Goal: Task Accomplishment & Management: Manage account settings

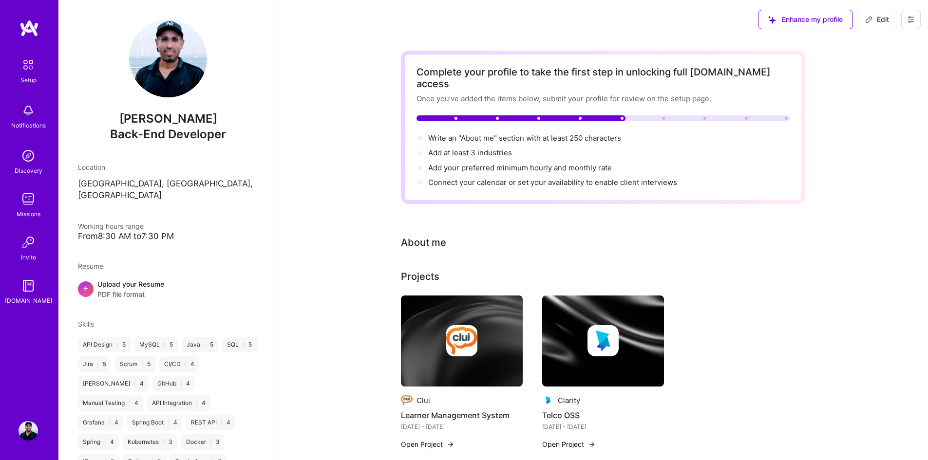
click at [877, 21] on span "Edit" at bounding box center [877, 20] width 24 height 10
select select "US"
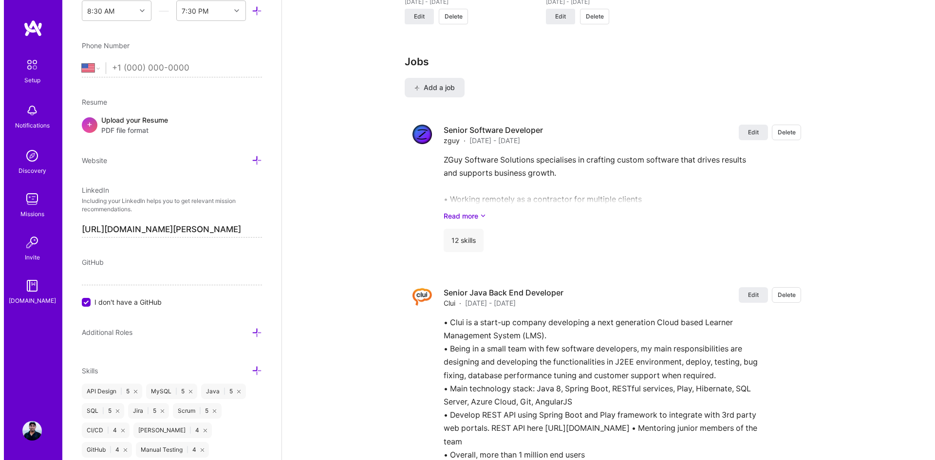
scroll to position [876, 0]
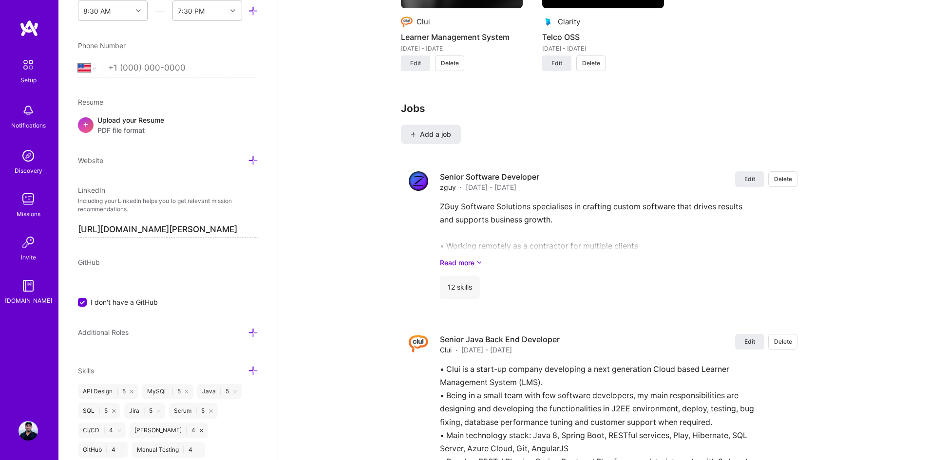
click at [441, 130] on span "Add a job" at bounding box center [430, 135] width 40 height 10
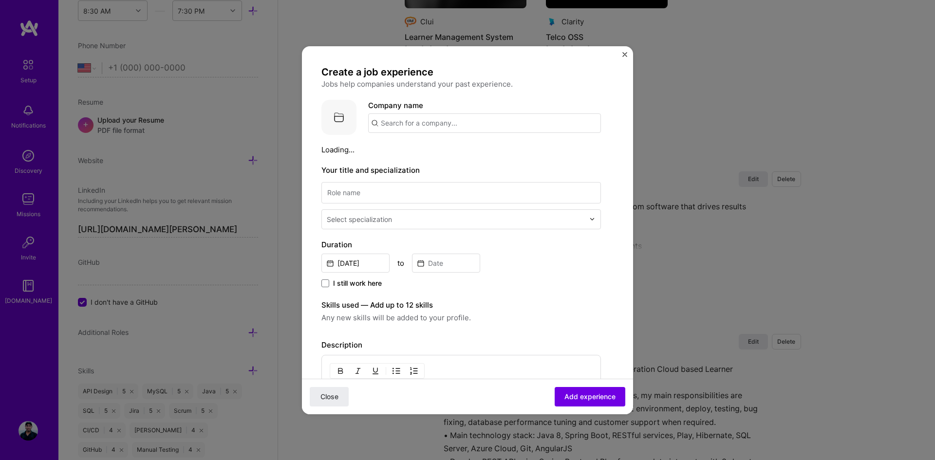
click at [416, 126] on input "text" at bounding box center [484, 122] width 233 height 19
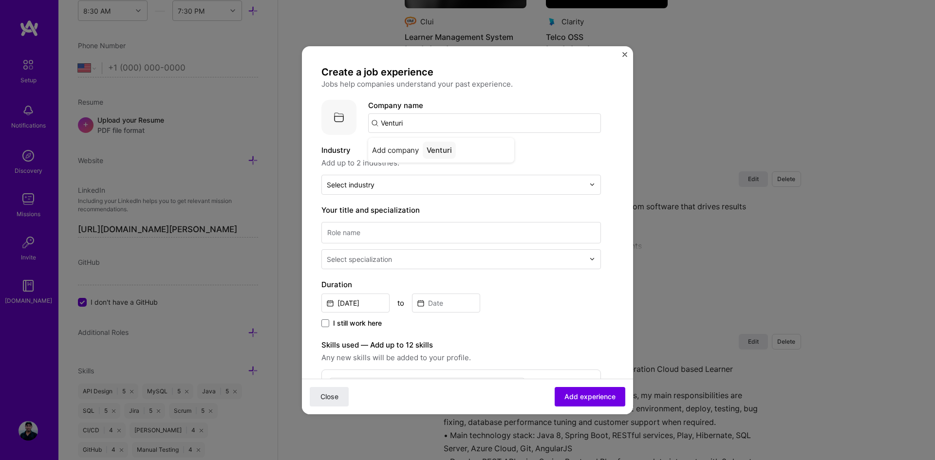
type input "Venturi"
click at [443, 151] on div "Venturi" at bounding box center [439, 150] width 33 height 17
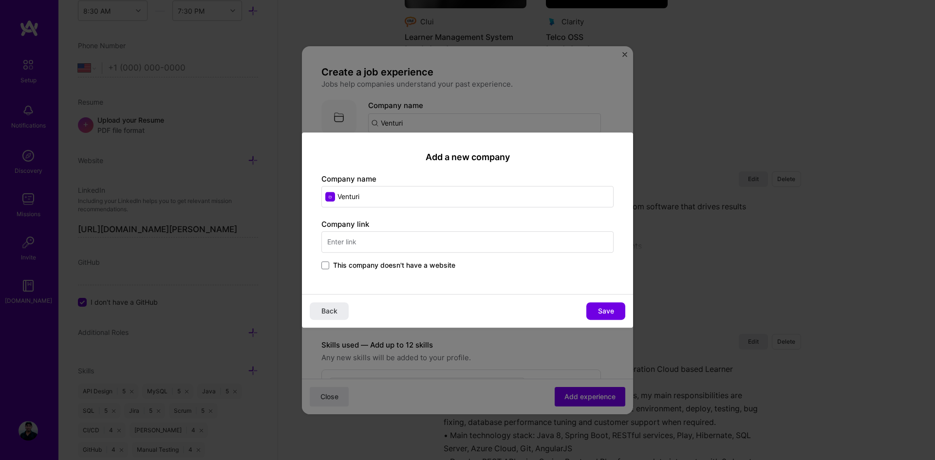
click at [375, 238] on input "text" at bounding box center [467, 241] width 292 height 21
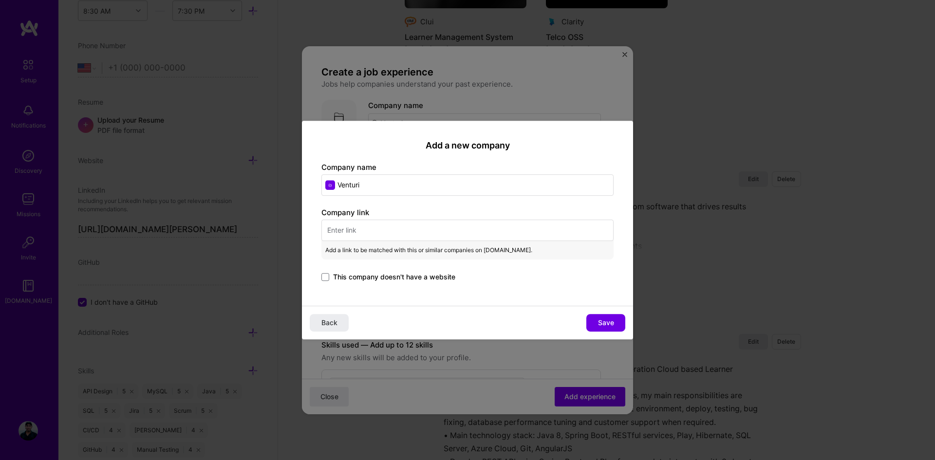
click at [326, 276] on span at bounding box center [325, 277] width 8 height 8
click at [0, 0] on input "This company doesn't have a website" at bounding box center [0, 0] width 0 height 0
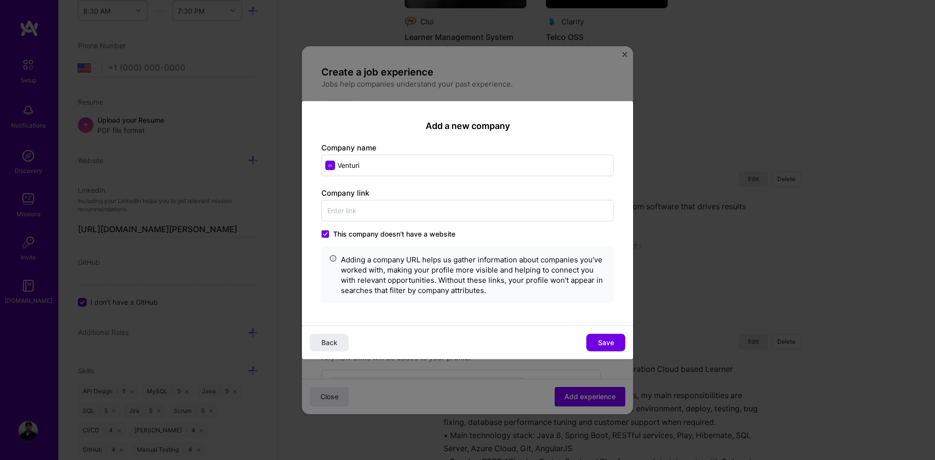
click at [324, 233] on icon at bounding box center [325, 234] width 5 height 4
click at [0, 0] on input "This company doesn't have a website" at bounding box center [0, 0] width 0 height 0
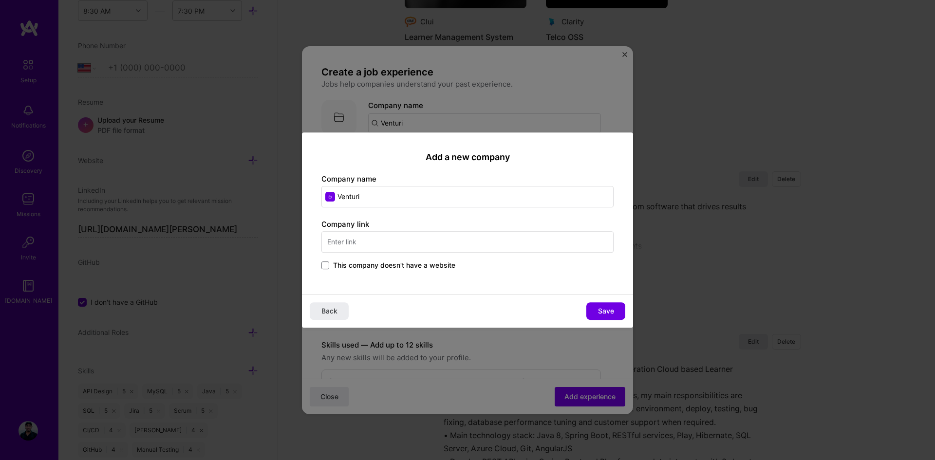
click at [341, 238] on input "text" at bounding box center [467, 241] width 292 height 21
paste input "[URL][DOMAIN_NAME]"
type input "[URL][DOMAIN_NAME]"
click at [611, 309] on span "Save" at bounding box center [606, 311] width 16 height 10
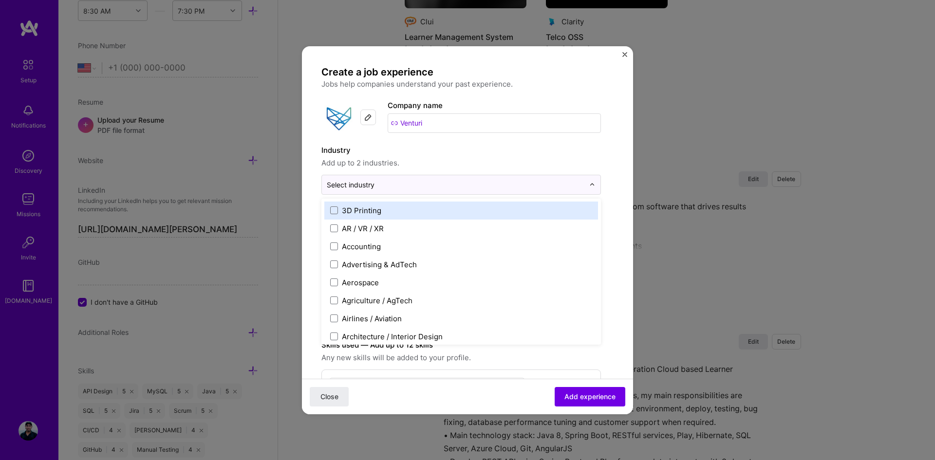
click at [388, 182] on input "text" at bounding box center [456, 185] width 258 height 10
type input "iot"
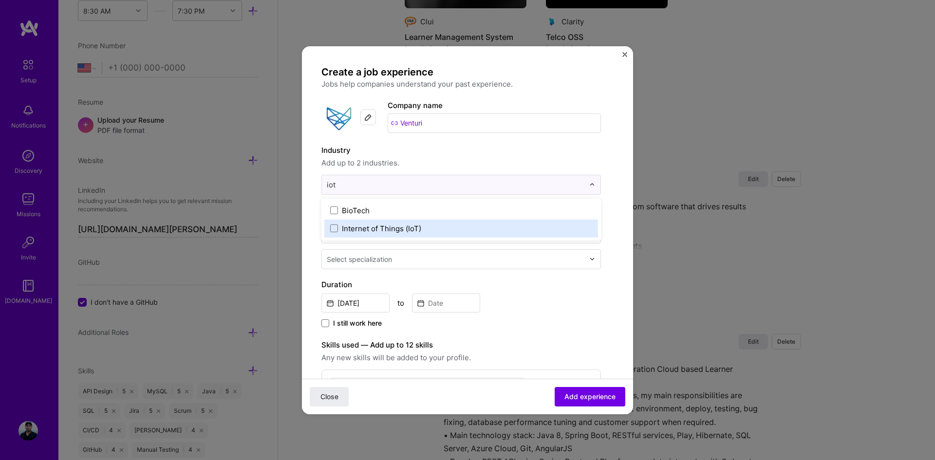
click at [333, 229] on span at bounding box center [334, 228] width 8 height 8
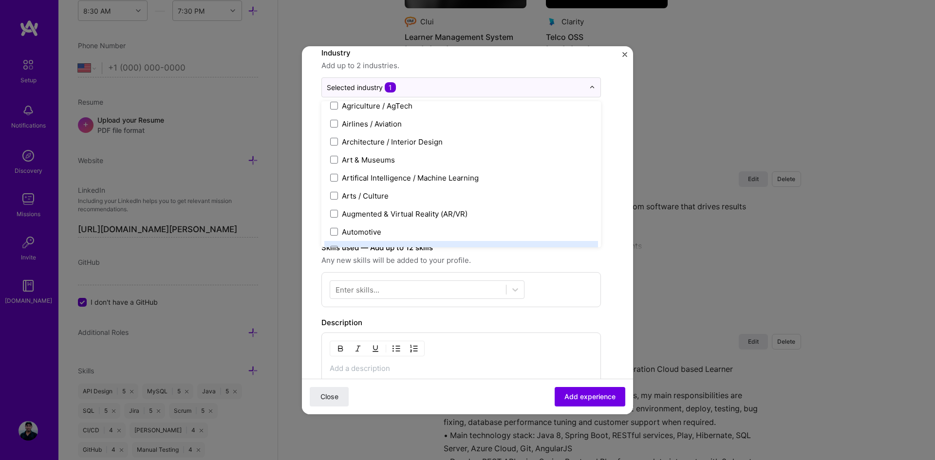
scroll to position [146, 0]
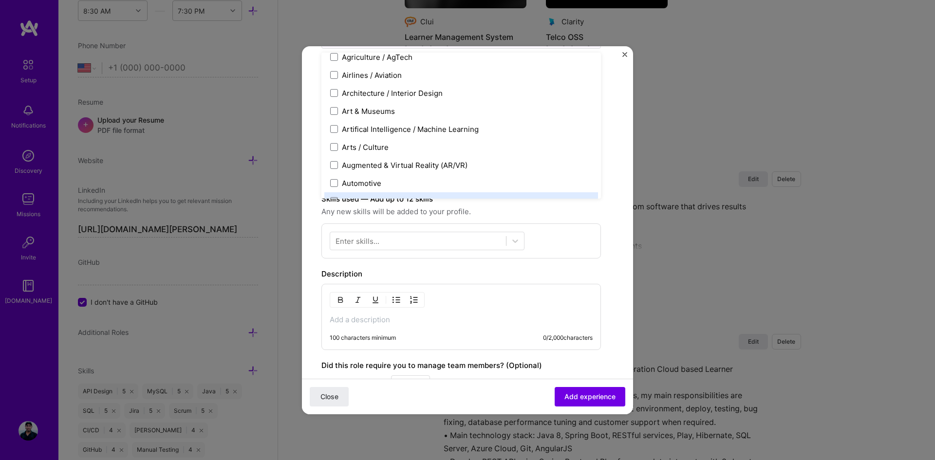
click at [609, 215] on form "Create a job experience Jobs help companies understand your past experience. Co…" at bounding box center [467, 240] width 331 height 641
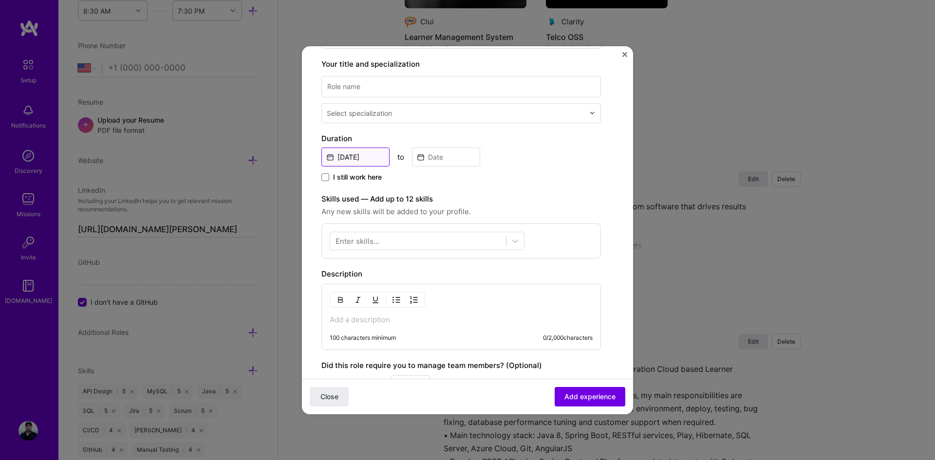
click at [366, 160] on input "[DATE]" at bounding box center [355, 157] width 68 height 19
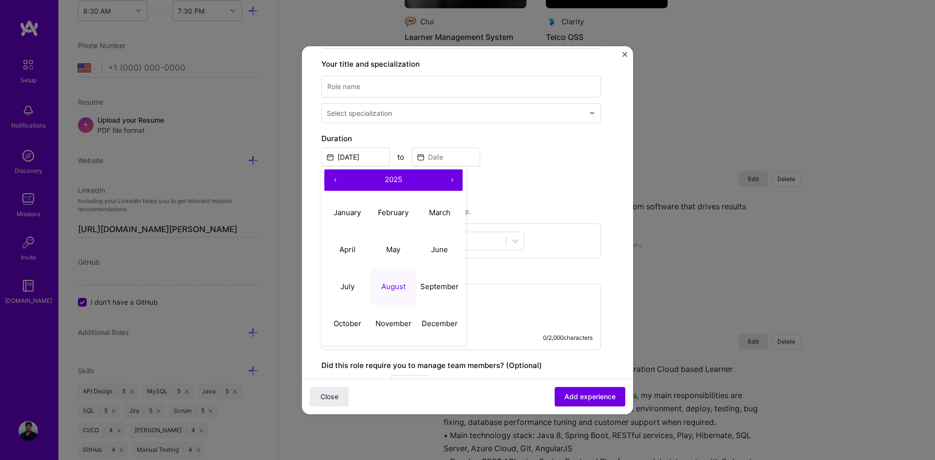
click at [337, 178] on button "‹" at bounding box center [334, 179] width 21 height 21
click at [396, 215] on abbr "February" at bounding box center [393, 212] width 31 height 9
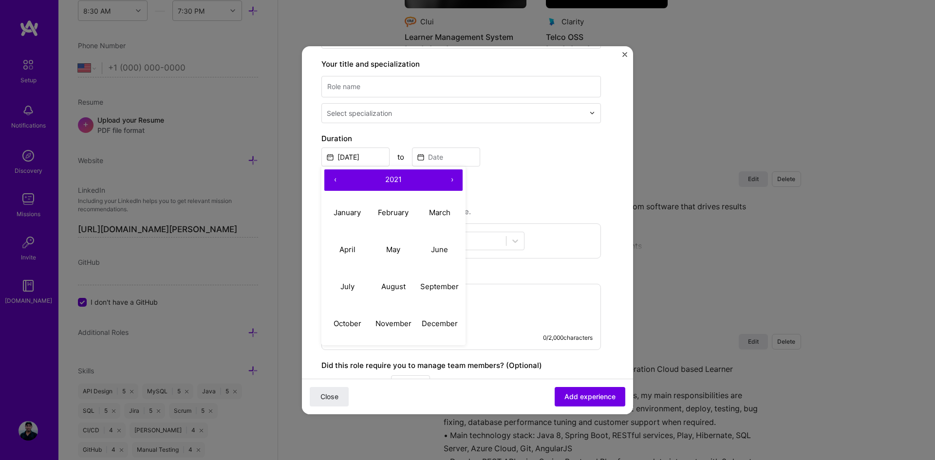
type input "[DATE]"
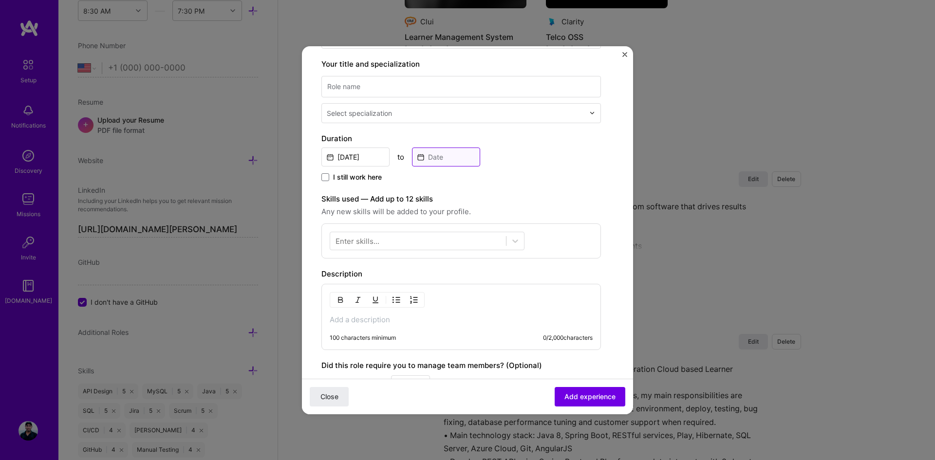
click at [439, 157] on input at bounding box center [446, 157] width 68 height 19
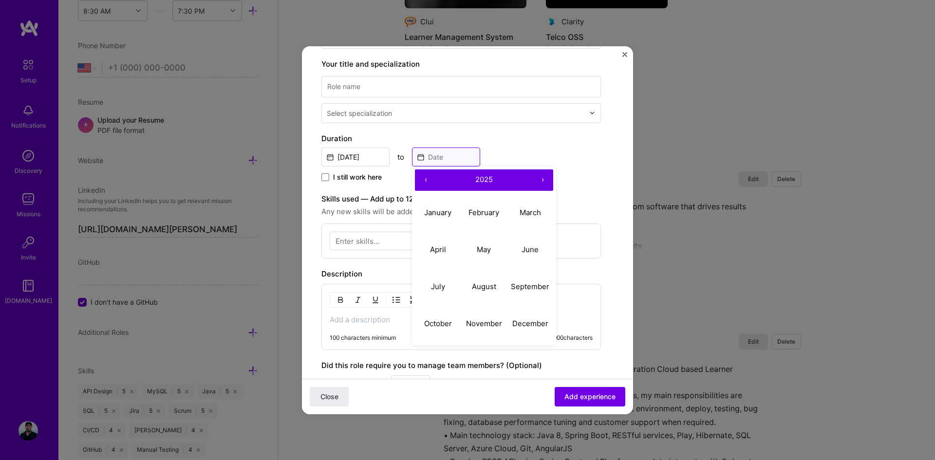
click at [439, 157] on input at bounding box center [446, 157] width 68 height 19
click at [515, 149] on div "[DATE] to ‹ 2025 › January February March April May June July August September …" at bounding box center [461, 156] width 280 height 21
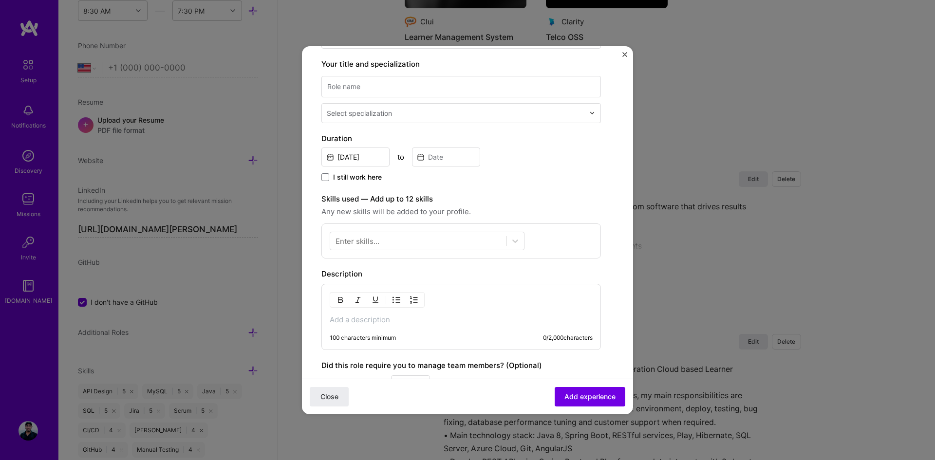
click at [326, 178] on span at bounding box center [325, 177] width 8 height 8
click at [0, 0] on input "I still work here" at bounding box center [0, 0] width 0 height 0
click at [403, 239] on div at bounding box center [418, 241] width 176 height 16
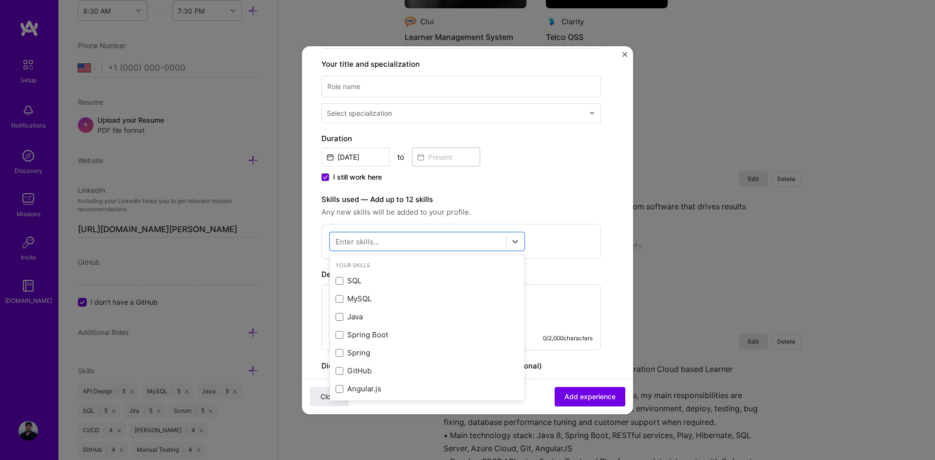
click at [337, 337] on span at bounding box center [340, 335] width 8 height 8
click at [0, 0] on input "checkbox" at bounding box center [0, 0] width 0 height 0
click at [339, 319] on span at bounding box center [340, 317] width 8 height 8
click at [0, 0] on input "checkbox" at bounding box center [0, 0] width 0 height 0
click at [339, 283] on span at bounding box center [340, 281] width 8 height 8
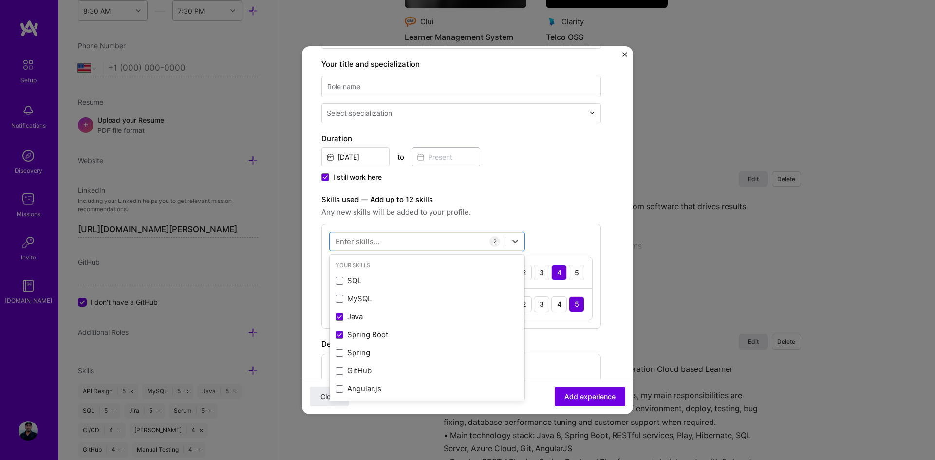
click at [0, 0] on input "checkbox" at bounding box center [0, 0] width 0 height 0
click at [341, 318] on span at bounding box center [340, 317] width 8 height 8
click at [0, 0] on input "checkbox" at bounding box center [0, 0] width 0 height 0
click at [394, 242] on div "pos pos" at bounding box center [418, 241] width 176 height 16
type input "p"
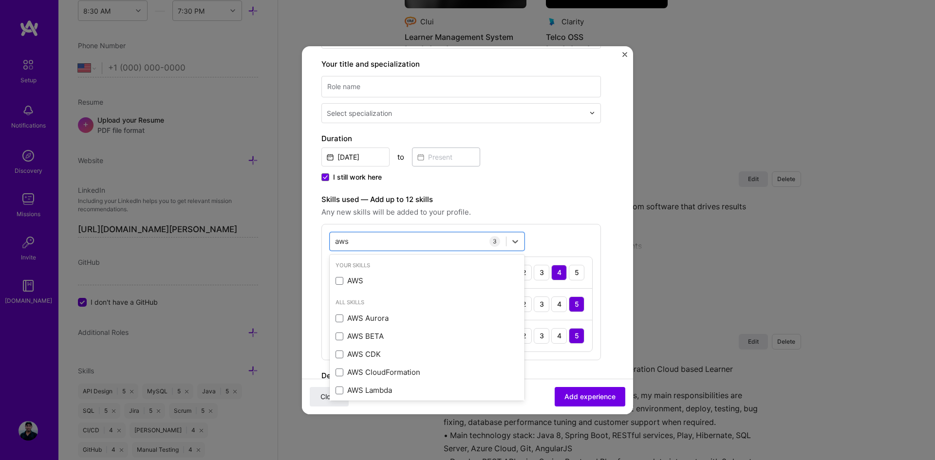
click at [343, 279] on span at bounding box center [340, 281] width 8 height 8
click at [0, 0] on input "checkbox" at bounding box center [0, 0] width 0 height 0
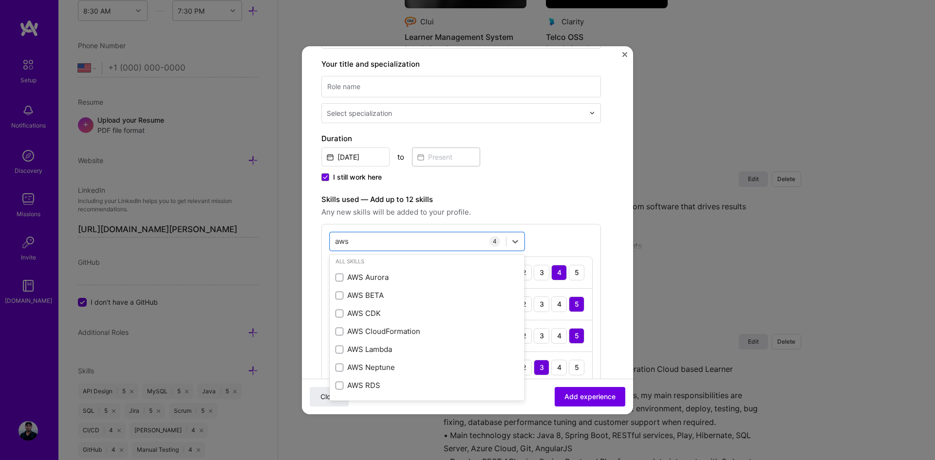
click at [342, 386] on span at bounding box center [340, 386] width 8 height 8
click at [0, 0] on input "checkbox" at bounding box center [0, 0] width 0 height 0
click at [424, 241] on div "aws aws" at bounding box center [418, 241] width 176 height 16
type input "a"
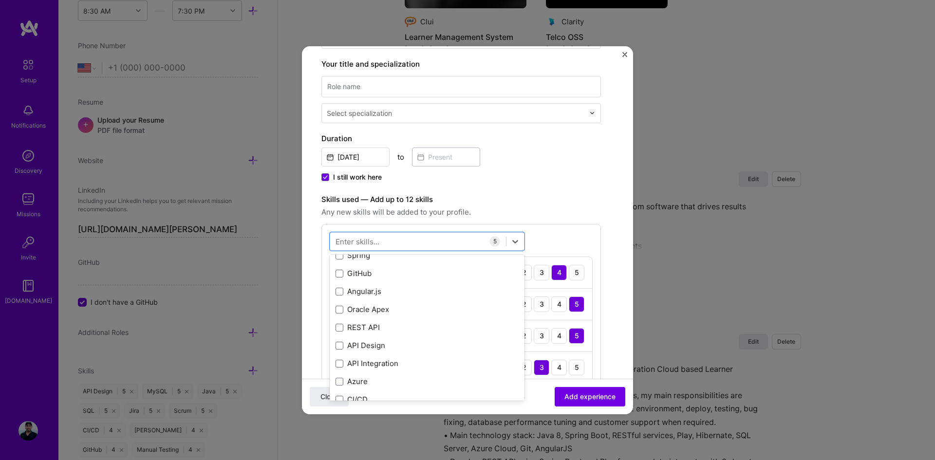
click at [342, 345] on span at bounding box center [340, 346] width 8 height 8
click at [0, 0] on input "checkbox" at bounding box center [0, 0] width 0 height 0
click at [341, 359] on div "API Integration" at bounding box center [427, 363] width 183 height 10
click at [338, 302] on span at bounding box center [340, 302] width 8 height 8
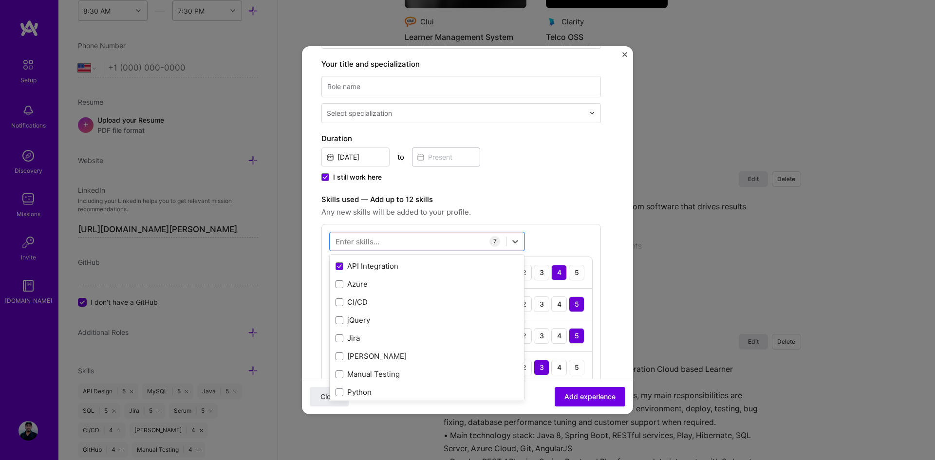
click at [0, 0] on input "checkbox" at bounding box center [0, 0] width 0 height 0
click at [341, 336] on span at bounding box center [340, 339] width 8 height 8
click at [0, 0] on input "checkbox" at bounding box center [0, 0] width 0 height 0
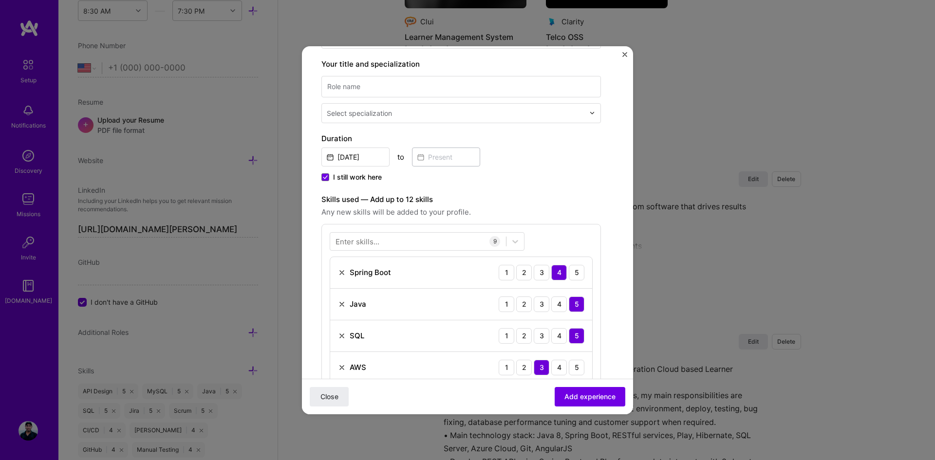
click at [375, 242] on div "Enter skills..." at bounding box center [358, 241] width 44 height 10
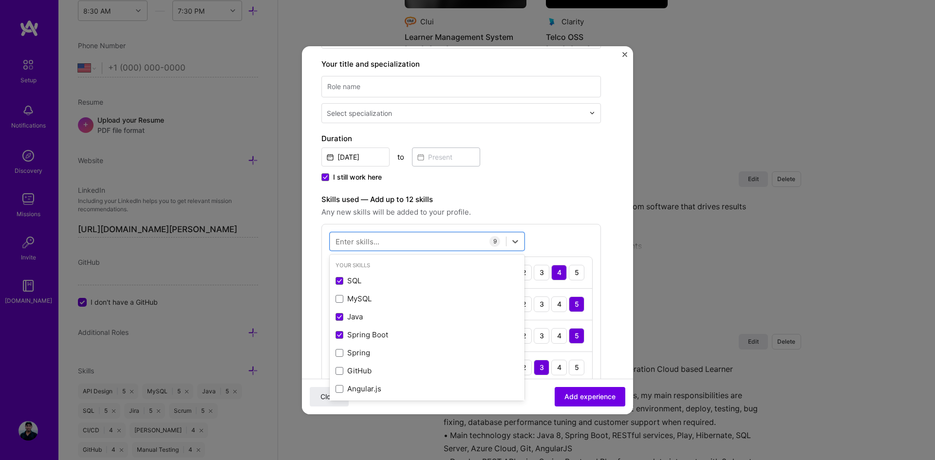
click at [399, 244] on div at bounding box center [418, 241] width 176 height 16
click at [342, 280] on span at bounding box center [340, 281] width 8 height 8
click at [0, 0] on input "checkbox" at bounding box center [0, 0] width 0 height 0
click at [559, 229] on div "option Docker, selected. option Docker selected, 0 of 2. 8 results available fo…" at bounding box center [461, 403] width 280 height 358
click at [408, 241] on div "do do" at bounding box center [418, 241] width 176 height 16
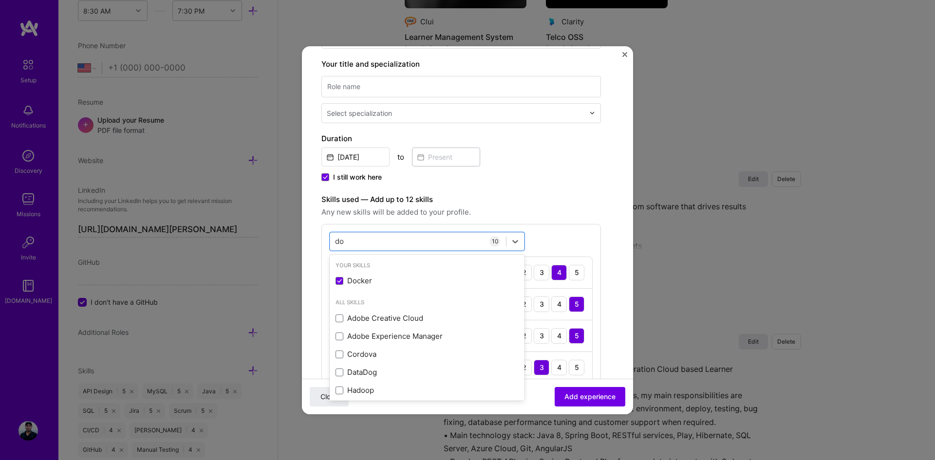
type input "d"
click at [340, 336] on span at bounding box center [340, 337] width 8 height 8
click at [0, 0] on input "checkbox" at bounding box center [0, 0] width 0 height 0
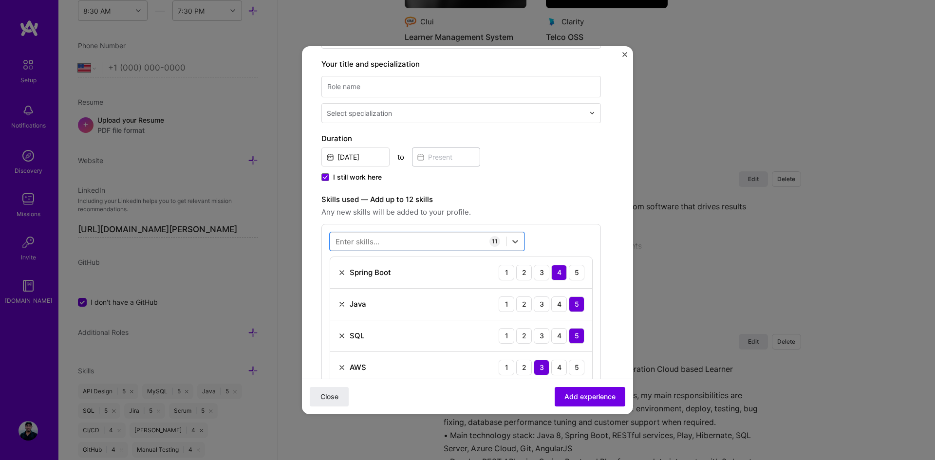
click at [414, 236] on div at bounding box center [418, 241] width 176 height 16
click at [414, 242] on div at bounding box center [418, 241] width 176 height 16
type input "g"
type input "t"
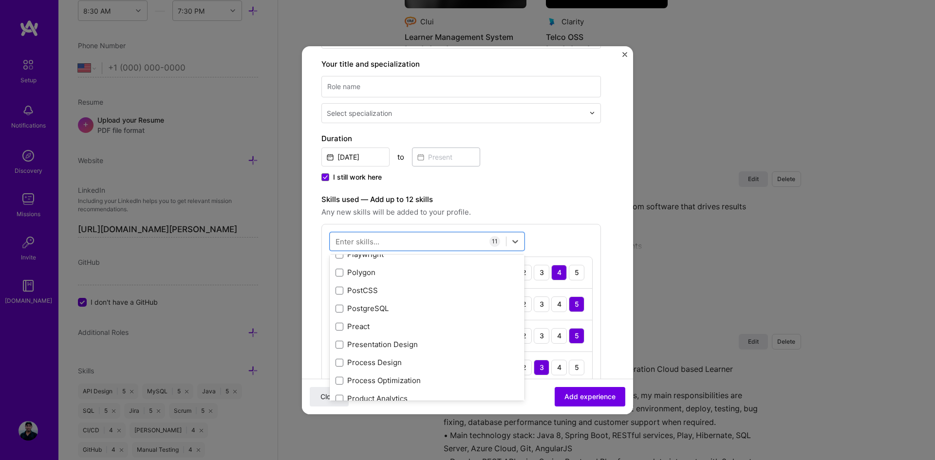
click at [340, 308] on span at bounding box center [340, 309] width 8 height 8
click at [0, 0] on input "checkbox" at bounding box center [0, 0] width 0 height 0
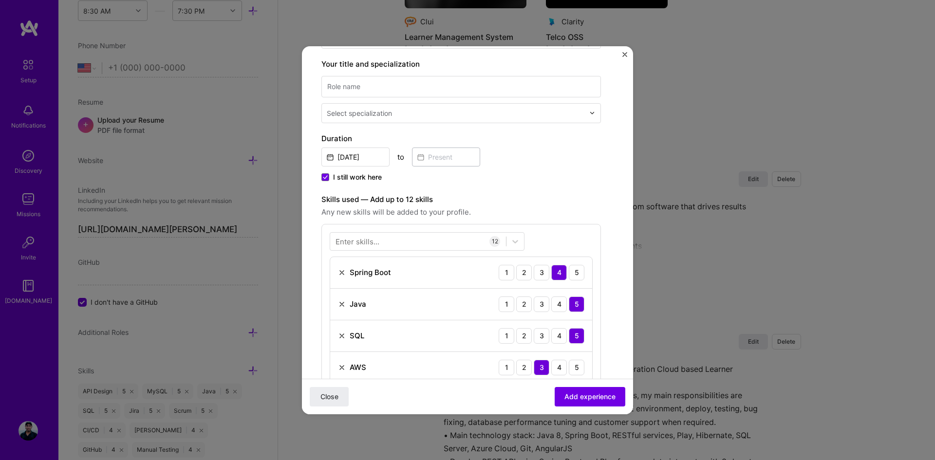
click at [547, 203] on label "Skills used — Add up to 12 skills" at bounding box center [461, 200] width 280 height 12
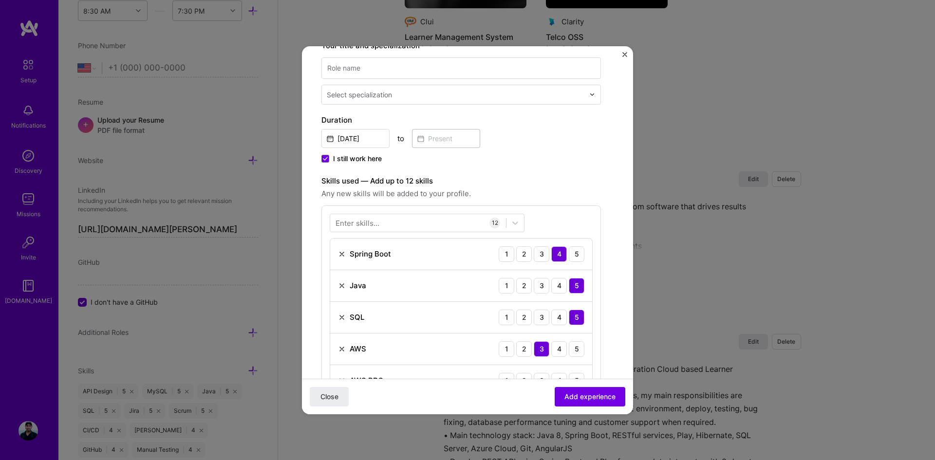
scroll to position [97, 0]
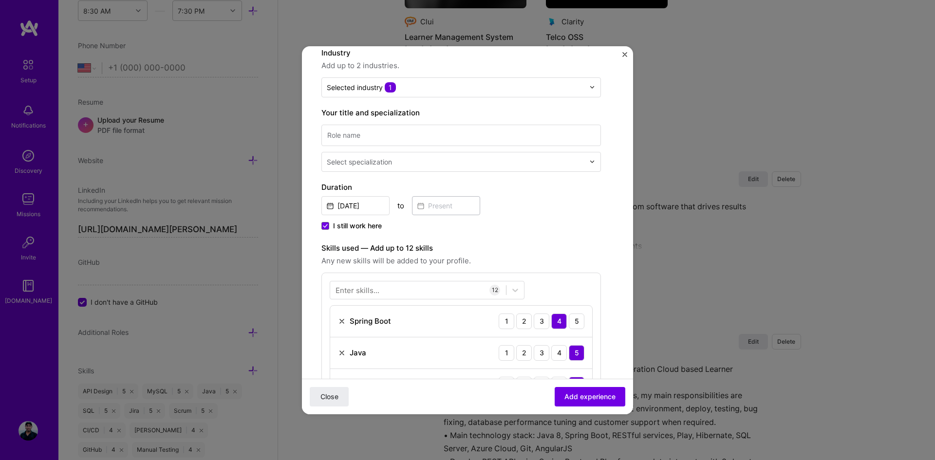
click at [369, 290] on div "Enter skills..." at bounding box center [358, 290] width 44 height 10
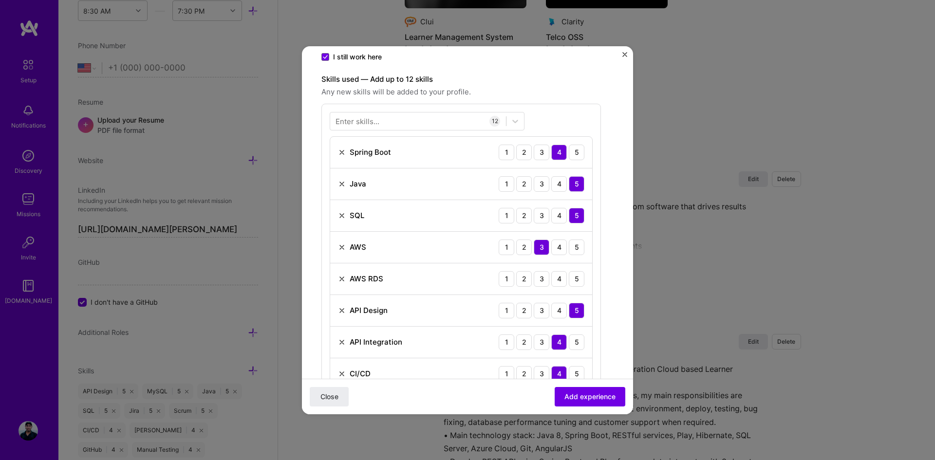
scroll to position [305, 0]
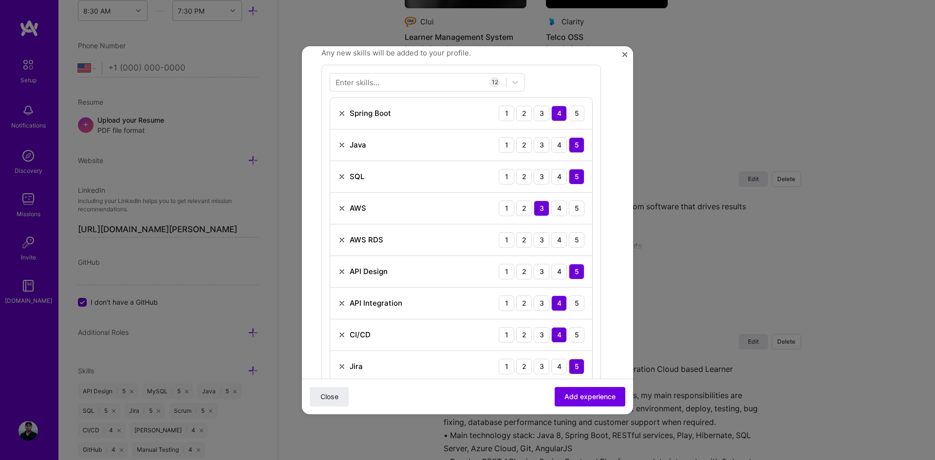
click at [562, 239] on div "4" at bounding box center [559, 240] width 16 height 16
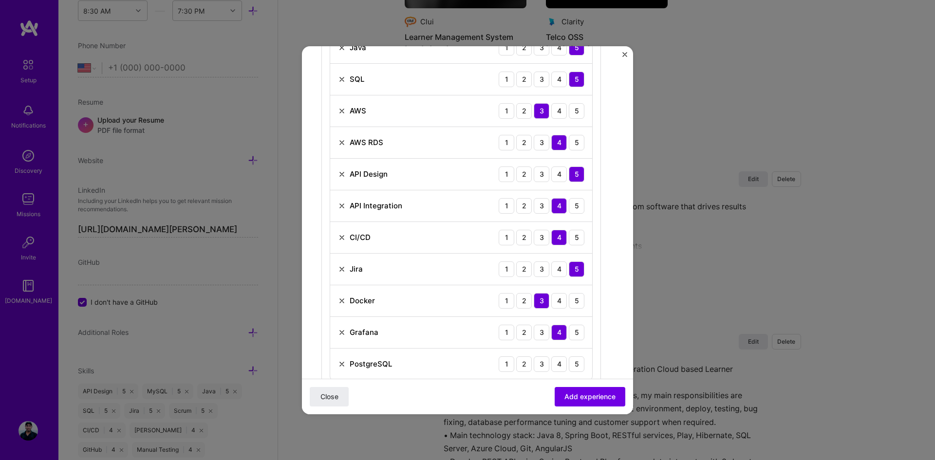
scroll to position [451, 0]
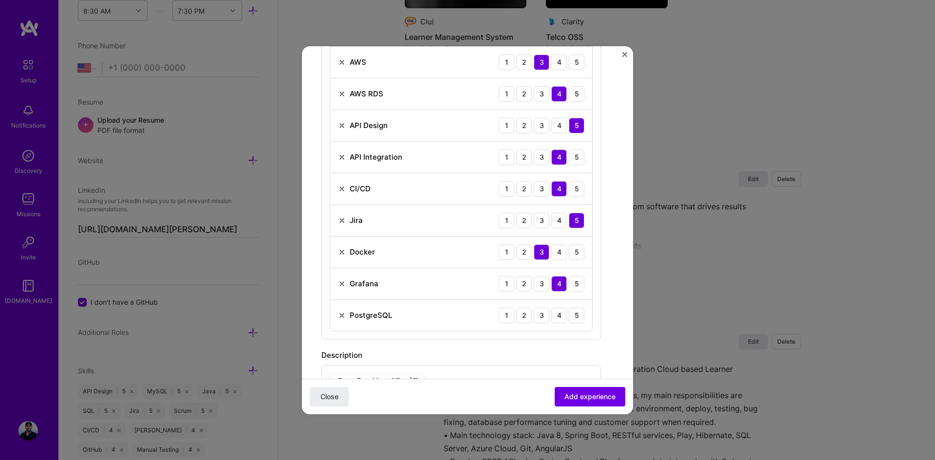
click at [558, 312] on div "4" at bounding box center [559, 316] width 16 height 16
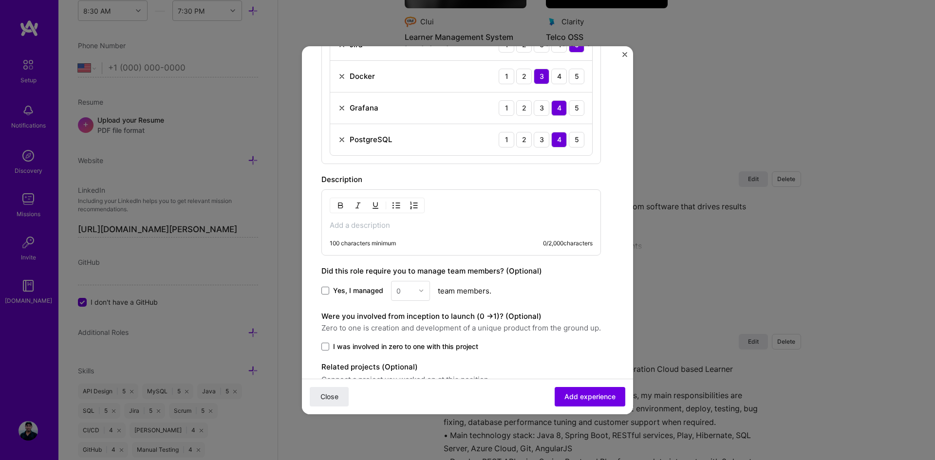
scroll to position [646, 0]
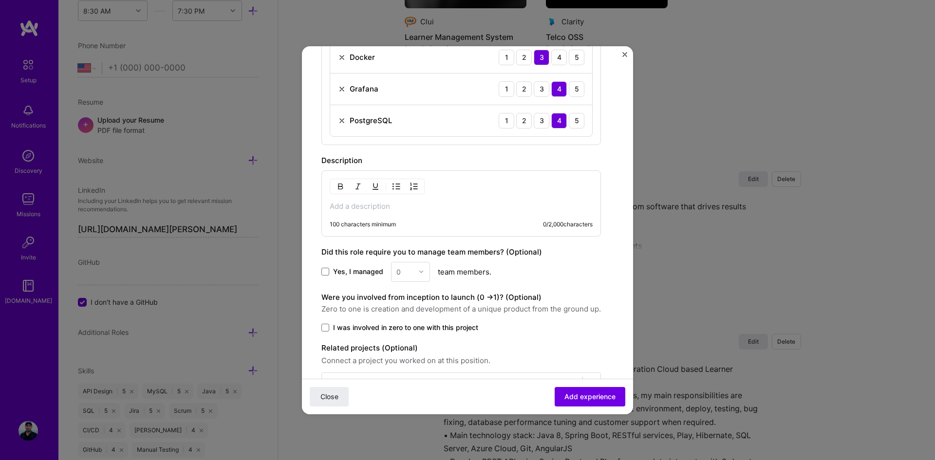
click at [329, 326] on span at bounding box center [325, 328] width 8 height 8
click at [0, 0] on input "I was involved in zero to one with this project" at bounding box center [0, 0] width 0 height 0
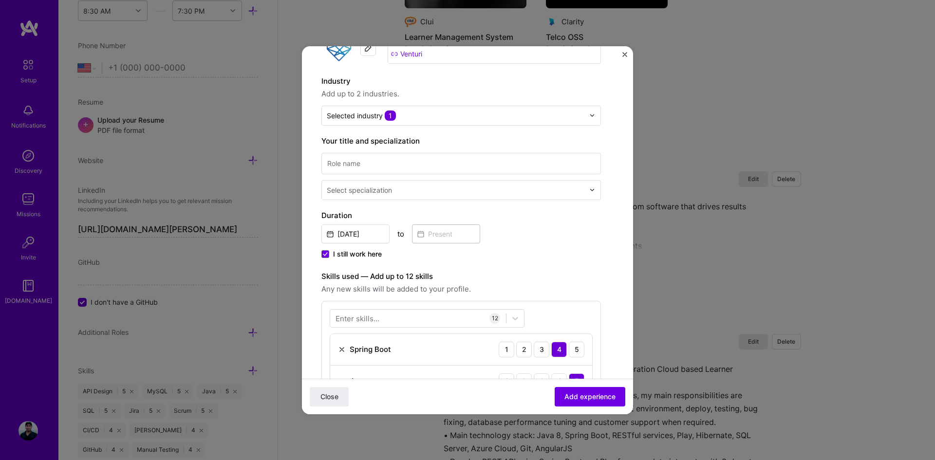
scroll to position [46, 0]
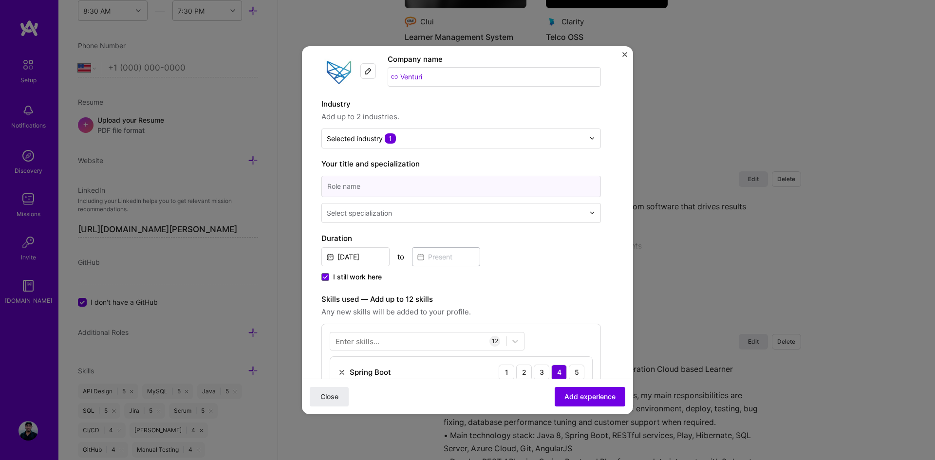
click at [451, 188] on input at bounding box center [461, 186] width 280 height 21
type input "Senior Java Developer"
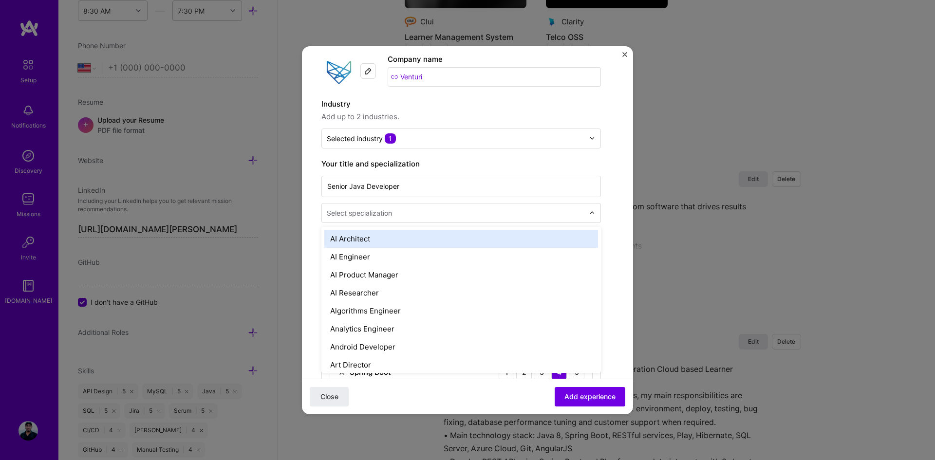
click at [405, 212] on input "text" at bounding box center [457, 213] width 260 height 10
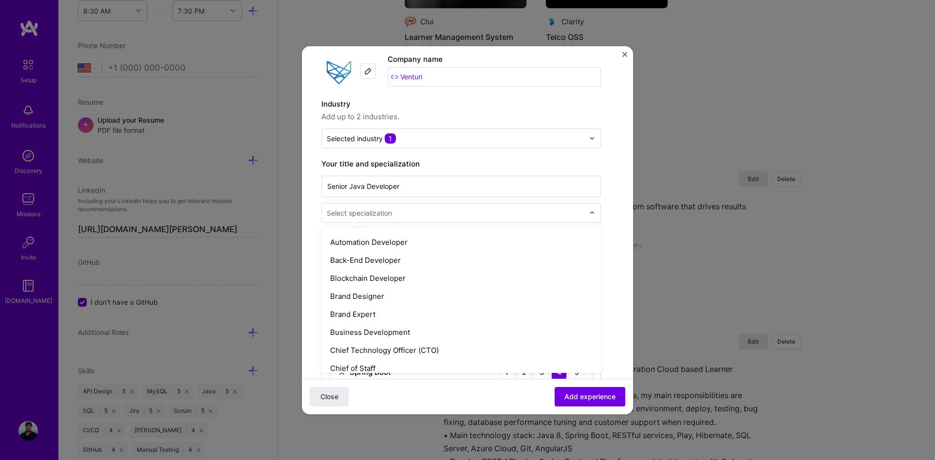
scroll to position [146, 0]
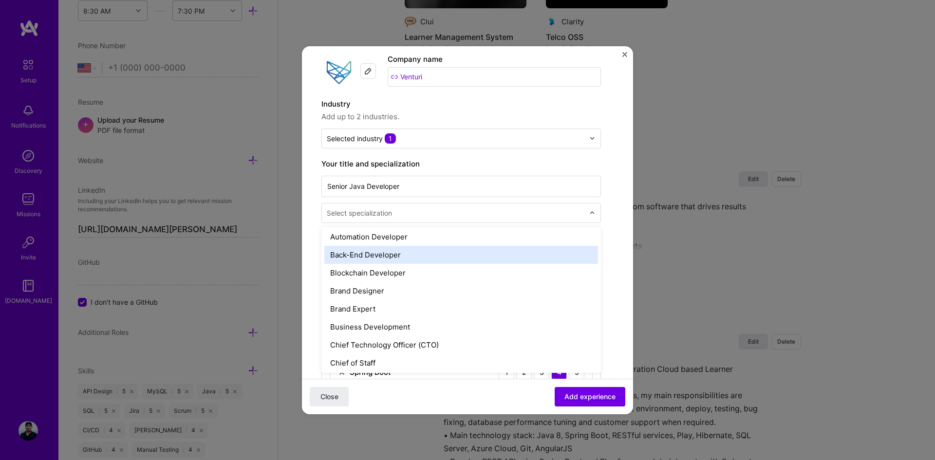
click at [400, 261] on div "Back-End Developer" at bounding box center [461, 255] width 274 height 18
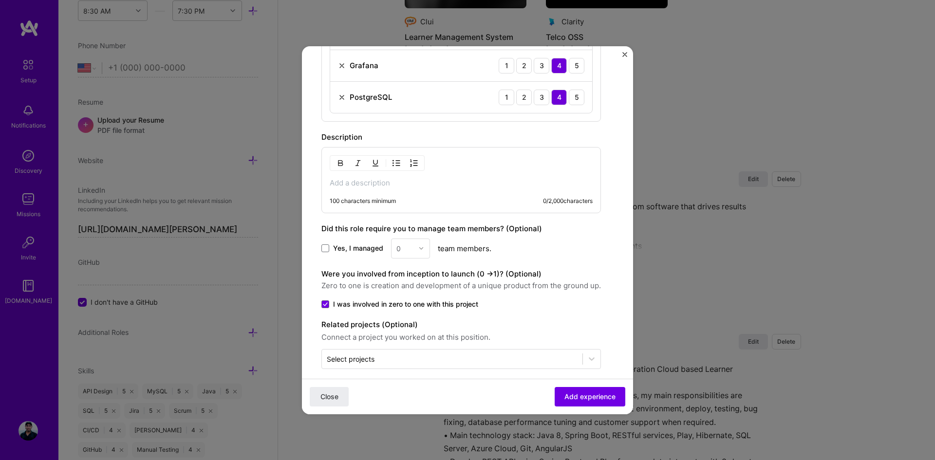
scroll to position [679, 0]
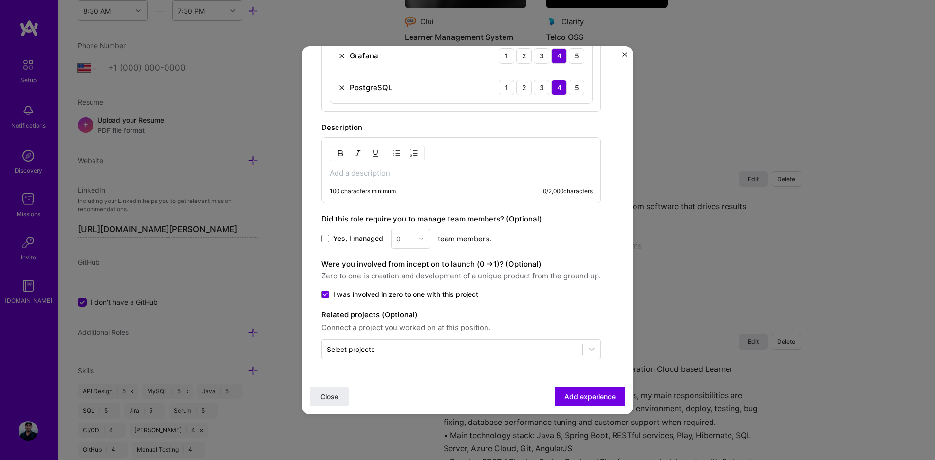
click at [391, 173] on p at bounding box center [461, 173] width 263 height 10
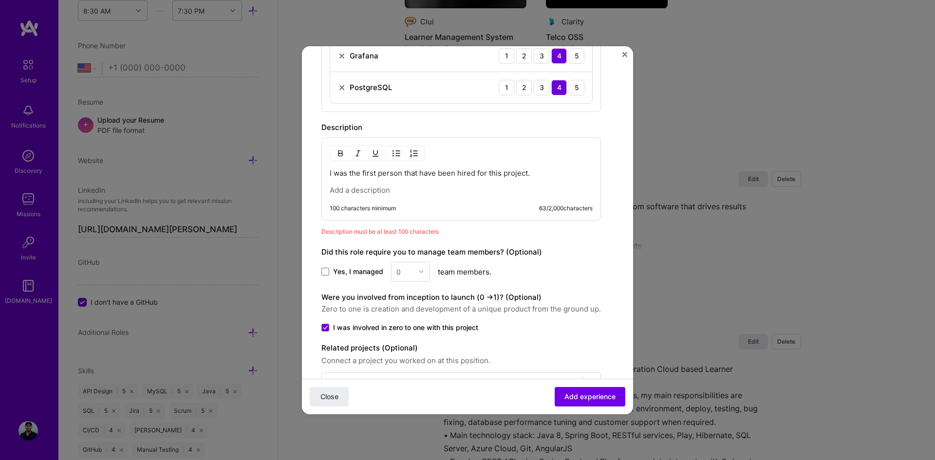
click at [393, 153] on img "button" at bounding box center [396, 153] width 8 height 8
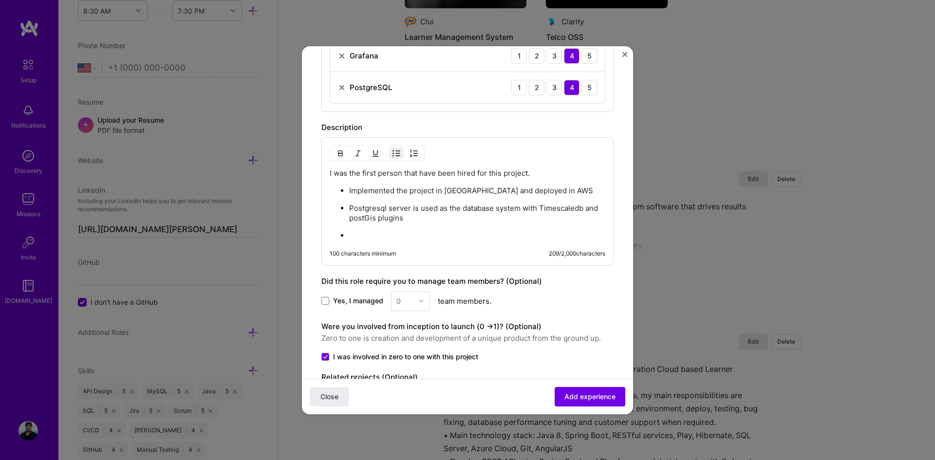
click at [347, 190] on ul "Implemented the project in Bitbucket and deployed in AWS Postgresql server is u…" at bounding box center [468, 213] width 276 height 55
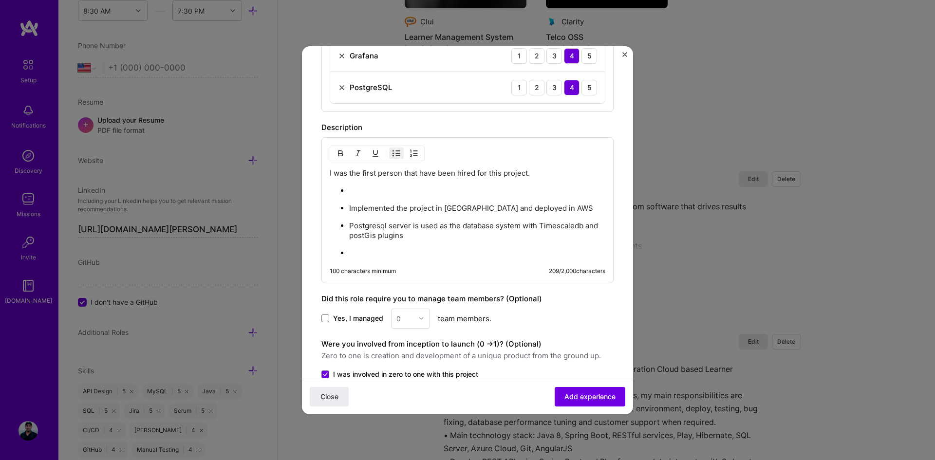
click at [358, 190] on p at bounding box center [477, 191] width 256 height 10
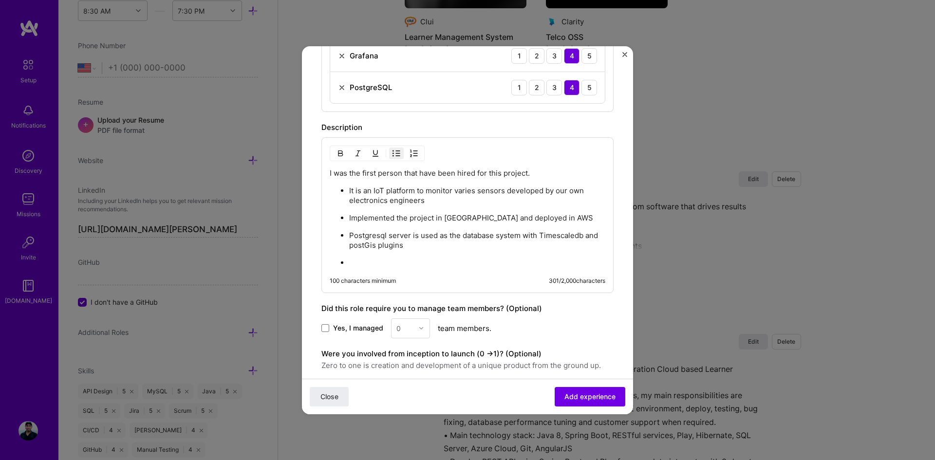
click at [436, 217] on p "Implemented the project in [GEOGRAPHIC_DATA] and deployed in AWS" at bounding box center [477, 218] width 256 height 10
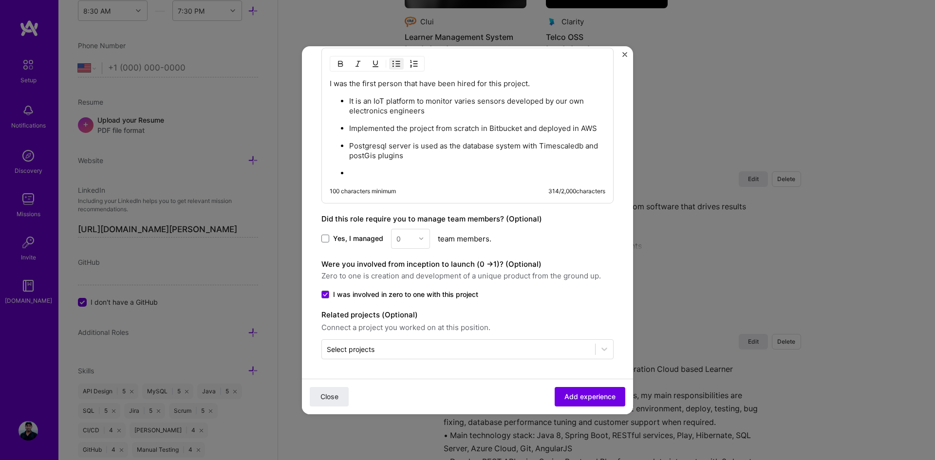
click at [357, 176] on p at bounding box center [477, 173] width 256 height 10
click at [466, 174] on p "All the services are developed using Springboot" at bounding box center [477, 173] width 256 height 10
click at [511, 175] on p "All the services are developed as Springboot" at bounding box center [477, 173] width 256 height 10
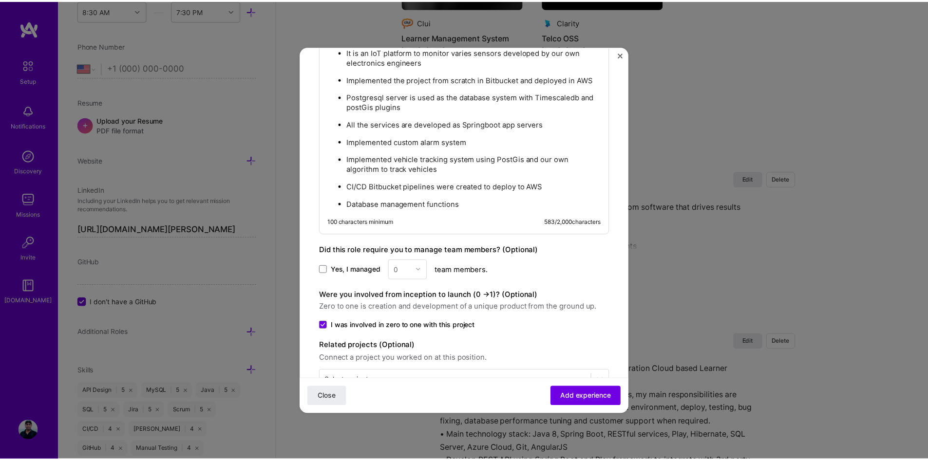
scroll to position [858, 0]
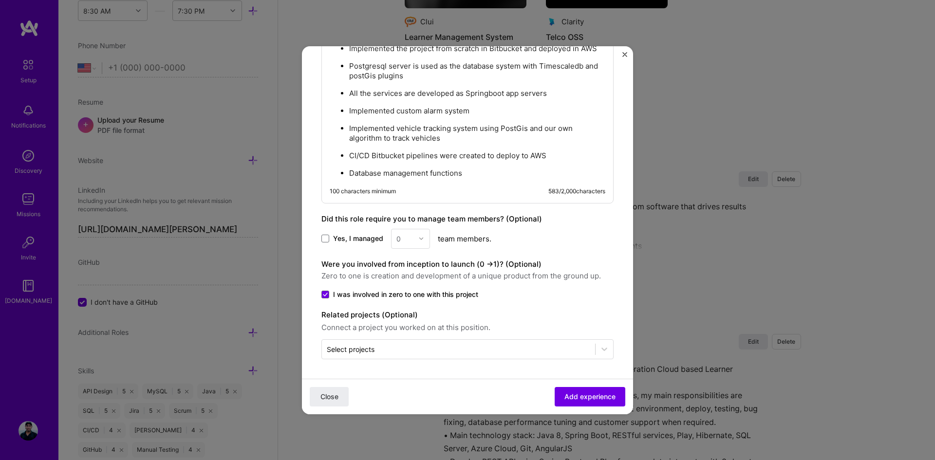
click at [579, 392] on span "Add experience" at bounding box center [589, 397] width 51 height 10
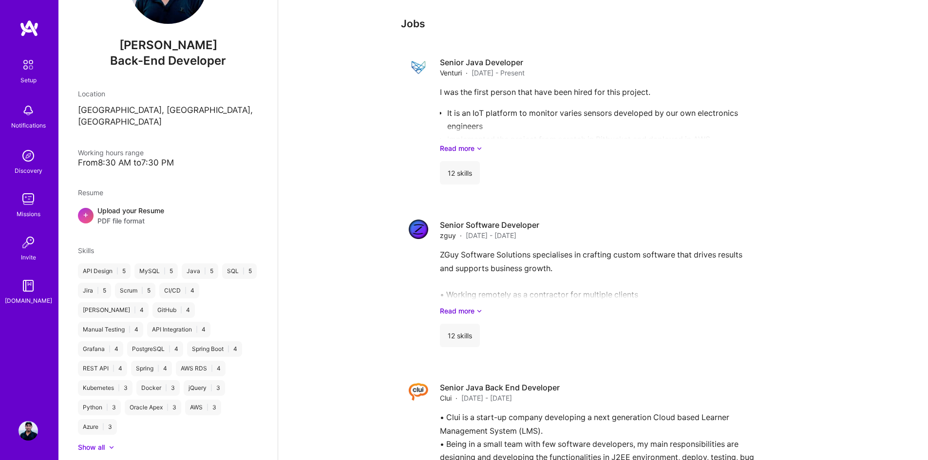
scroll to position [341, 0]
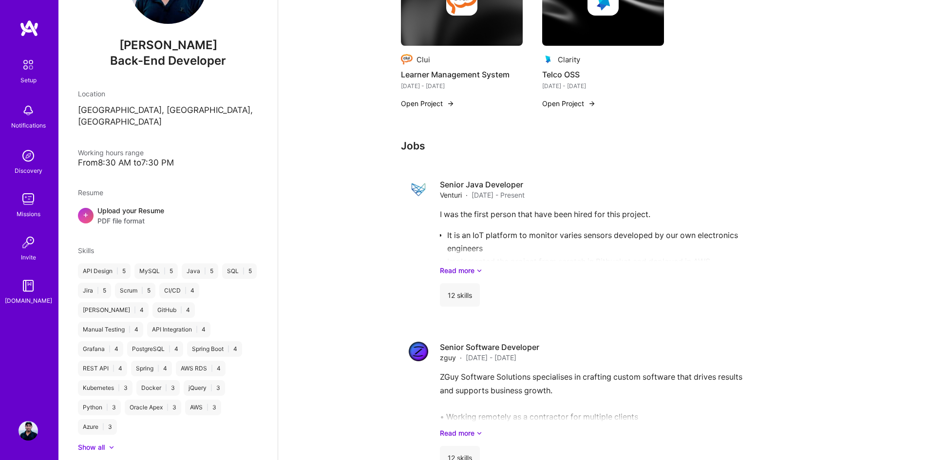
click at [475, 265] on link "Read more" at bounding box center [618, 270] width 357 height 10
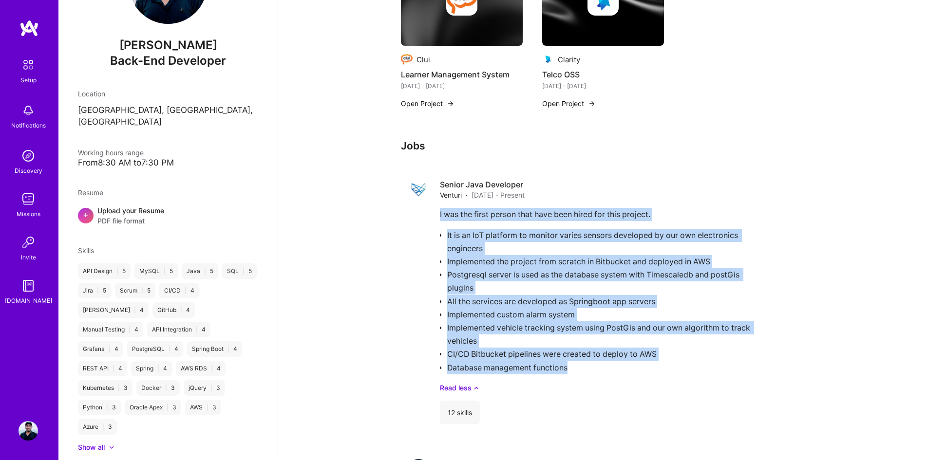
drag, startPoint x: 437, startPoint y: 202, endPoint x: 575, endPoint y: 365, distance: 213.9
click at [575, 365] on div "Senior Java Developer Venturi · [DATE] - Present I was the first person that ha…" at bounding box center [603, 301] width 404 height 261
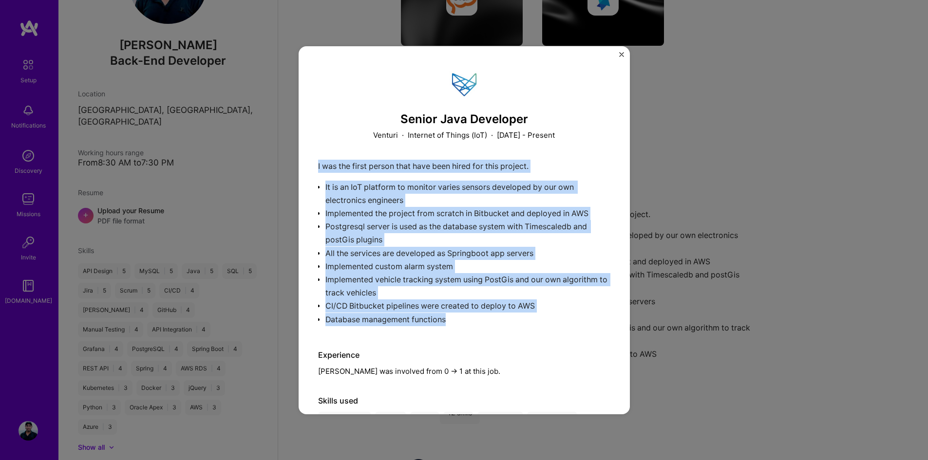
drag, startPoint x: 316, startPoint y: 166, endPoint x: 451, endPoint y: 328, distance: 211.2
click at [451, 328] on div "Senior Java Developer Venturi · Internet of Things (IoT) · [DATE] - Present I w…" at bounding box center [463, 230] width 331 height 368
copy div "I was the first person that have been hired for this project. It is an IoT plat…"
click at [619, 55] on img "Close" at bounding box center [621, 54] width 5 height 5
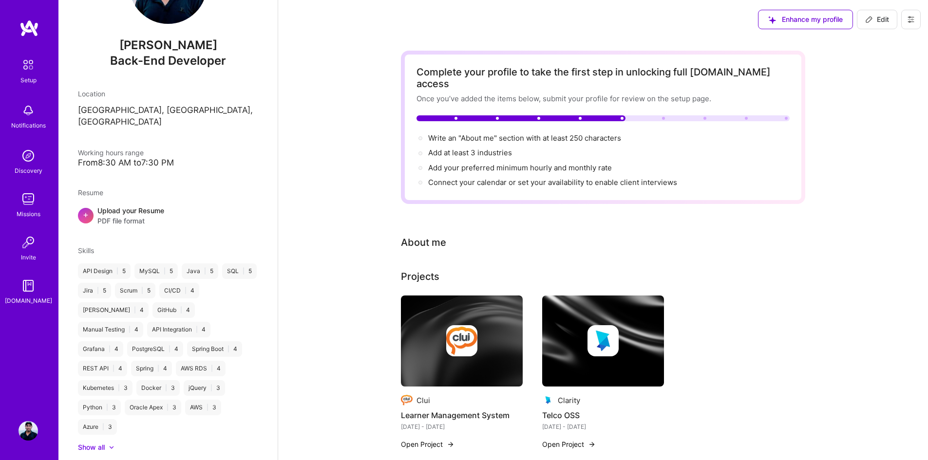
click at [876, 22] on span "Edit" at bounding box center [877, 20] width 24 height 10
select select "US"
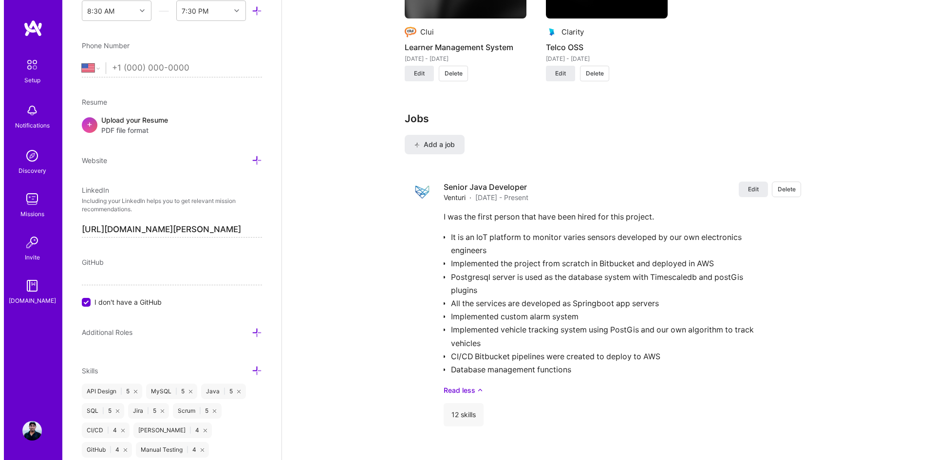
scroll to position [876, 0]
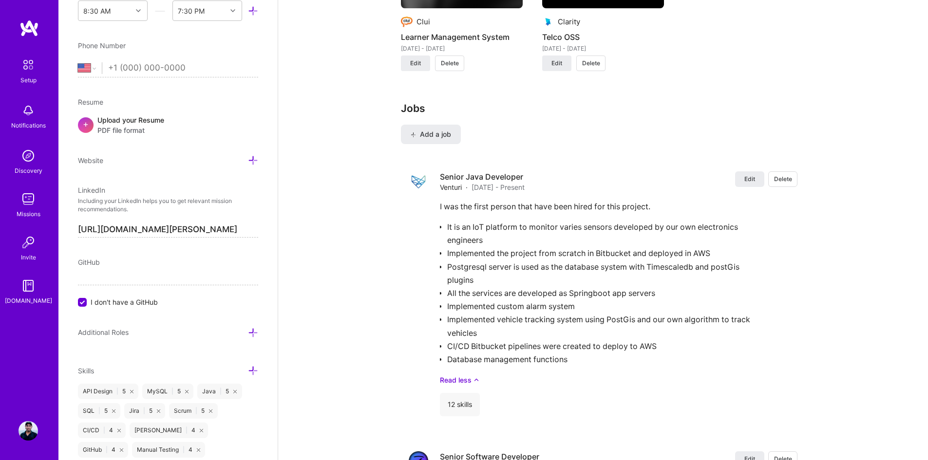
click at [750, 174] on button "Edit" at bounding box center [749, 179] width 29 height 16
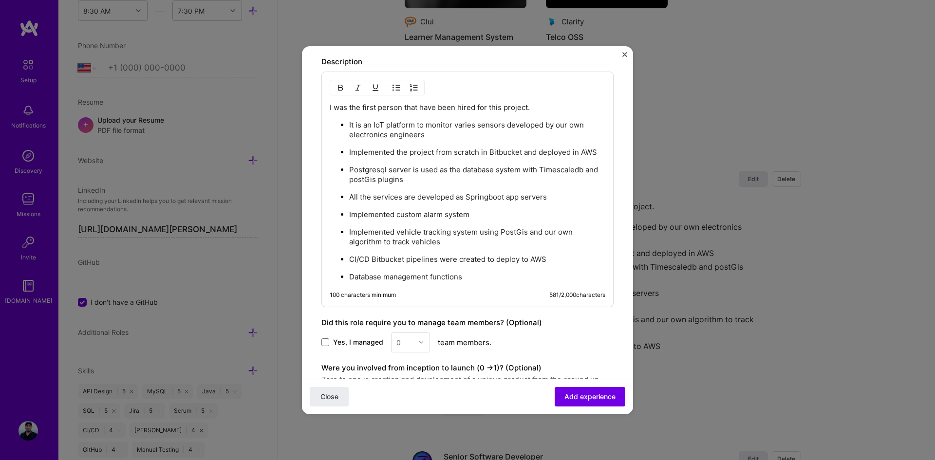
scroll to position [730, 0]
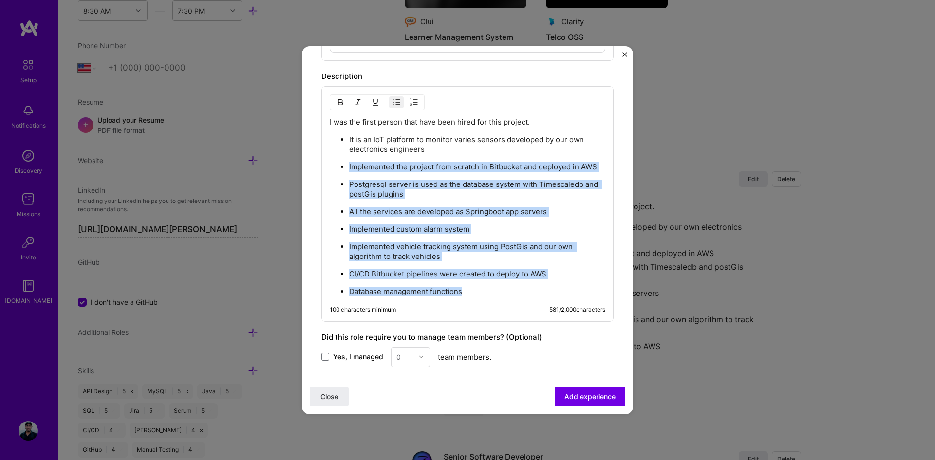
drag, startPoint x: 340, startPoint y: 166, endPoint x: 472, endPoint y: 303, distance: 189.8
click at [472, 303] on div "I was the first person that have been hired for this project. It is an IoT plat…" at bounding box center [467, 204] width 292 height 236
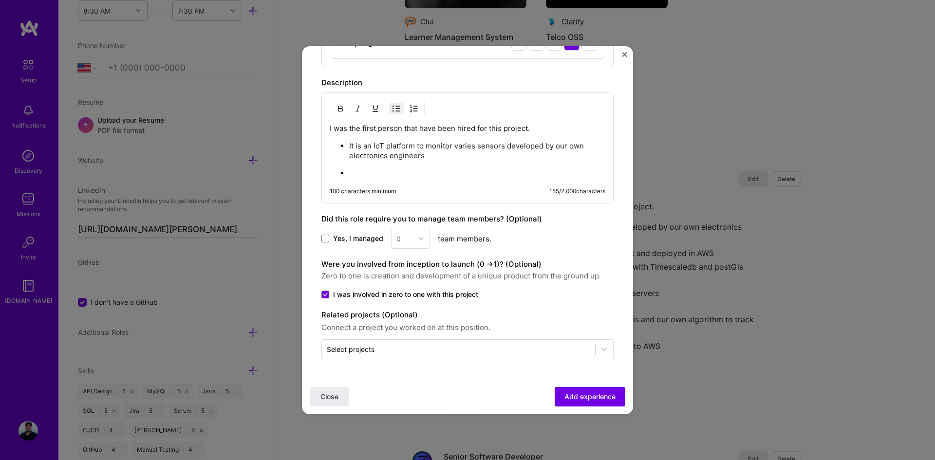
scroll to position [724, 0]
drag, startPoint x: 548, startPoint y: 126, endPoint x: 321, endPoint y: 131, distance: 227.5
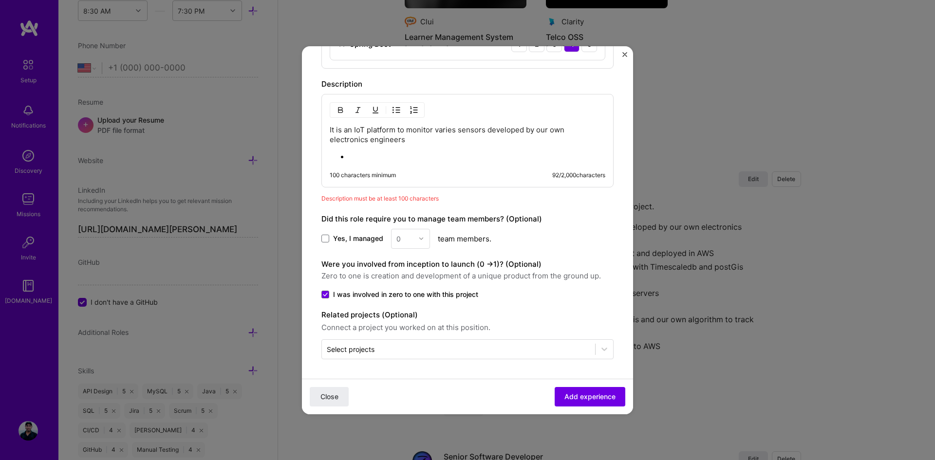
scroll to position [723, 0]
click at [371, 161] on p at bounding box center [477, 157] width 256 height 10
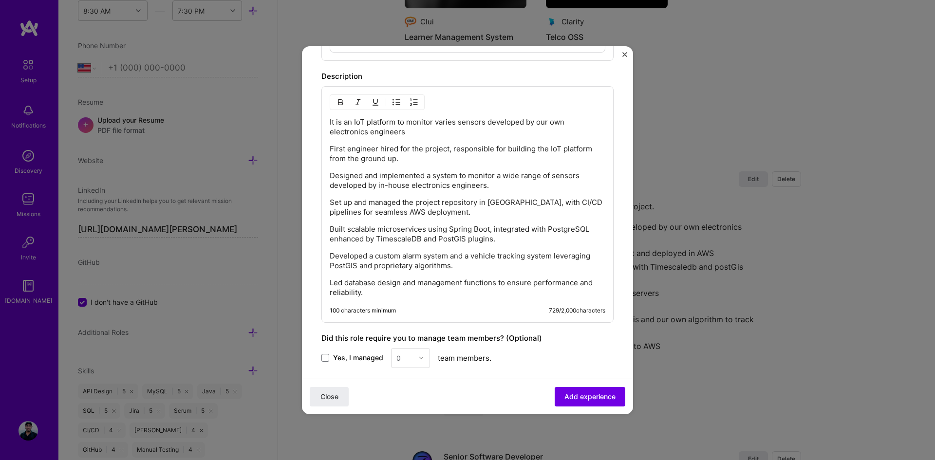
click at [329, 148] on div "It is an IoT platform to monitor varies sensors developed by our own electronic…" at bounding box center [467, 204] width 292 height 237
click at [330, 148] on p "First engineer hired for the project, responsible for building the IoT platform…" at bounding box center [468, 153] width 276 height 19
click at [391, 106] on button "button" at bounding box center [396, 102] width 15 height 12
click at [330, 175] on p "Designed and implemented a system to monitor a wide range of sensors developed …" at bounding box center [468, 180] width 276 height 19
click at [393, 104] on img "button" at bounding box center [396, 102] width 8 height 8
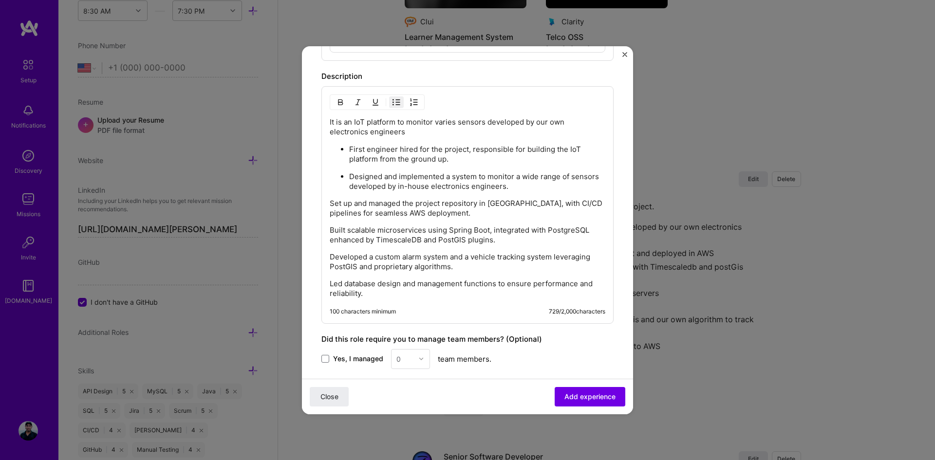
click at [331, 200] on p "Set up and managed the project repository in [GEOGRAPHIC_DATA], with CI/CD pipe…" at bounding box center [468, 208] width 276 height 19
click at [393, 103] on img "button" at bounding box center [396, 102] width 8 height 8
click at [331, 227] on p "Built scalable microservices using Spring Boot, integrated with PostgreSQL enha…" at bounding box center [468, 235] width 276 height 19
click at [396, 105] on img "button" at bounding box center [396, 102] width 8 height 8
click at [329, 258] on div "It is an IoT platform to monitor varies sensors developed by our own electronic…" at bounding box center [467, 205] width 292 height 239
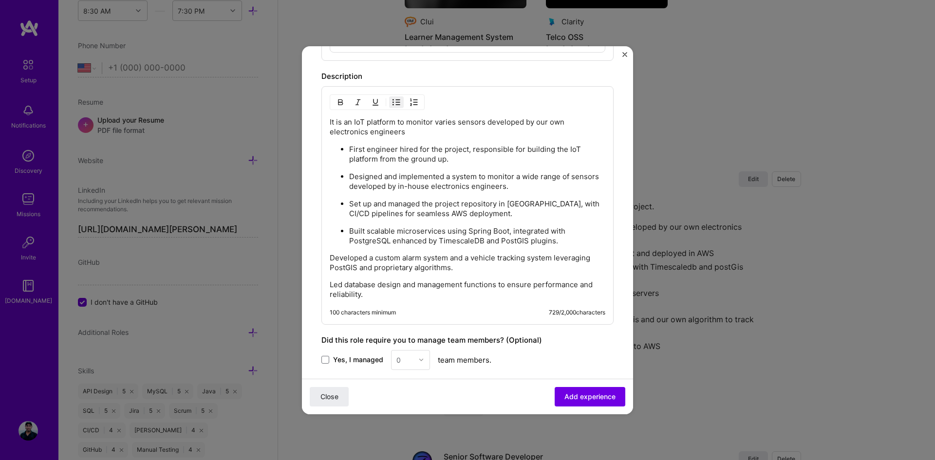
click at [397, 104] on img "button" at bounding box center [396, 102] width 8 height 8
click at [395, 105] on img "button" at bounding box center [396, 102] width 8 height 8
click at [331, 257] on p "Developed a custom alarm system and a vehicle tracking system leveraging PostGI…" at bounding box center [468, 262] width 276 height 19
click at [394, 108] on button "button" at bounding box center [396, 102] width 15 height 12
click at [329, 285] on div "It is an IoT platform to monitor varies sensors developed by our own electronic…" at bounding box center [467, 205] width 292 height 239
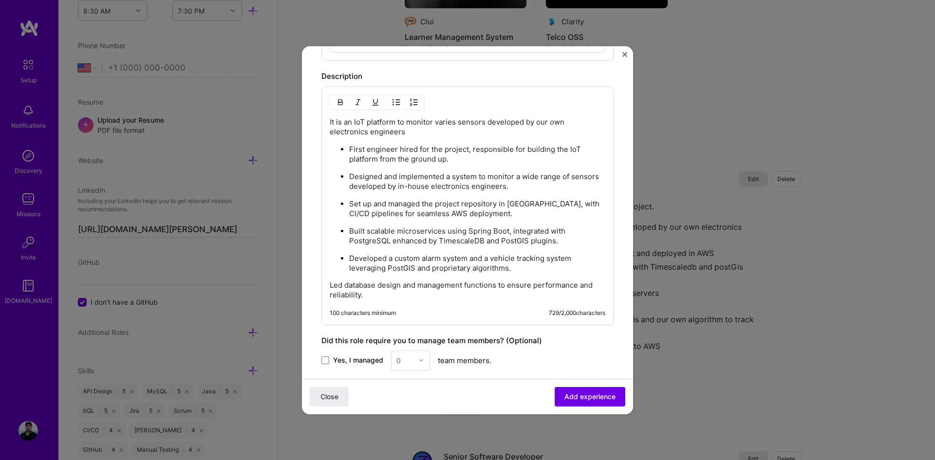
click at [331, 285] on p "Led database design and management functions to ensure performance and reliabil…" at bounding box center [468, 289] width 276 height 19
click at [395, 104] on img "button" at bounding box center [396, 102] width 8 height 8
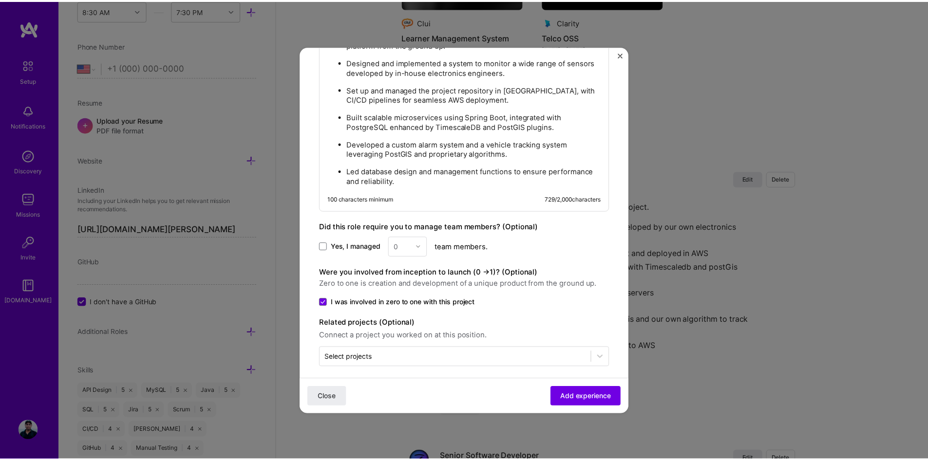
scroll to position [853, 0]
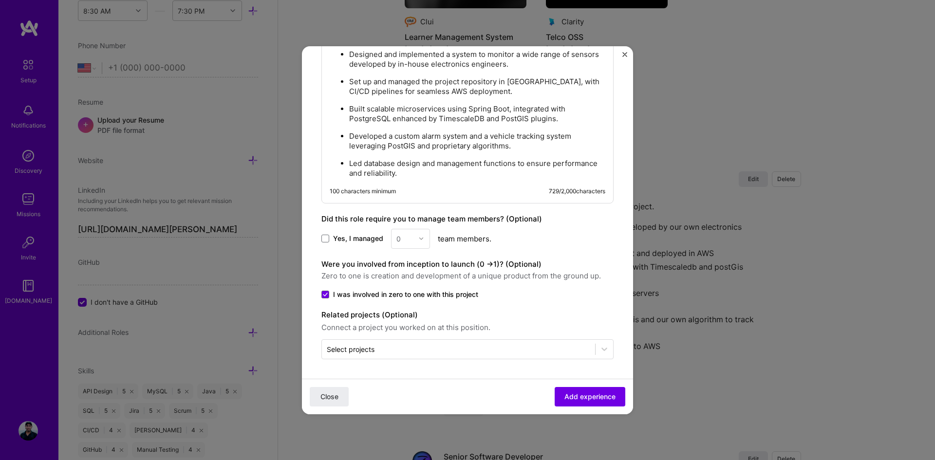
click at [579, 397] on span "Add experience" at bounding box center [589, 397] width 51 height 10
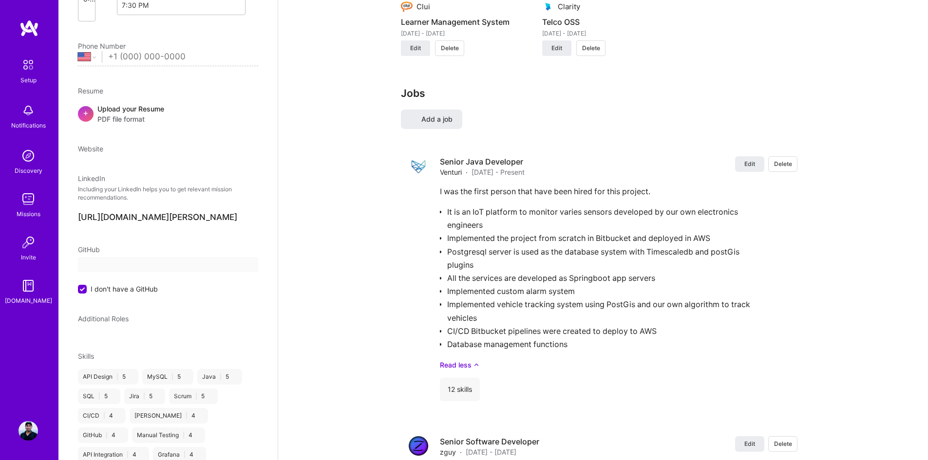
select select "US"
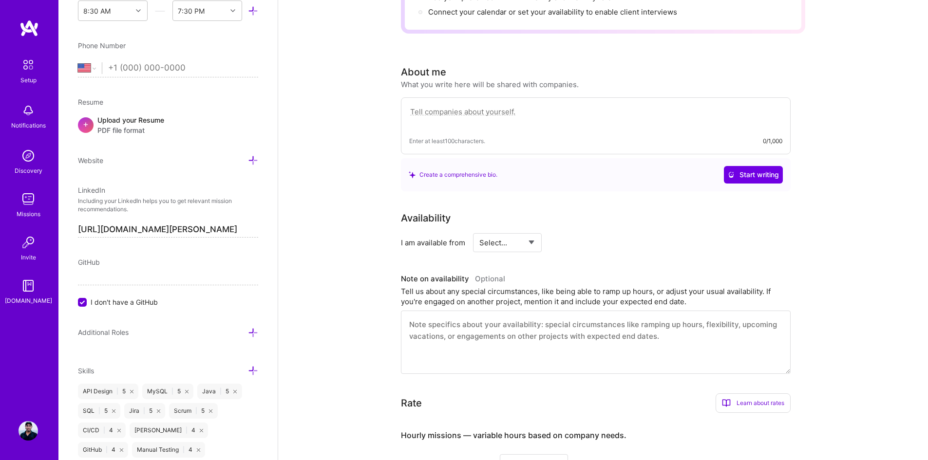
scroll to position [195, 0]
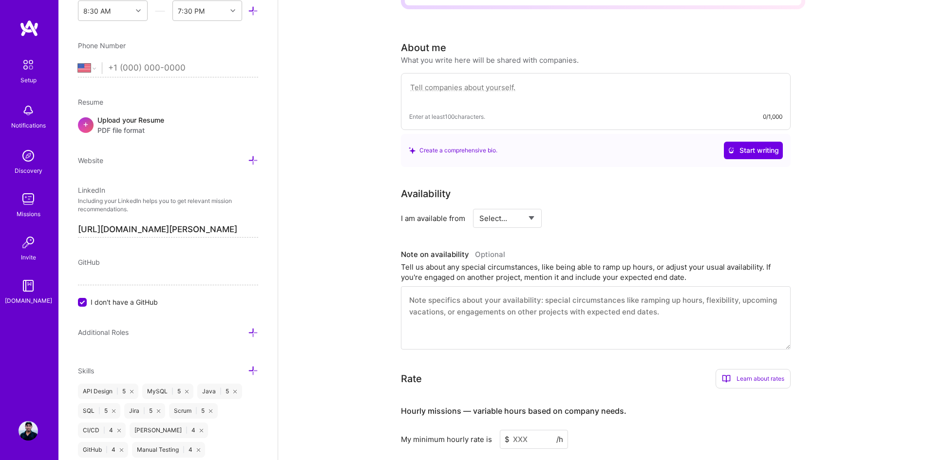
click at [532, 212] on select "Select... Right Now Future Date Not Available" at bounding box center [507, 218] width 56 height 25
select select "Future Date"
click at [479, 206] on select "Select... Right Now Future Date Not Available" at bounding box center [507, 218] width 56 height 25
click at [597, 210] on input "[DATE]" at bounding box center [591, 218] width 48 height 19
click at [609, 69] on button "Next Month" at bounding box center [607, 66] width 7 height 7
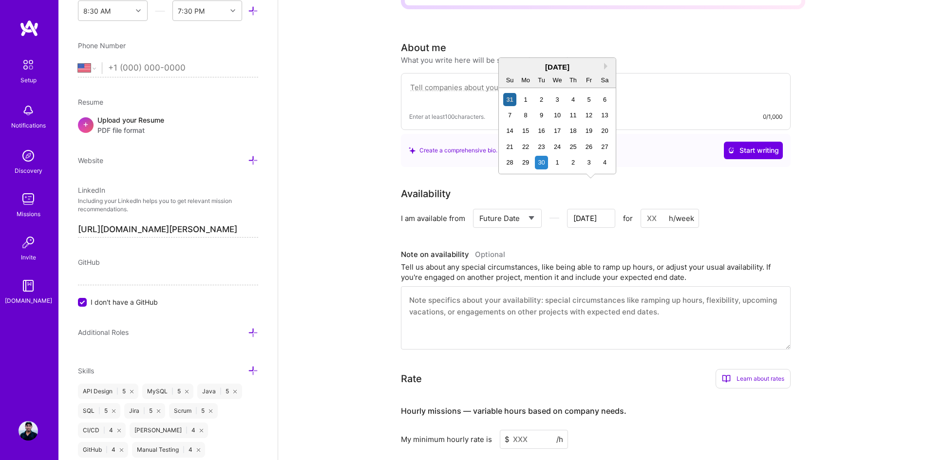
click at [557, 163] on div "1" at bounding box center [556, 162] width 13 height 13
click at [594, 209] on input "[DATE]" at bounding box center [591, 218] width 48 height 19
click at [557, 179] on div "1" at bounding box center [556, 177] width 13 height 13
type input "[DATE]"
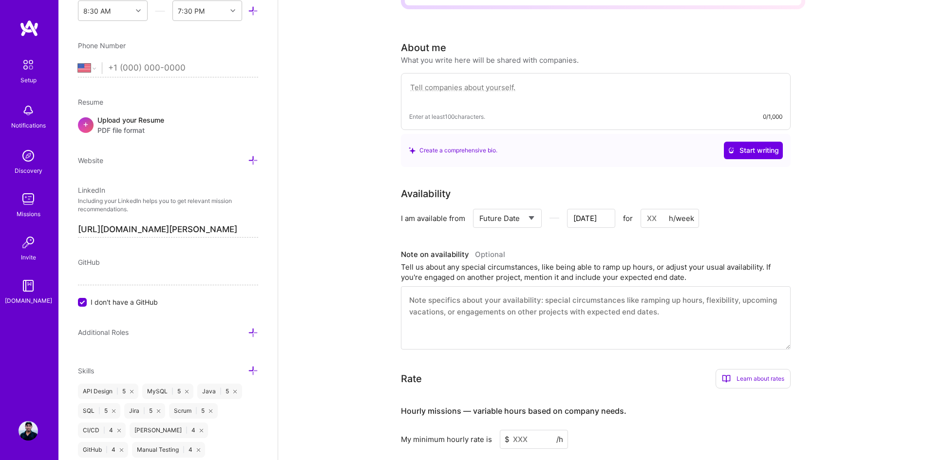
click at [645, 209] on input at bounding box center [669, 218] width 58 height 19
type input "4"
type input "[DATE]"
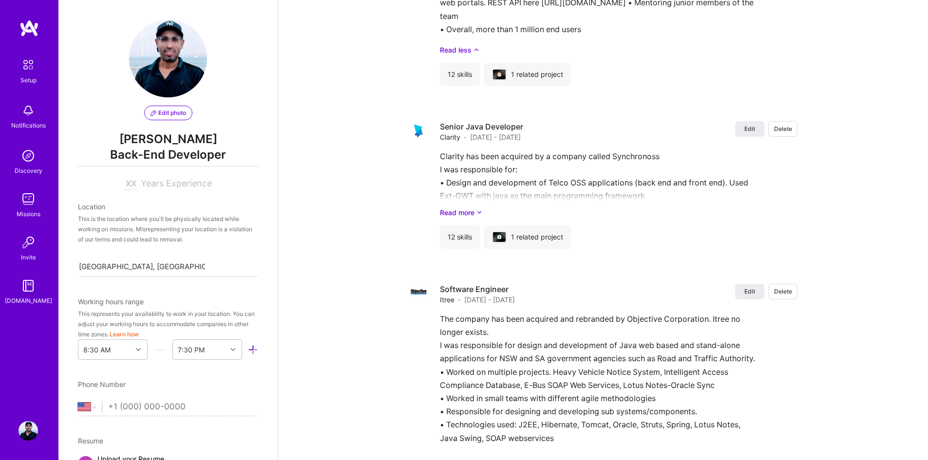
scroll to position [1723, 0]
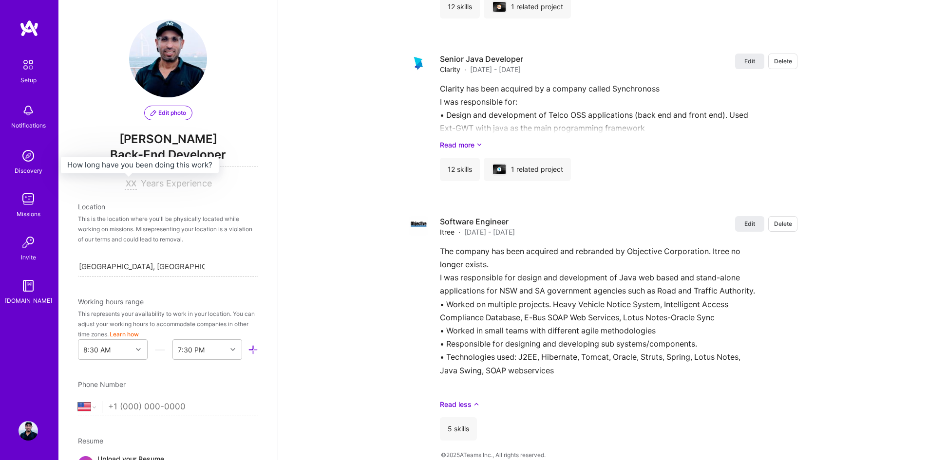
type input "40"
click at [127, 185] on input at bounding box center [131, 184] width 12 height 12
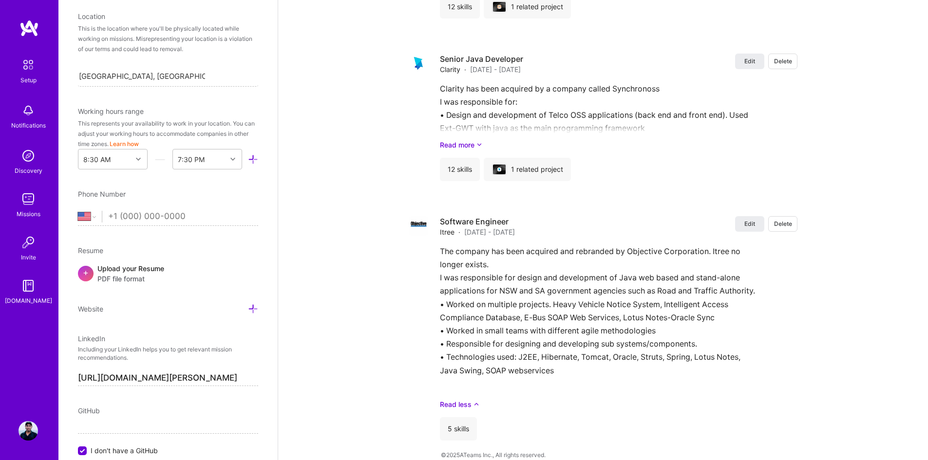
scroll to position [207, 0]
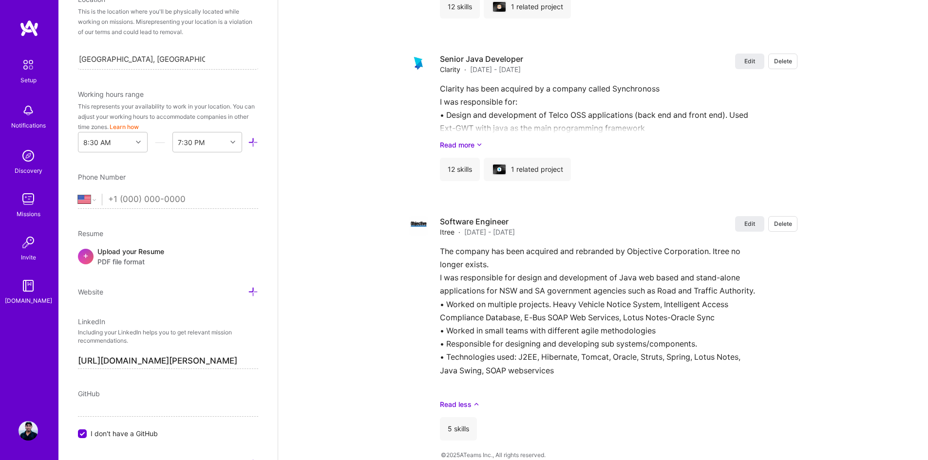
type input "15"
click at [139, 201] on input "tel" at bounding box center [183, 200] width 150 height 28
type input "[PHONE_NUMBER]"
select select "AU"
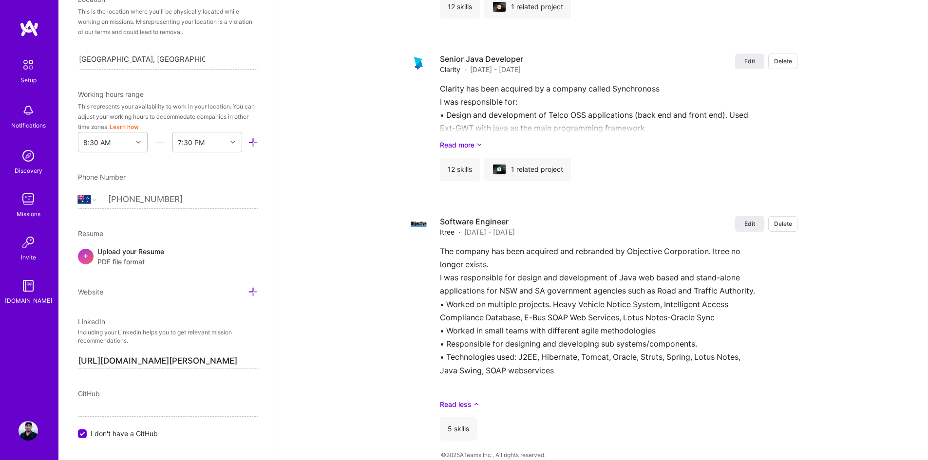
click at [220, 225] on div "Edit photo [PERSON_NAME] Back-End Developer 15 Years Experience Location This i…" at bounding box center [167, 230] width 219 height 460
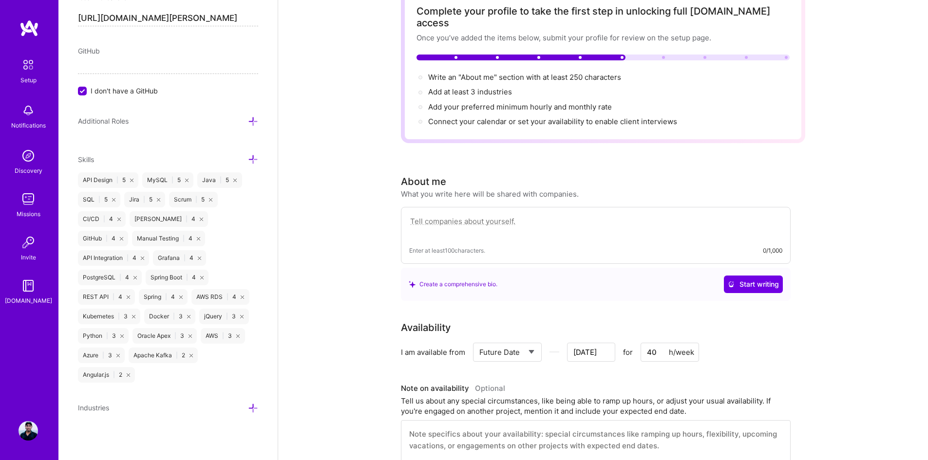
scroll to position [0, 0]
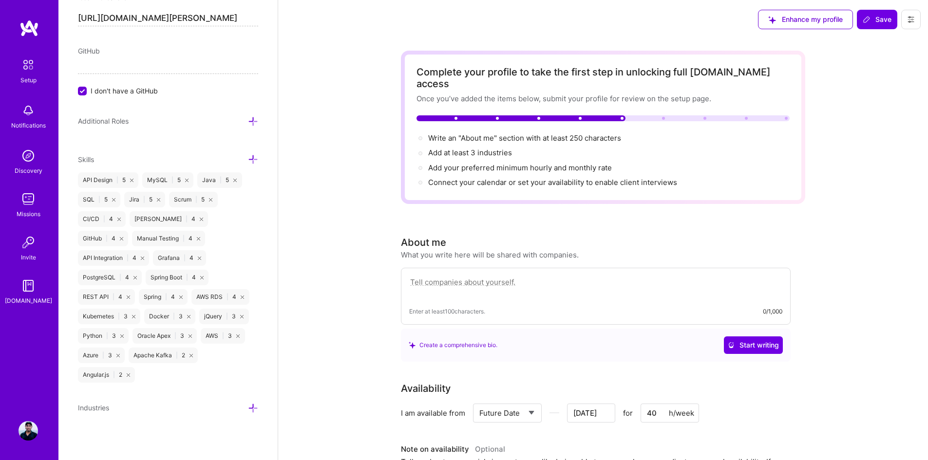
click at [873, 20] on span "Save" at bounding box center [876, 20] width 29 height 10
type input "[DATE]"
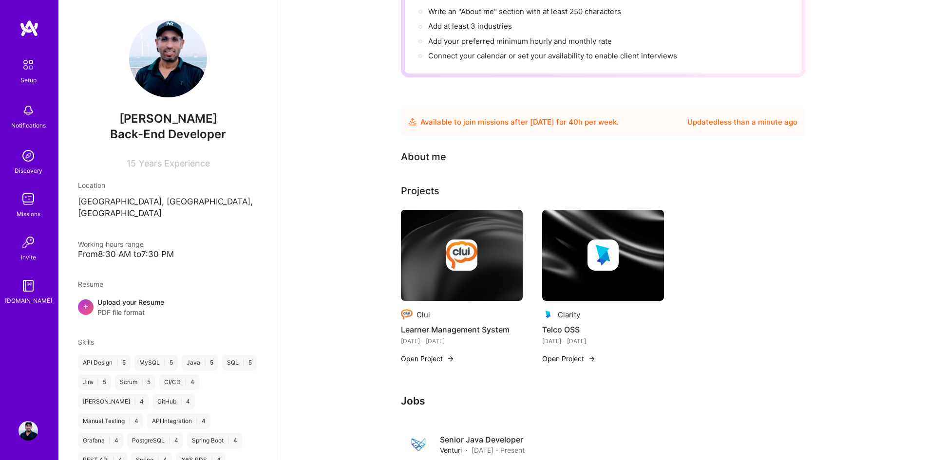
scroll to position [146, 0]
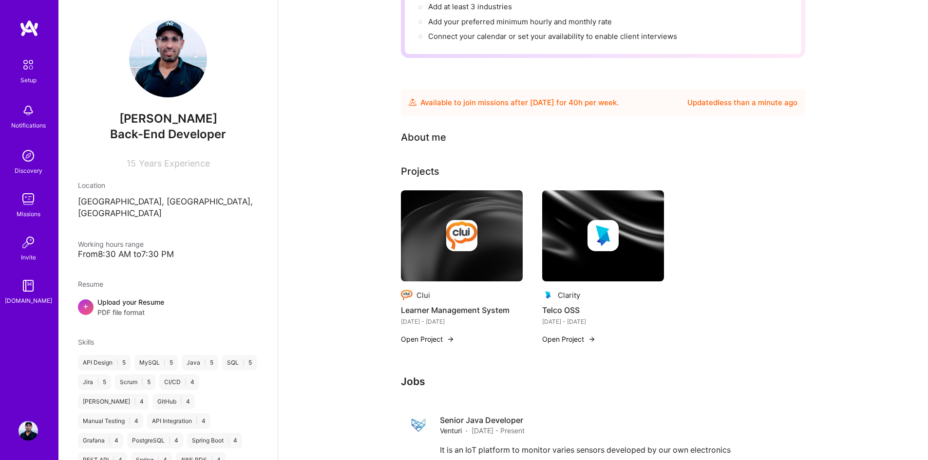
click at [439, 130] on div "About me" at bounding box center [423, 137] width 45 height 15
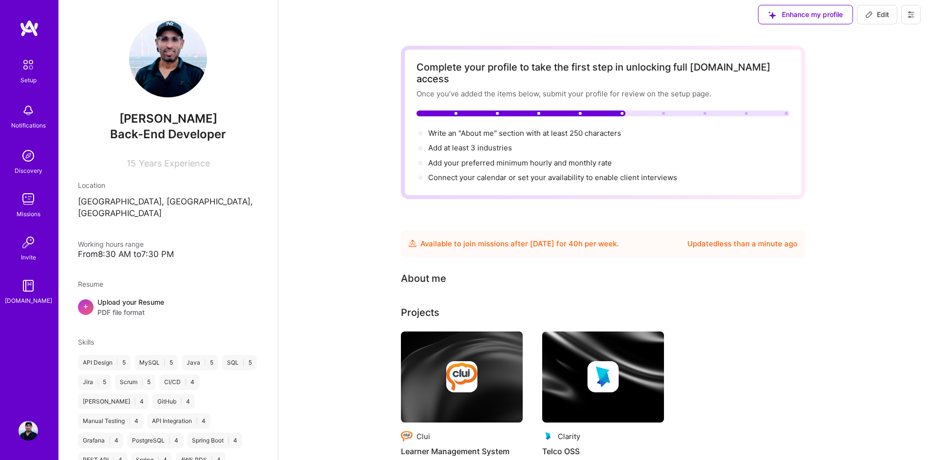
scroll to position [0, 0]
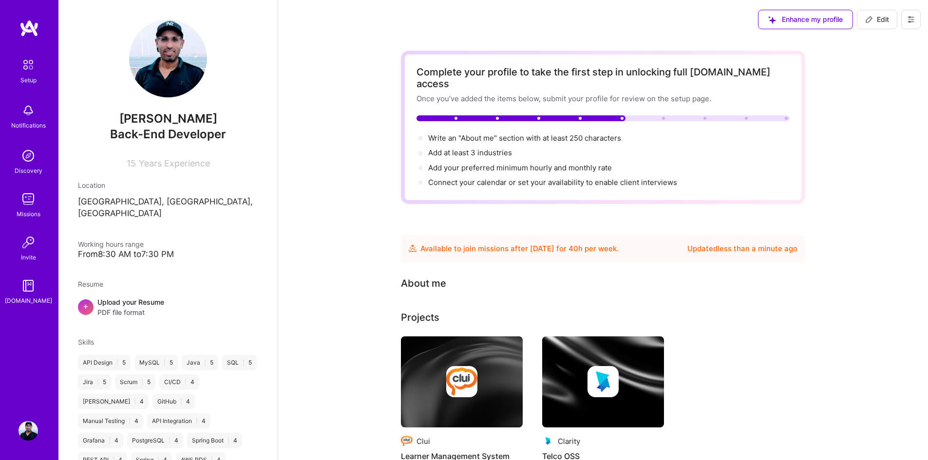
click at [873, 21] on span "Edit" at bounding box center [877, 20] width 24 height 10
select select "US"
select select "Future Date"
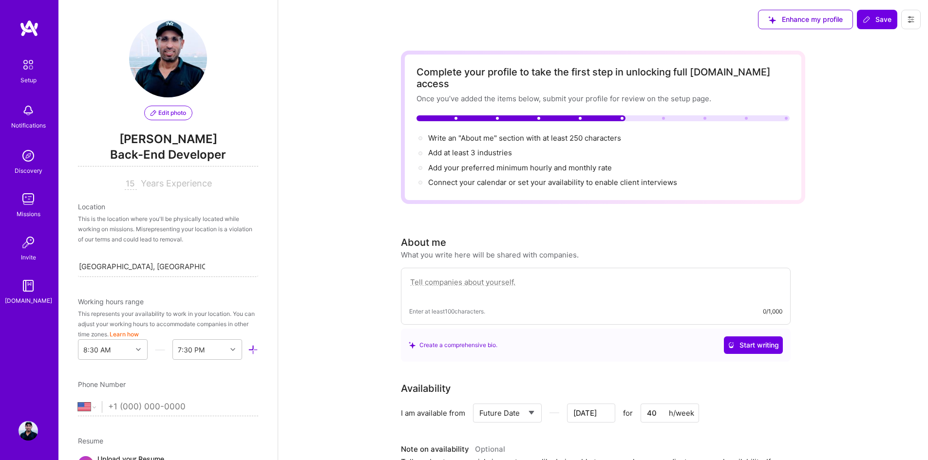
scroll to position [339, 0]
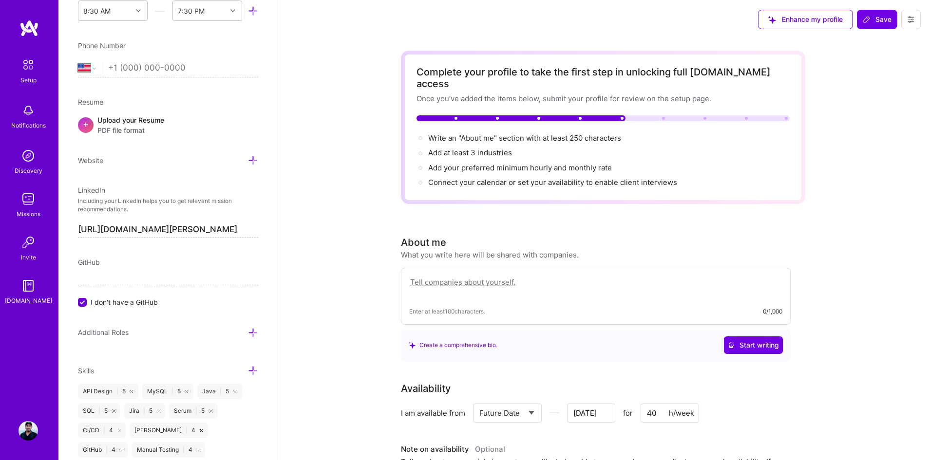
click at [447, 276] on textarea at bounding box center [595, 287] width 373 height 22
paste textarea "I’m a software engineer with about 15 years of experience, specializing in [GEO…"
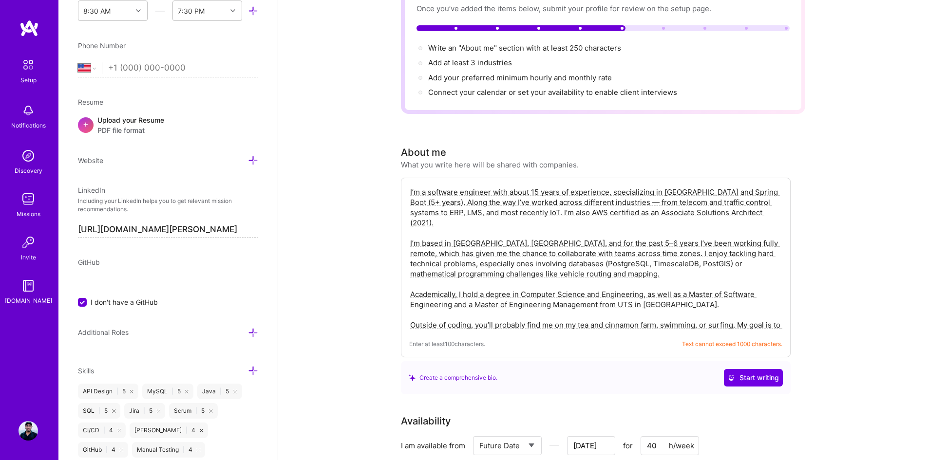
scroll to position [146, 0]
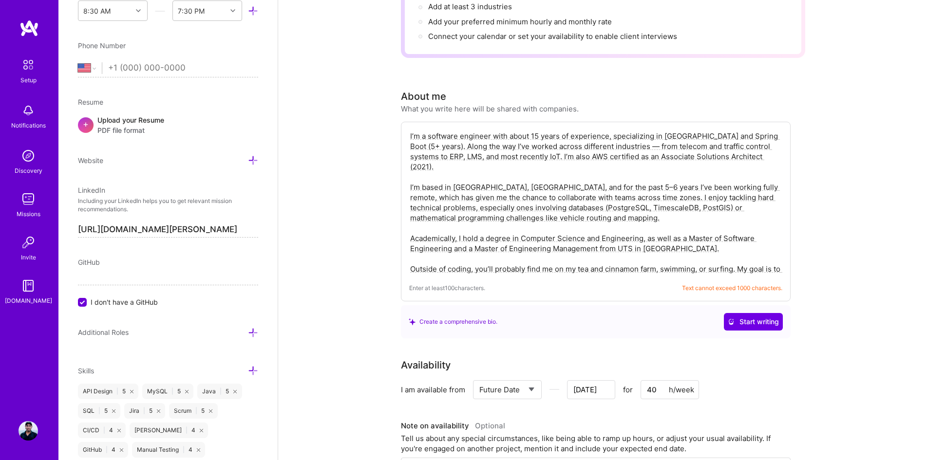
click at [619, 260] on textarea "I’m a software engineer with about 15 years of experience, specializing in [GEO…" at bounding box center [595, 202] width 373 height 145
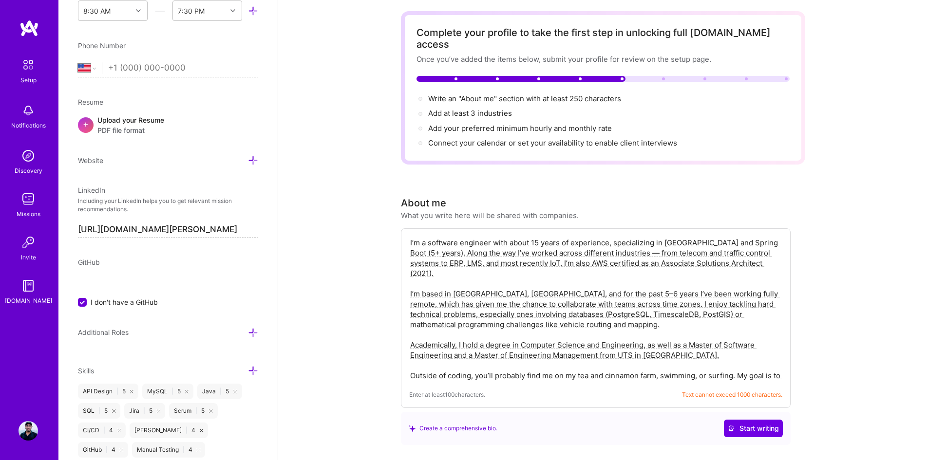
scroll to position [97, 0]
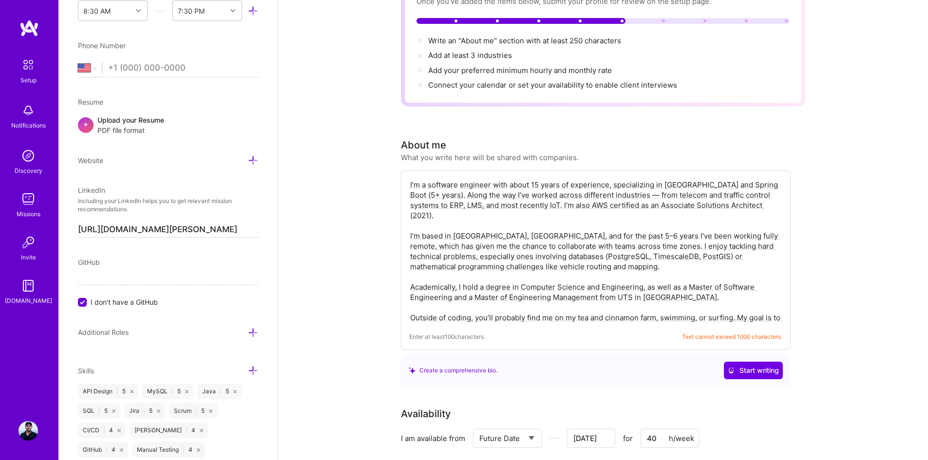
click at [555, 229] on textarea "I’m a software engineer with about 15 years of experience, specializing in [GEO…" at bounding box center [595, 251] width 373 height 145
click at [578, 245] on textarea "I’m a software engineer with about 15 years of experience, specializing in [GEO…" at bounding box center [595, 251] width 373 height 145
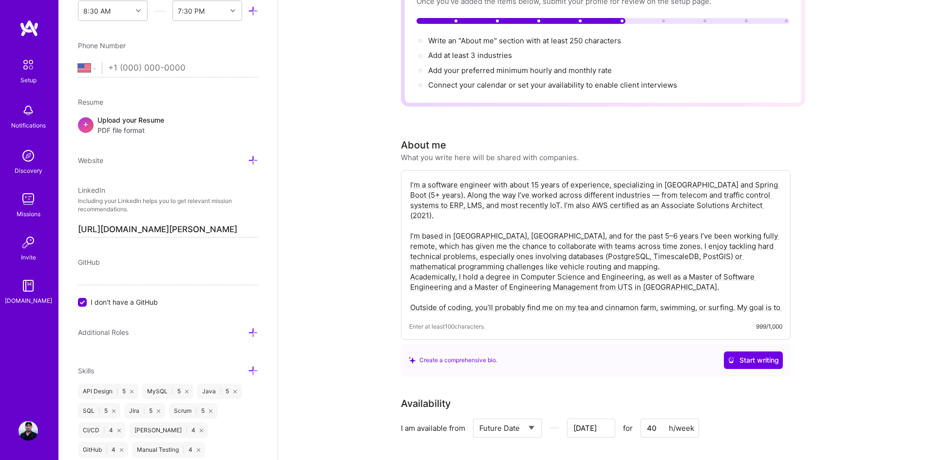
click at [629, 292] on textarea "I’m a software engineer with about 15 years of experience, specializing in [GEO…" at bounding box center [595, 246] width 373 height 135
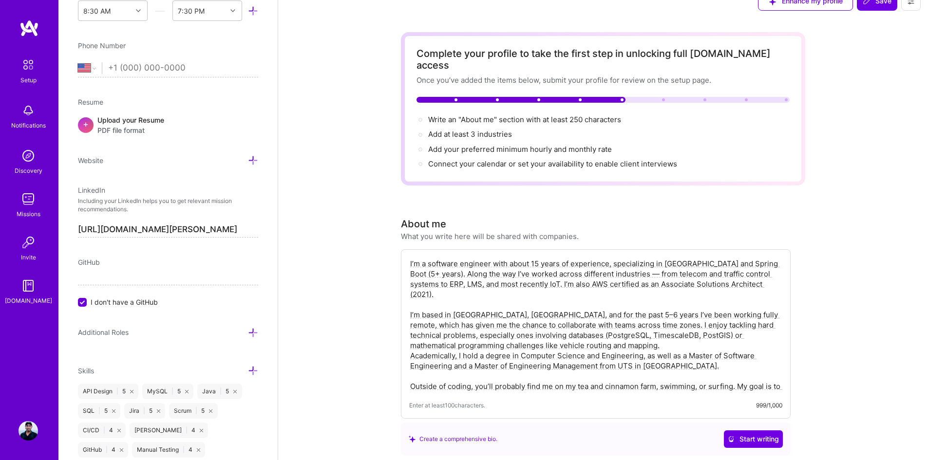
scroll to position [0, 0]
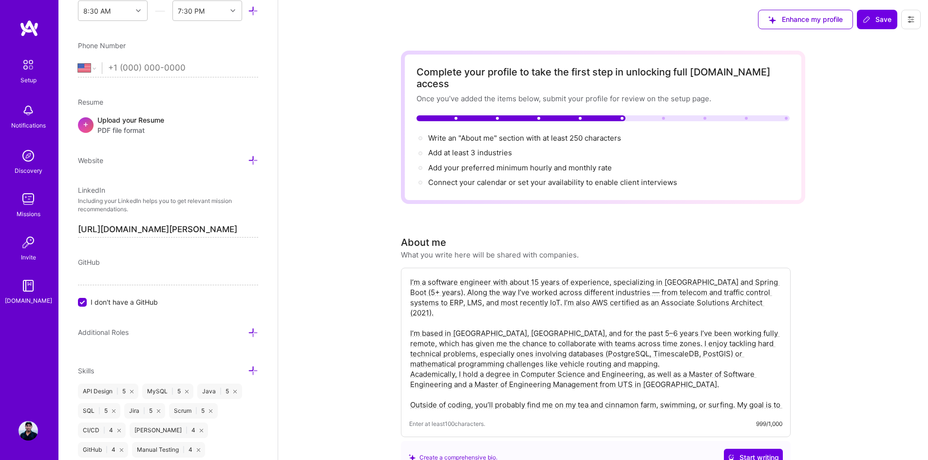
click at [565, 322] on textarea "I’m a software engineer with about 15 years of experience, specializing in [GEO…" at bounding box center [595, 343] width 373 height 135
type textarea "I’m a software engineer with about 15 years of experience, specializing in [GEO…"
click at [889, 16] on span "Save" at bounding box center [876, 20] width 29 height 10
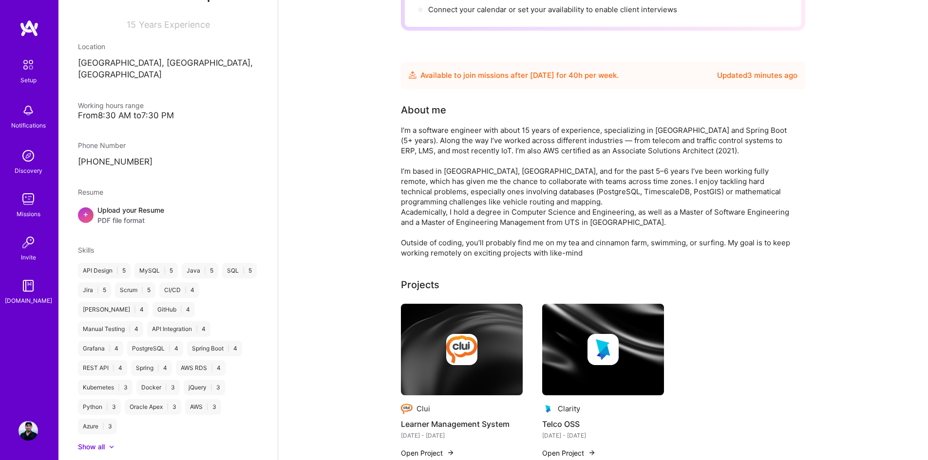
scroll to position [146, 0]
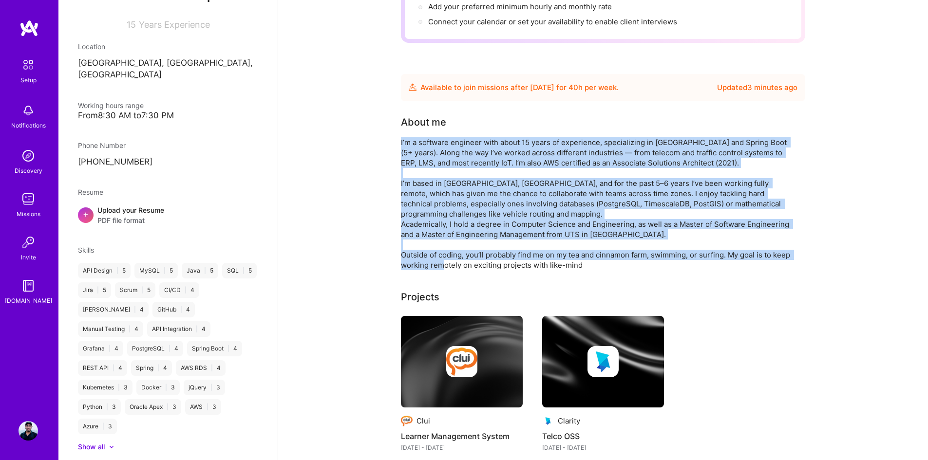
drag, startPoint x: 401, startPoint y: 130, endPoint x: 610, endPoint y: 256, distance: 244.0
click at [610, 256] on div "I’m a software engineer with about 15 years of experience, specializing in [GEO…" at bounding box center [596, 203] width 390 height 133
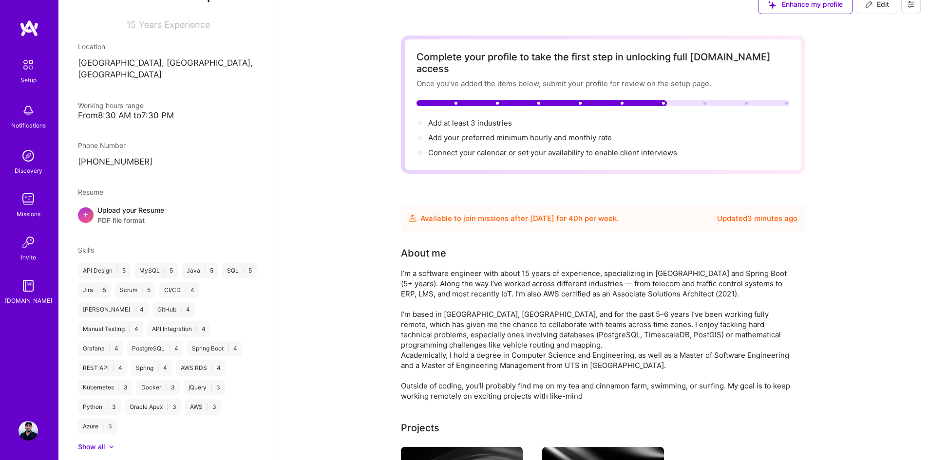
scroll to position [0, 0]
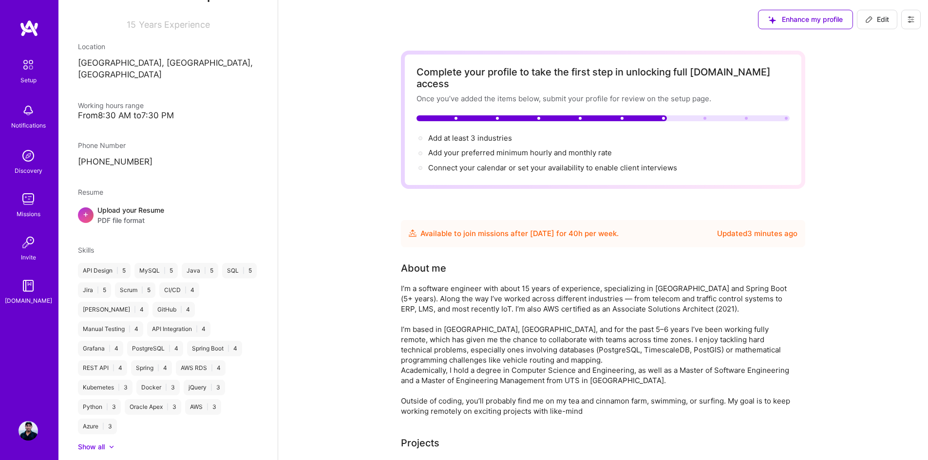
click at [873, 19] on span "Edit" at bounding box center [877, 20] width 24 height 10
select select "Future Date"
select select "AU"
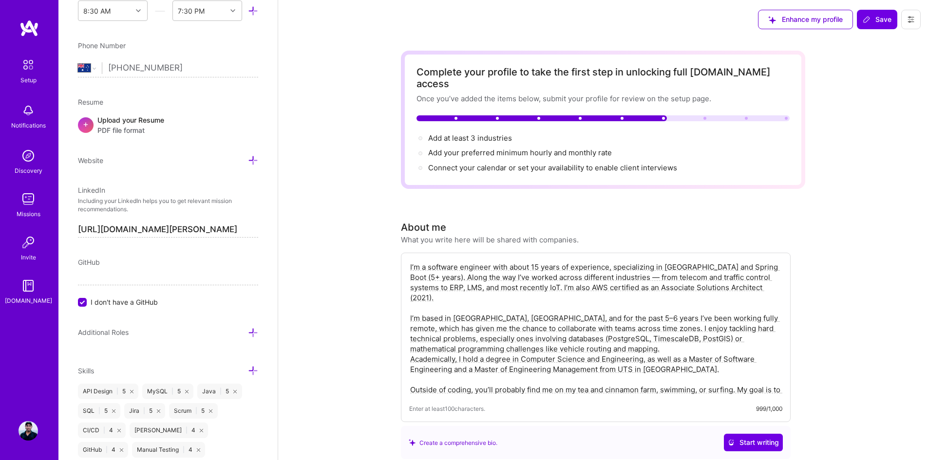
click at [553, 299] on textarea "I’m a software engineer with about 15 years of experience, specializing in [GEO…" at bounding box center [595, 328] width 373 height 135
click at [461, 369] on textarea "I’m a software engineer with about 15 years of experience, specializing in [GEO…" at bounding box center [595, 328] width 373 height 135
drag, startPoint x: 617, startPoint y: 380, endPoint x: 408, endPoint y: 256, distance: 243.0
click at [408, 256] on div "I’m a software engineer with about 15 years of experience, specializing in [GEO…" at bounding box center [596, 337] width 390 height 169
click at [753, 277] on textarea "I’m a software engineer with about 15 years of experience, specializing in [GEO…" at bounding box center [595, 328] width 373 height 135
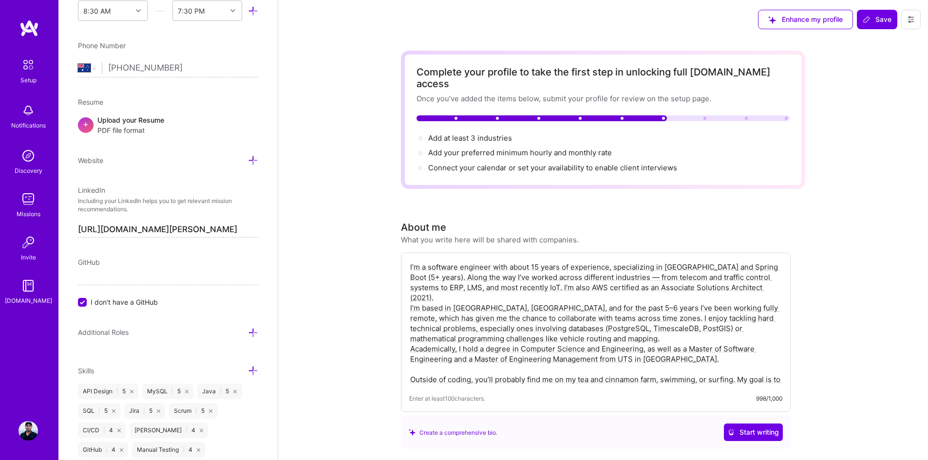
click at [677, 337] on textarea "I’m a software engineer with about 15 years of experience, specializing in [GEO…" at bounding box center [595, 323] width 373 height 125
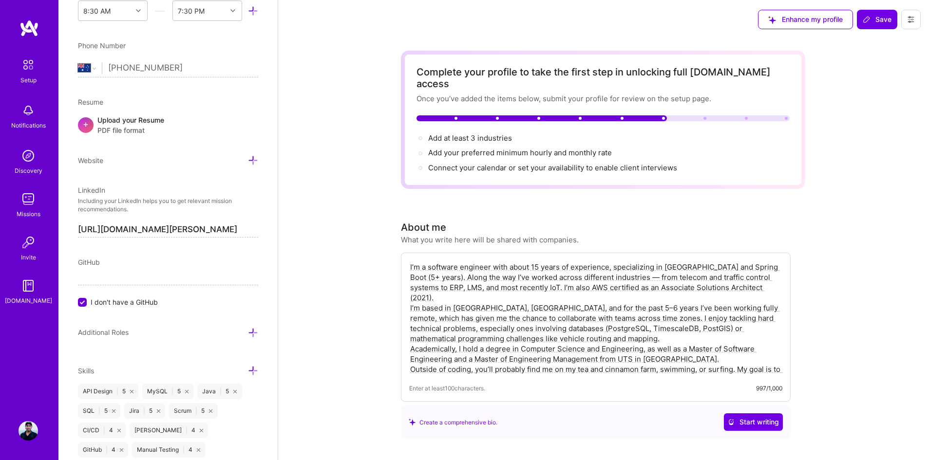
drag, startPoint x: 411, startPoint y: 346, endPoint x: 631, endPoint y: 360, distance: 220.1
click at [631, 360] on textarea "I’m a software engineer with about 15 years of experience, specializing in [GEO…" at bounding box center [595, 318] width 373 height 114
paste textarea "ed"
click at [570, 317] on textarea "I’m a software engineer with about 15 years of experience, specializing in [GEO…" at bounding box center [595, 318] width 373 height 114
click at [418, 253] on div "I’m a software engineer with about 15 years of experience, specializing in [GEO…" at bounding box center [596, 327] width 390 height 149
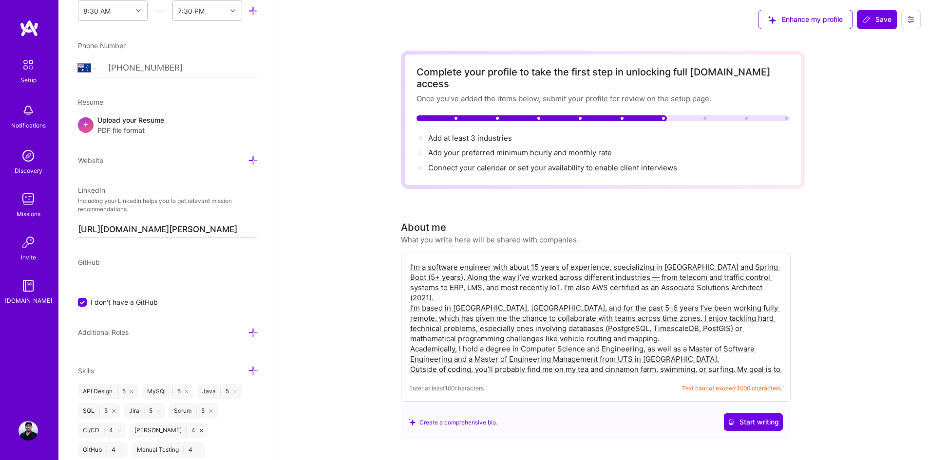
click at [569, 317] on textarea "I’m a software engineer with about 15 years of experience, specializing in [GEO…" at bounding box center [595, 318] width 373 height 114
click at [649, 360] on textarea "I’m a software engineer with about 15 years of experience, specializing in [GEO…" at bounding box center [595, 318] width 373 height 114
click at [527, 337] on textarea "I’m a software engineer with about 15 years of experience, specializing in [GEO…" at bounding box center [595, 318] width 373 height 114
drag, startPoint x: 410, startPoint y: 255, endPoint x: 651, endPoint y: 370, distance: 267.0
click at [651, 370] on div "I’m a software engineer with about 15 years of experience, specializing in [GEO…" at bounding box center [596, 327] width 390 height 149
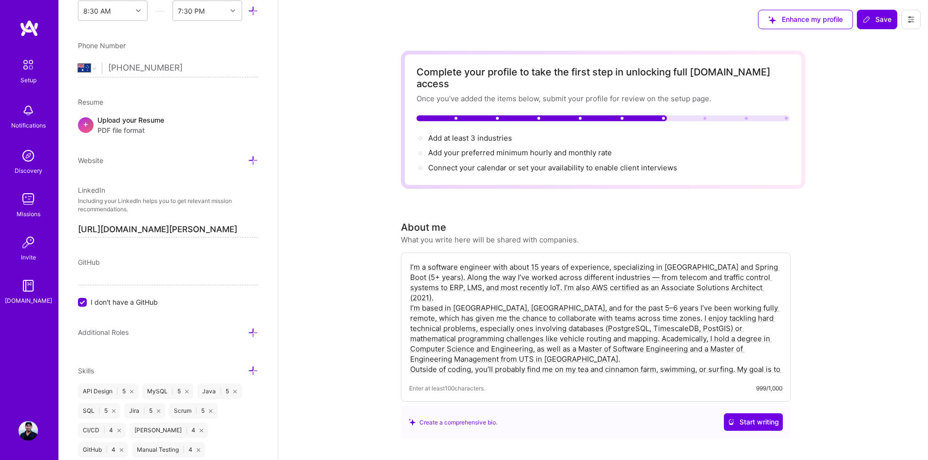
click at [499, 293] on textarea "I’m a software engineer with about 15 years of experience, specializing in [GEO…" at bounding box center [595, 318] width 373 height 114
click at [566, 314] on textarea "I’m a software engineer with about 15 years of experience, specializing in [GEO…" at bounding box center [595, 318] width 373 height 114
click at [666, 306] on textarea "I’m a software engineer with about 15 years of experience, specializing in [GEO…" at bounding box center [595, 318] width 373 height 114
click at [517, 306] on textarea "I’m a software engineer with about 15 years of experience, specializing in [GEO…" at bounding box center [595, 318] width 373 height 114
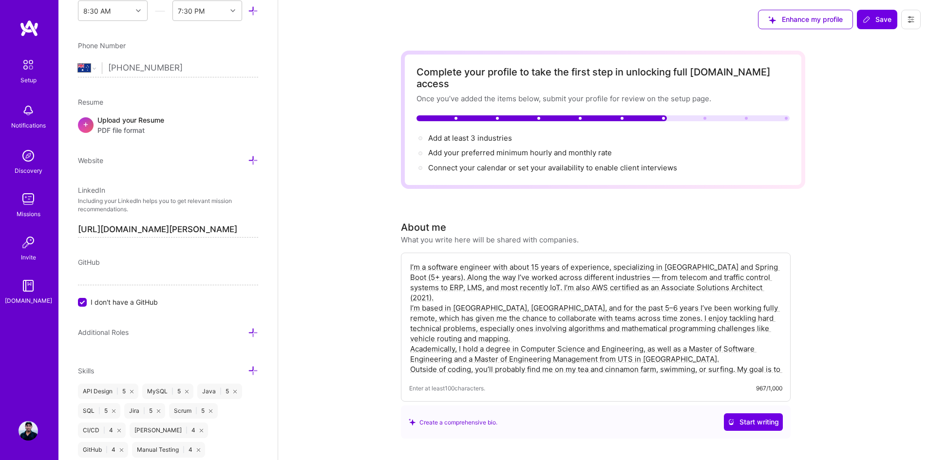
click at [768, 308] on textarea "I’m a software engineer with about 15 years of experience, specializing in [GEO…" at bounding box center [595, 318] width 373 height 114
click at [750, 308] on textarea "I’m a software engineer with about 15 years of experience, specializing in [GEO…" at bounding box center [595, 318] width 373 height 114
click at [634, 349] on textarea "I’m a software engineer with about 15 years of experience, specializing in [GEO…" at bounding box center [595, 318] width 373 height 114
paste textarea "people while maintaining a healthy work"
click at [774, 261] on textarea "I’m a software engineer with about 15 years of experience, specializing in [GEO…" at bounding box center [595, 318] width 373 height 114
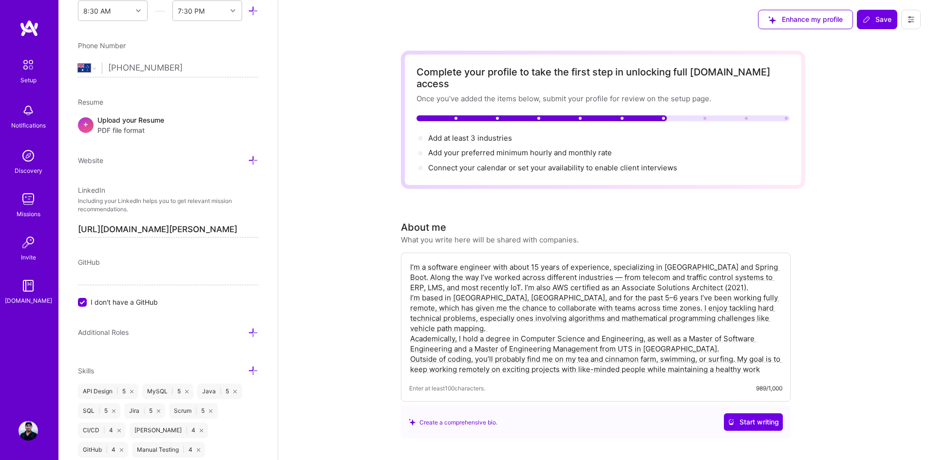
click at [568, 269] on textarea "I’m a software engineer with about 15 years of experience, specializing in [GEO…" at bounding box center [595, 318] width 373 height 114
drag, startPoint x: 767, startPoint y: 349, endPoint x: 788, endPoint y: 354, distance: 21.4
click at [767, 349] on textarea "I’m a software engineer with about 15 years of experience, specializing in [GEO…" at bounding box center [595, 318] width 373 height 114
paste textarea "–life [PERSON_NAME]"
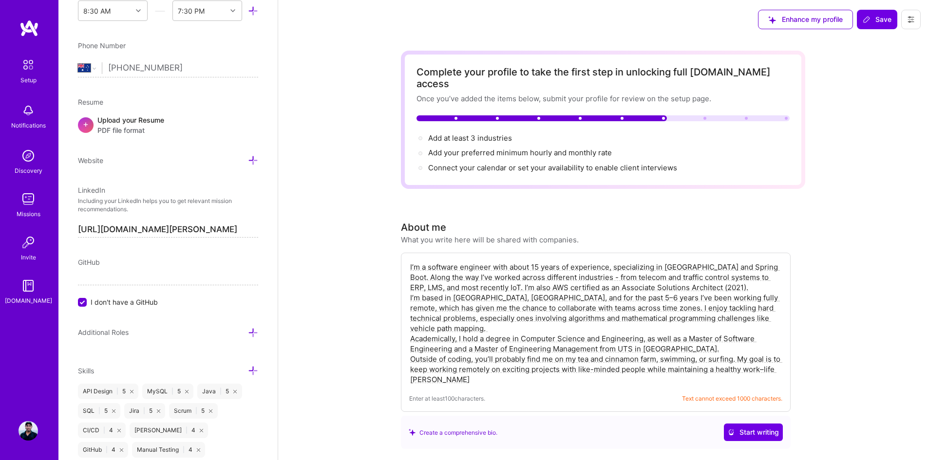
click at [602, 316] on textarea "I’m a software engineer with about 15 years of experience, specializing in [GEO…" at bounding box center [595, 323] width 373 height 125
click at [457, 359] on textarea "I’m a software engineer with about 15 years of experience, specializing in [GEO…" at bounding box center [595, 323] width 373 height 125
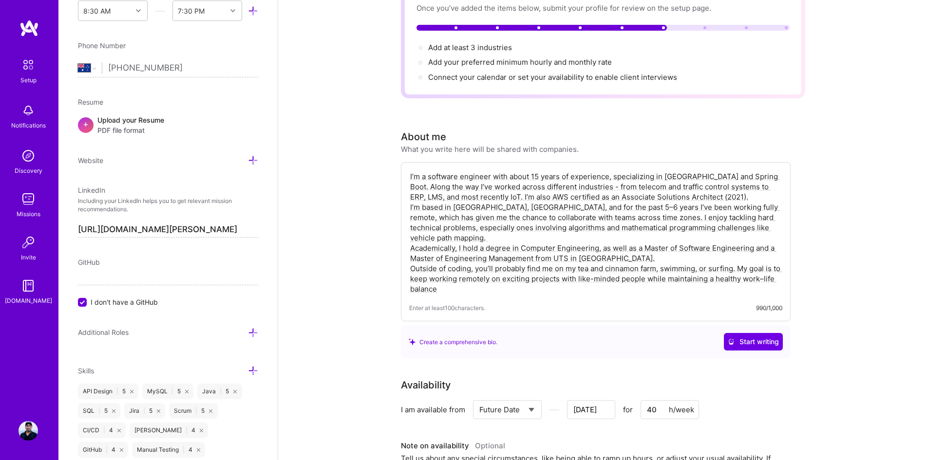
scroll to position [0, 0]
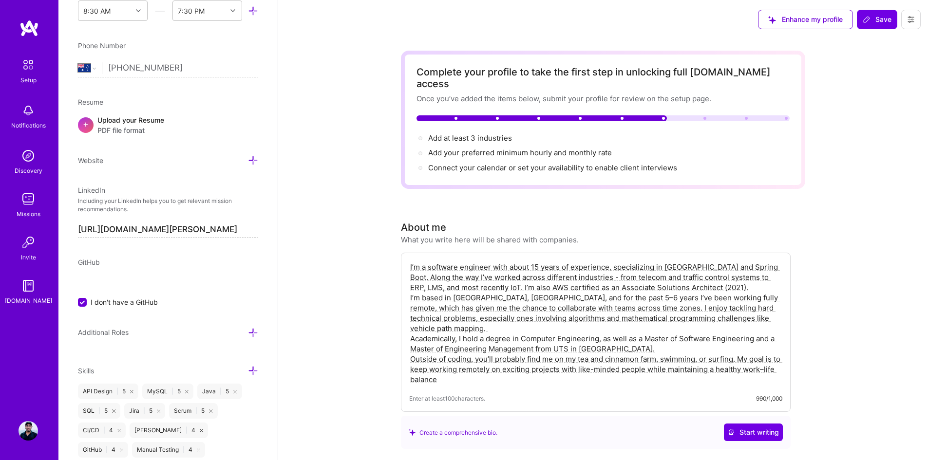
type textarea "I’m a software engineer with about 15 years of experience, specializing in [GEO…"
click at [885, 21] on span "Save" at bounding box center [876, 20] width 29 height 10
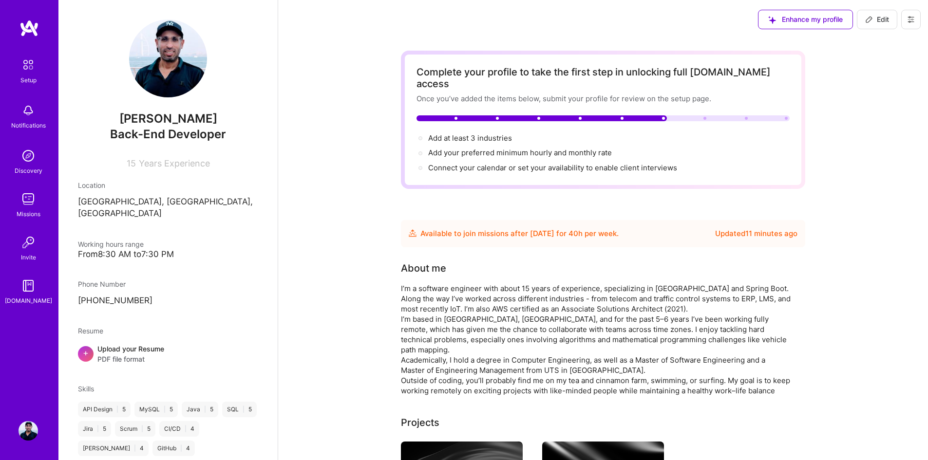
click at [504, 148] on span "Add your preferred minimum hourly and monthly rate →" at bounding box center [520, 152] width 184 height 9
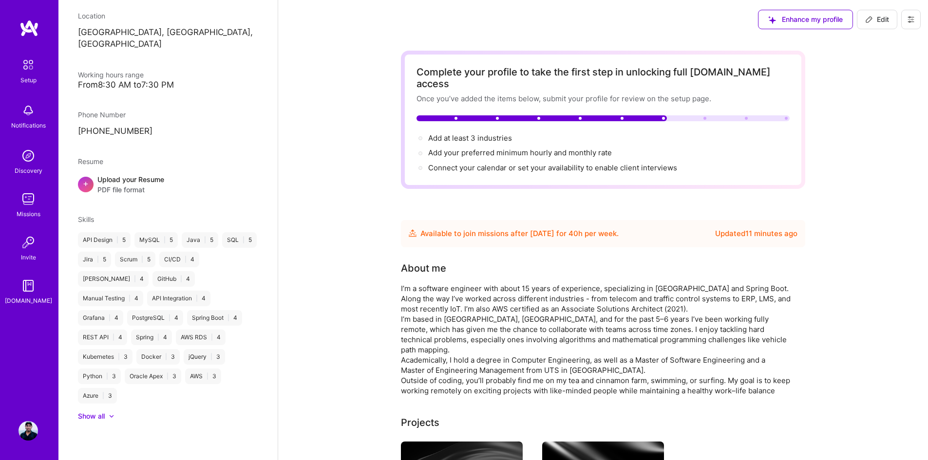
select select "Future Date"
select select "AU"
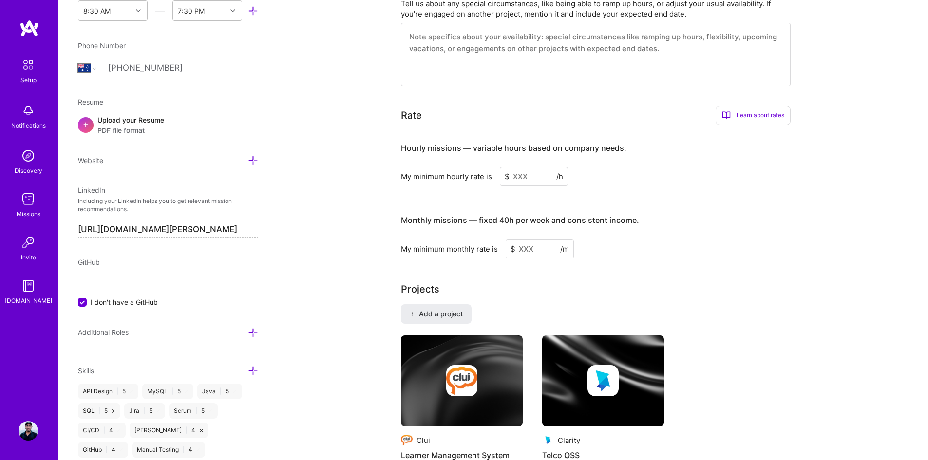
scroll to position [542, 0]
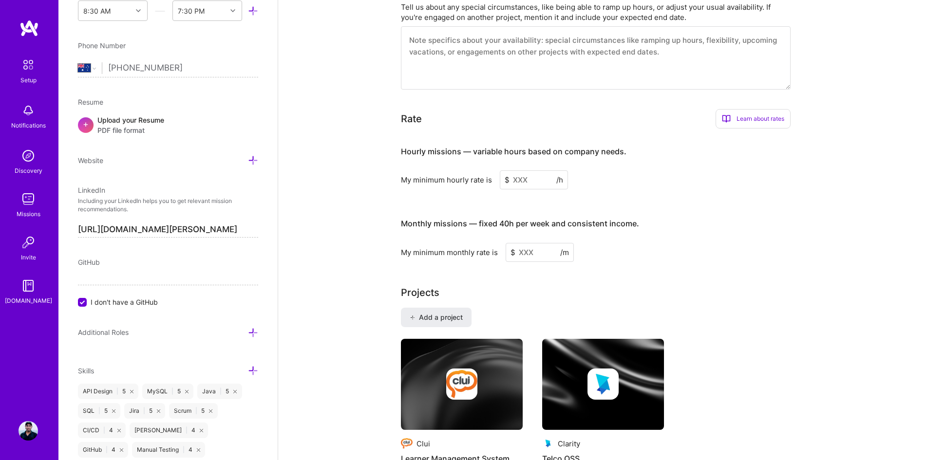
click at [528, 170] on input at bounding box center [534, 179] width 68 height 19
click at [520, 170] on input at bounding box center [534, 179] width 68 height 19
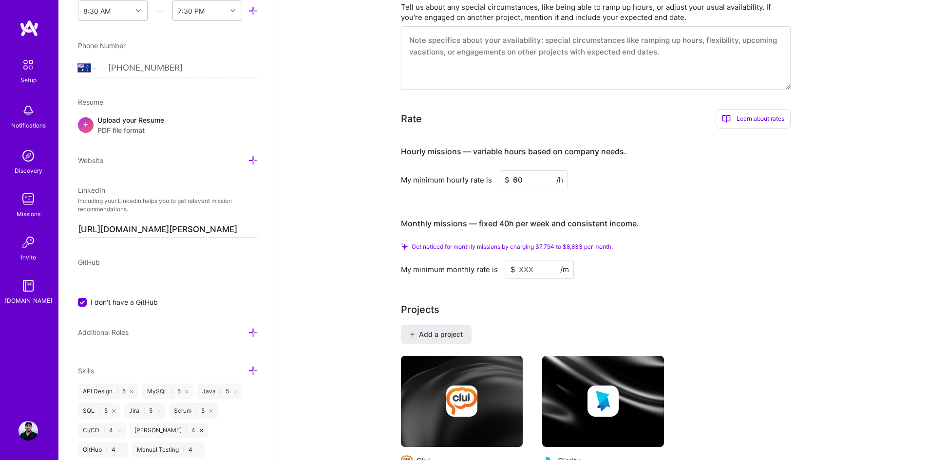
type input "60"
click at [526, 260] on input at bounding box center [539, 269] width 68 height 19
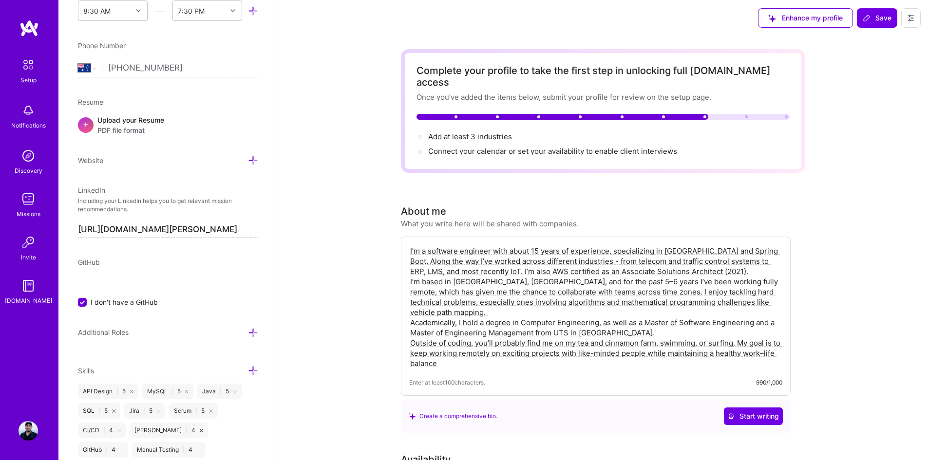
scroll to position [0, 0]
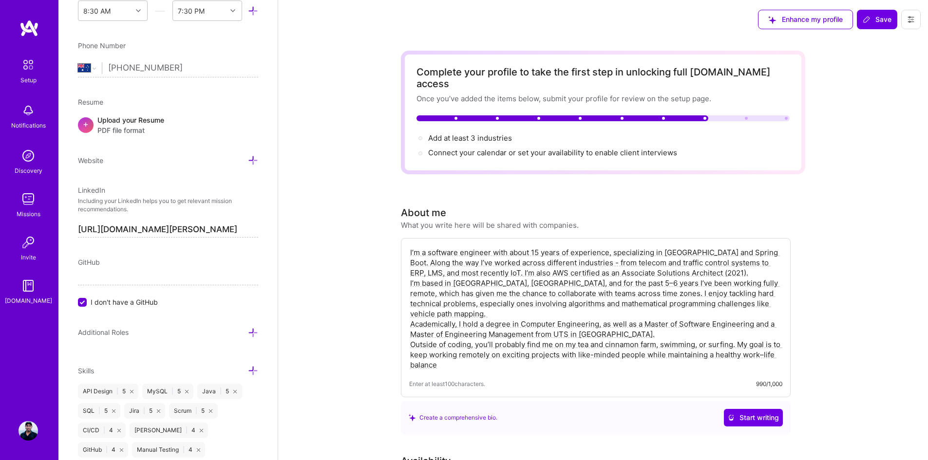
type input "9500"
click at [871, 21] on span "Save" at bounding box center [876, 20] width 29 height 10
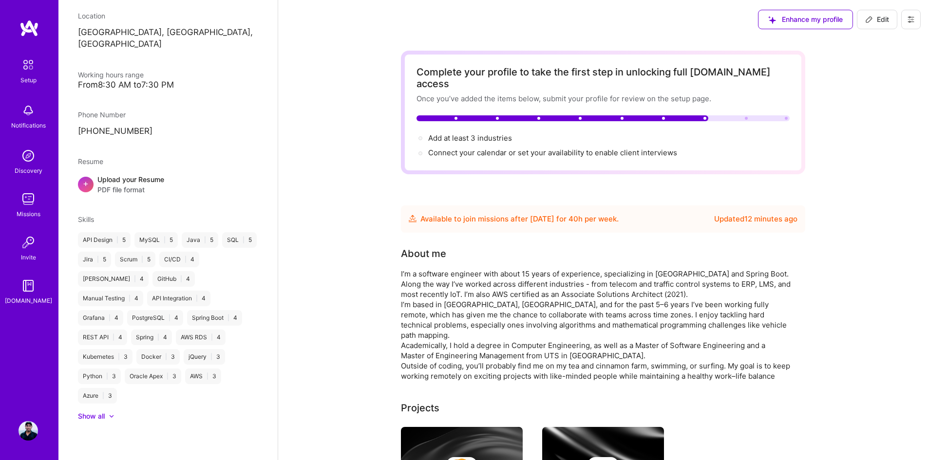
scroll to position [139, 0]
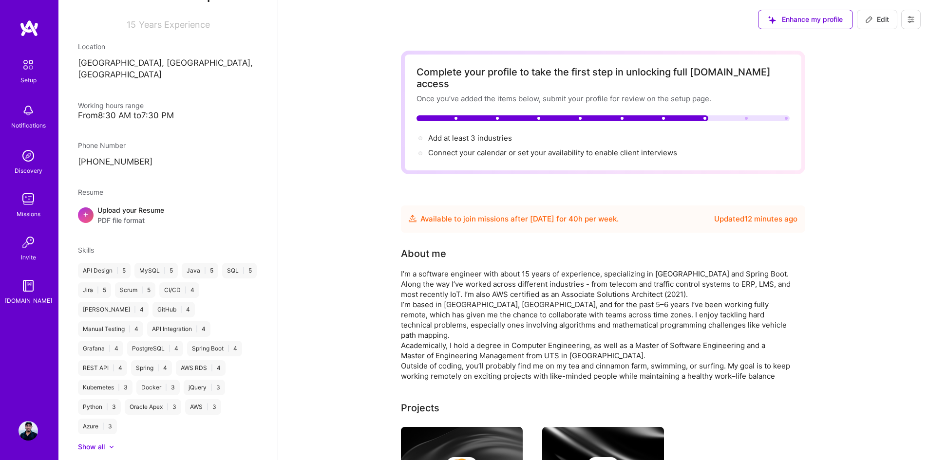
click at [495, 133] on span "Add at least 3 industries →" at bounding box center [470, 137] width 84 height 9
select select "Future Date"
select select "AU"
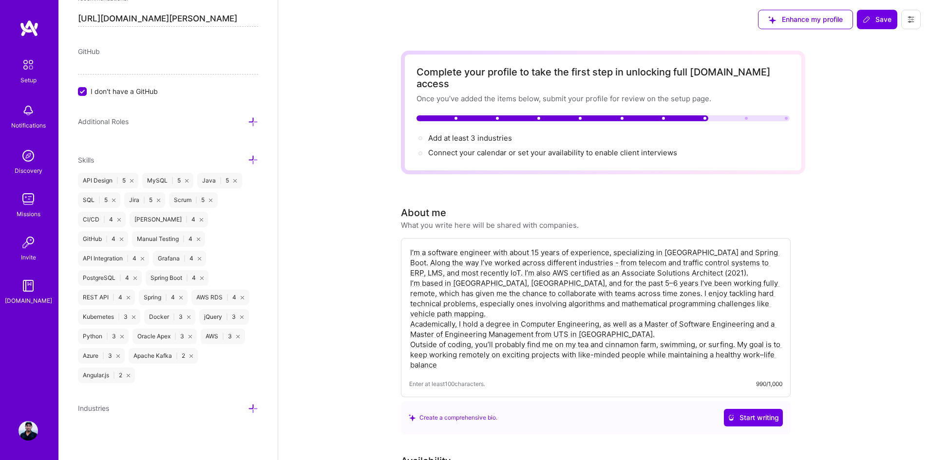
scroll to position [550, 0]
click at [248, 410] on icon at bounding box center [253, 408] width 10 height 10
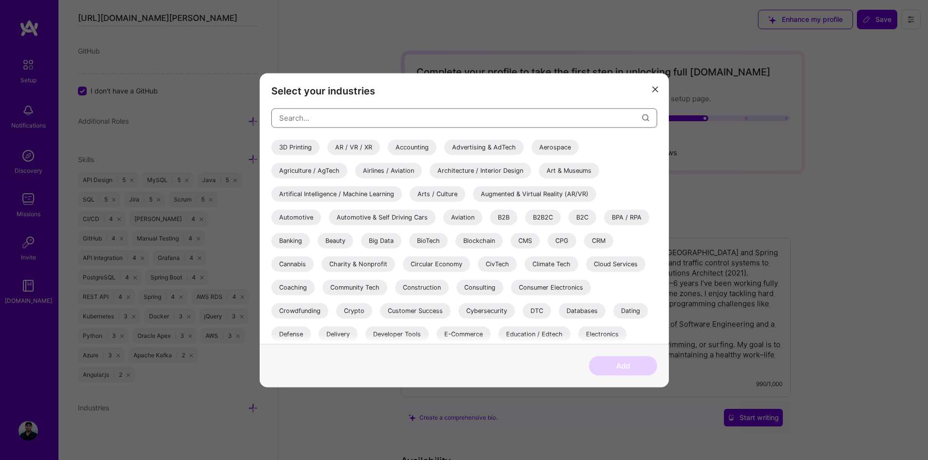
click at [471, 123] on input "modal" at bounding box center [460, 118] width 363 height 25
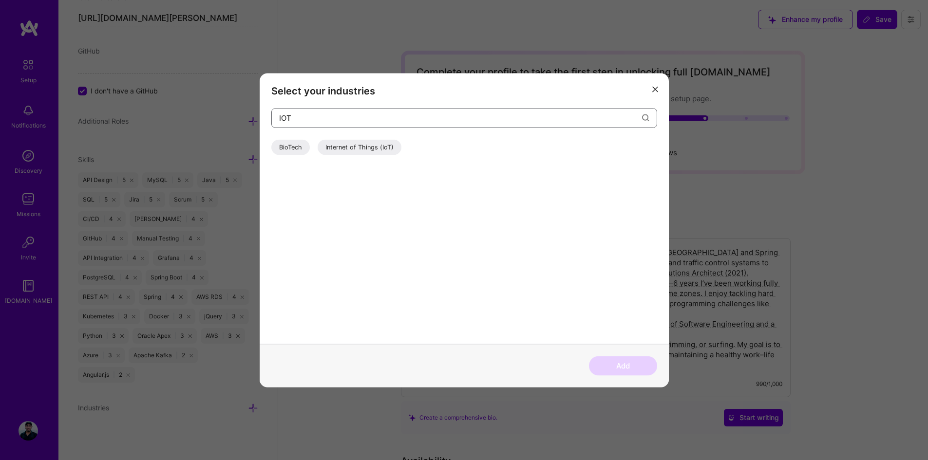
type input "IOT"
click at [360, 153] on div "Internet of Things (IoT)" at bounding box center [359, 147] width 84 height 16
click at [620, 364] on button "Add" at bounding box center [623, 365] width 68 height 19
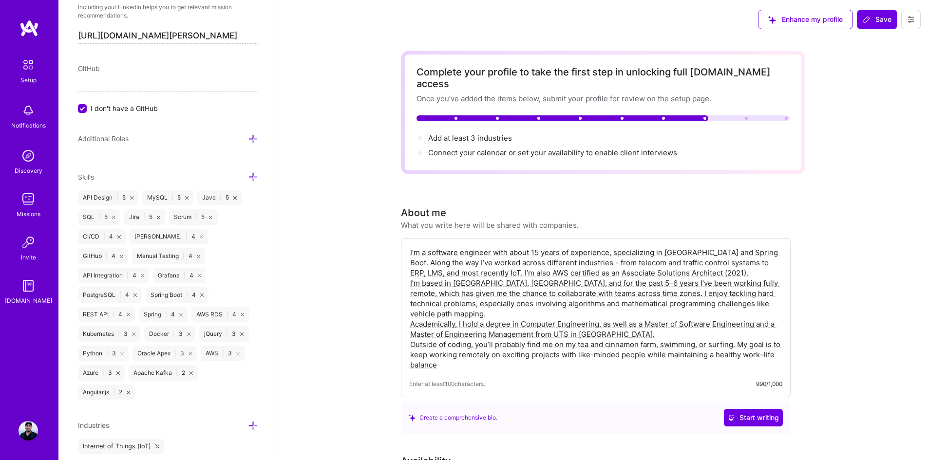
scroll to position [566, 0]
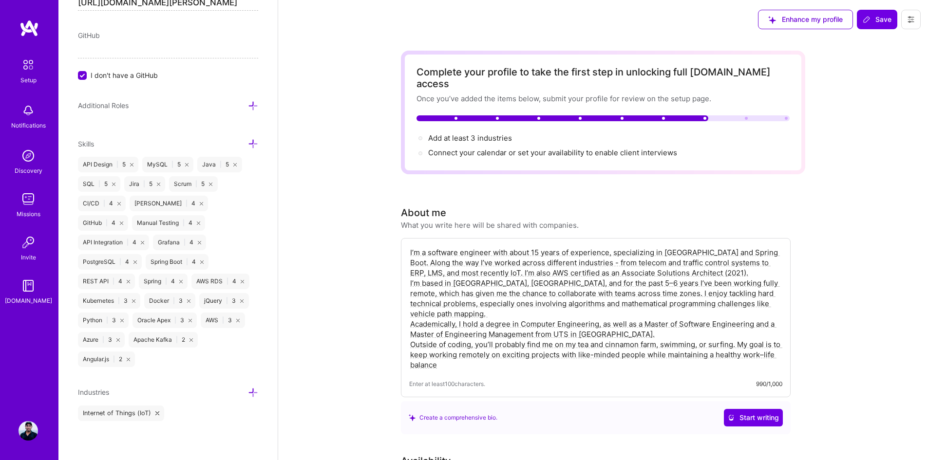
click at [248, 391] on icon at bounding box center [253, 393] width 10 height 10
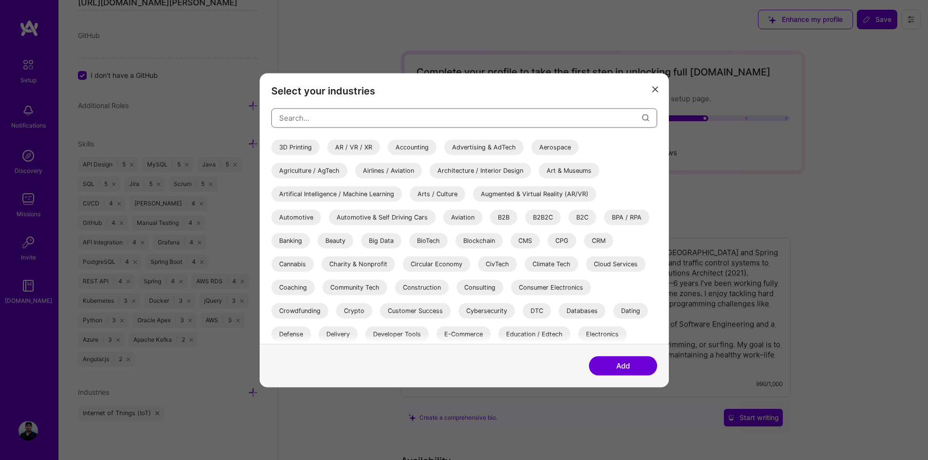
click at [341, 113] on input "modal" at bounding box center [460, 118] width 363 height 25
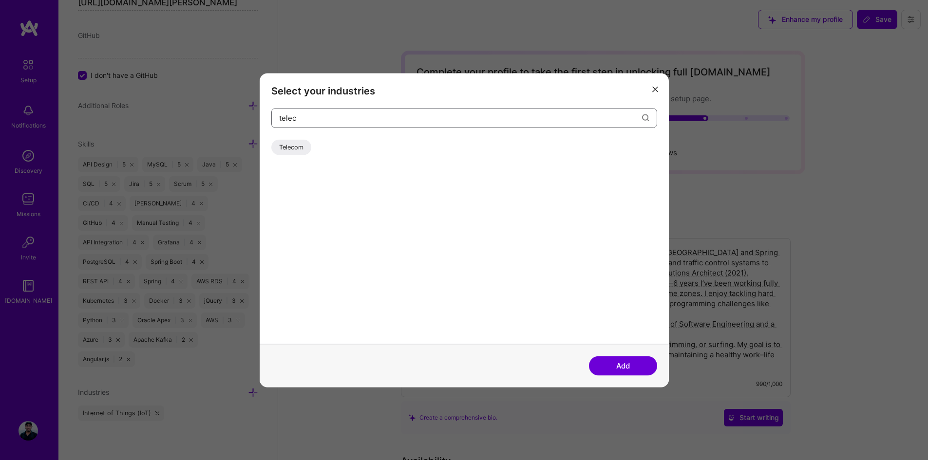
type input "telec"
click at [288, 149] on div "Telecom" at bounding box center [291, 147] width 40 height 16
click at [620, 362] on button "Add" at bounding box center [623, 365] width 68 height 19
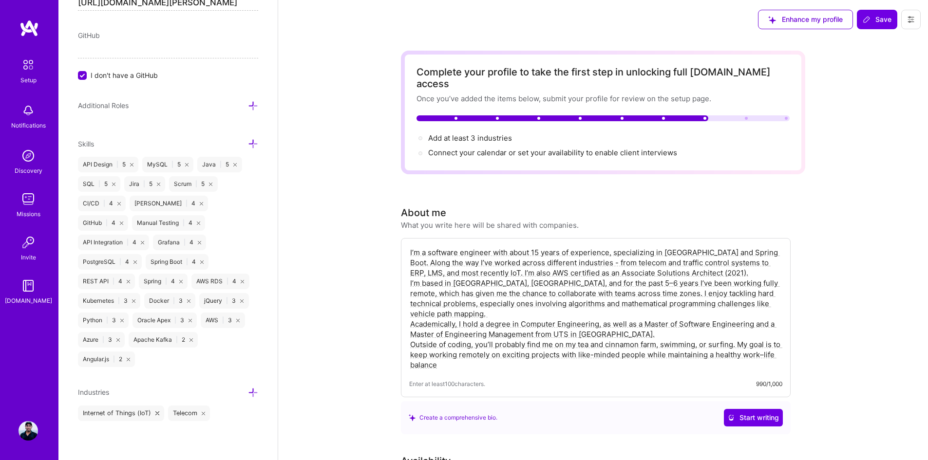
click at [248, 390] on icon at bounding box center [253, 393] width 10 height 10
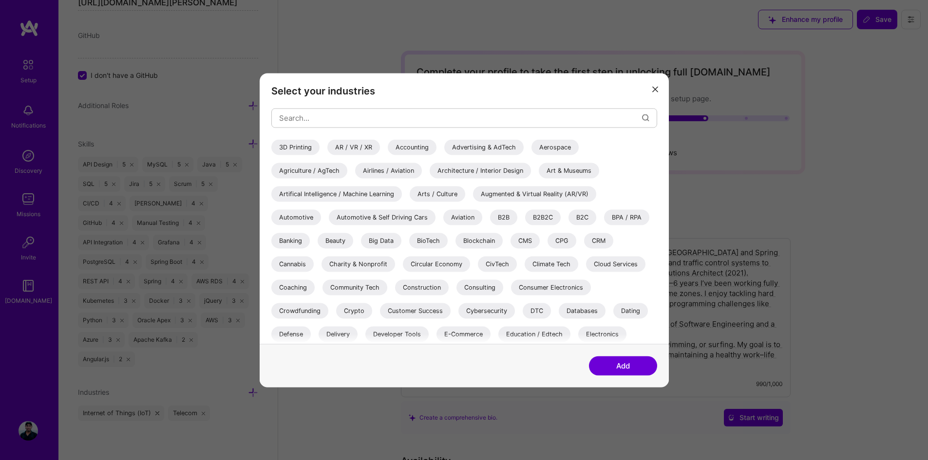
click at [533, 240] on div "CMS" at bounding box center [524, 241] width 29 height 16
click at [622, 365] on button "Add" at bounding box center [623, 365] width 68 height 19
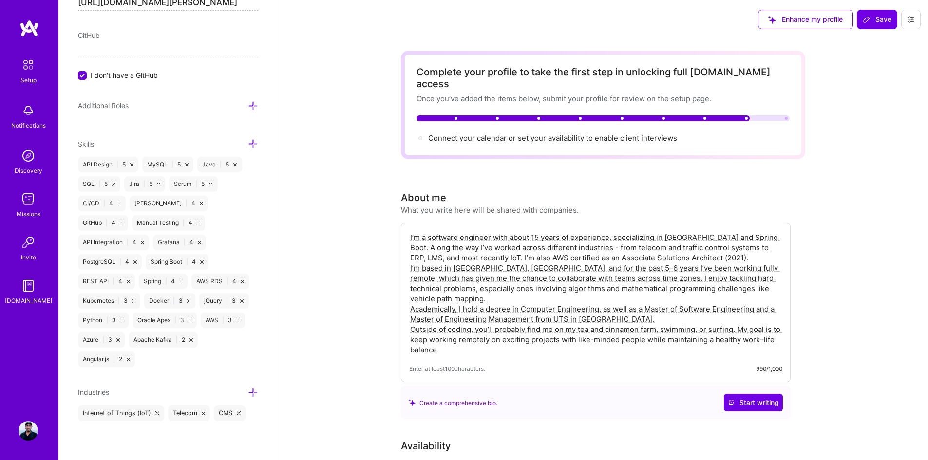
click at [248, 393] on icon at bounding box center [253, 393] width 10 height 10
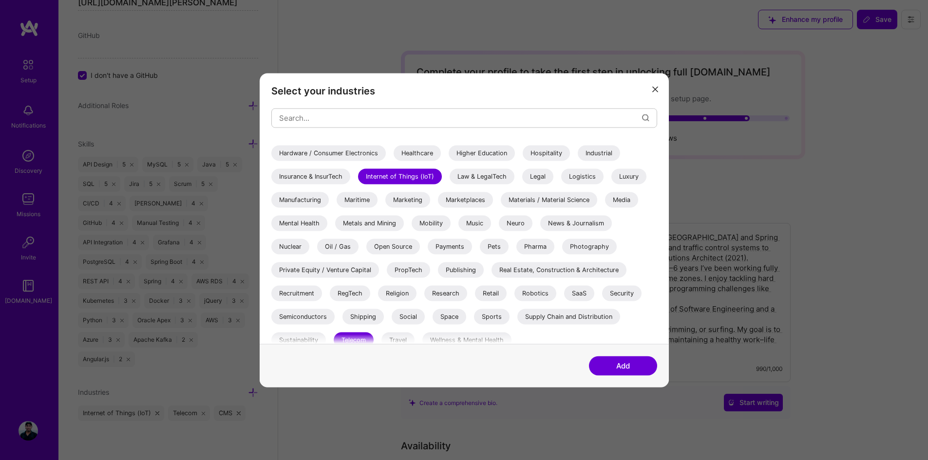
scroll to position [282, 0]
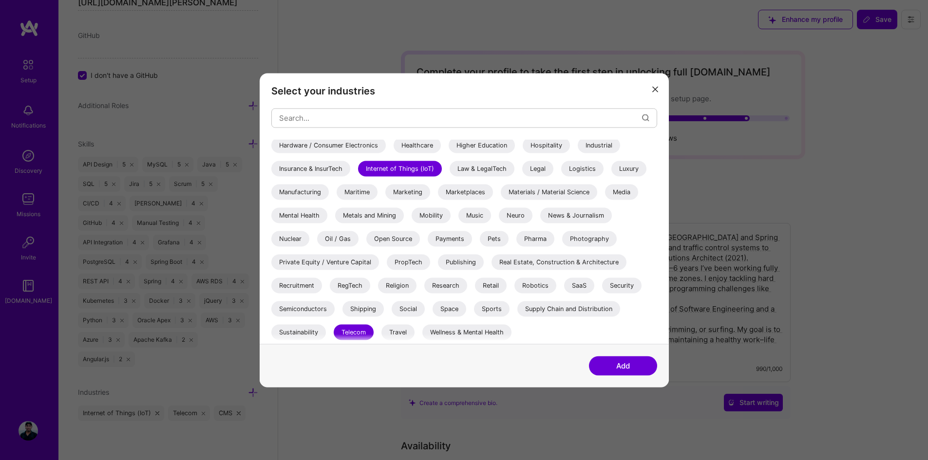
click at [541, 281] on div "Robotics" at bounding box center [535, 286] width 42 height 16
click at [574, 307] on div "Supply Chain and Distribution" at bounding box center [568, 309] width 103 height 16
click at [400, 328] on div "Travel" at bounding box center [397, 332] width 33 height 16
click at [631, 365] on button "Add" at bounding box center [623, 365] width 68 height 19
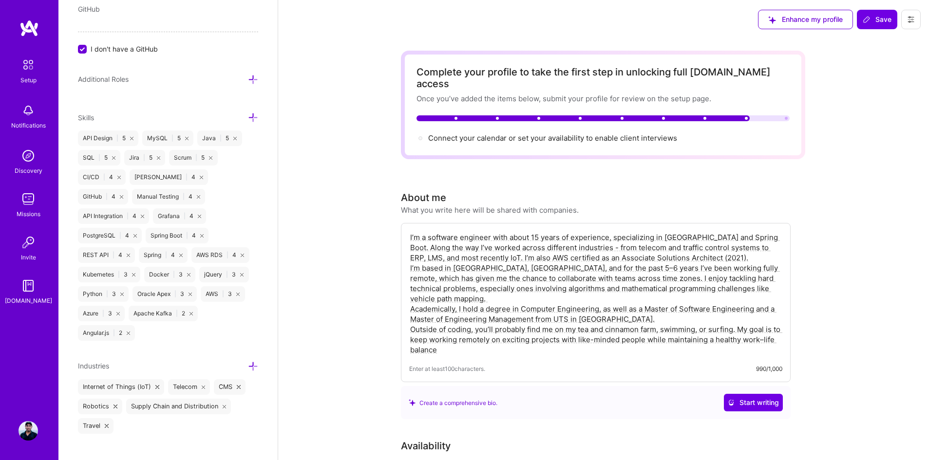
scroll to position [605, 0]
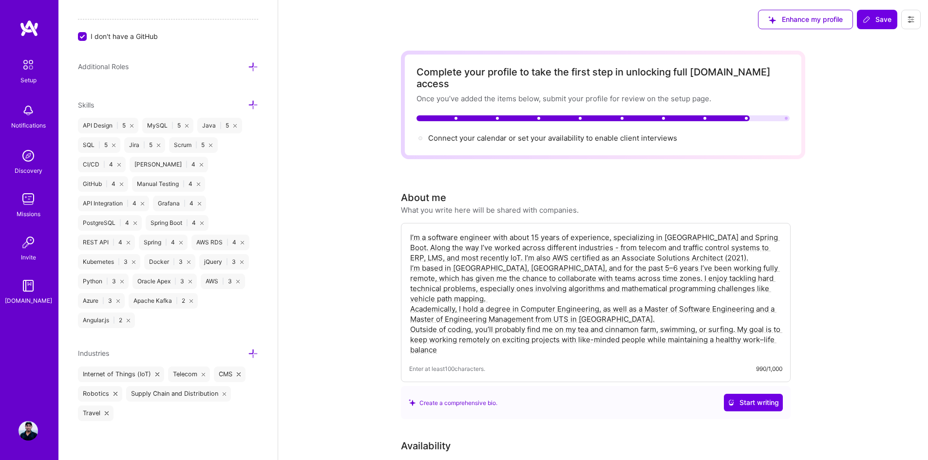
click at [885, 19] on span "Save" at bounding box center [876, 20] width 29 height 10
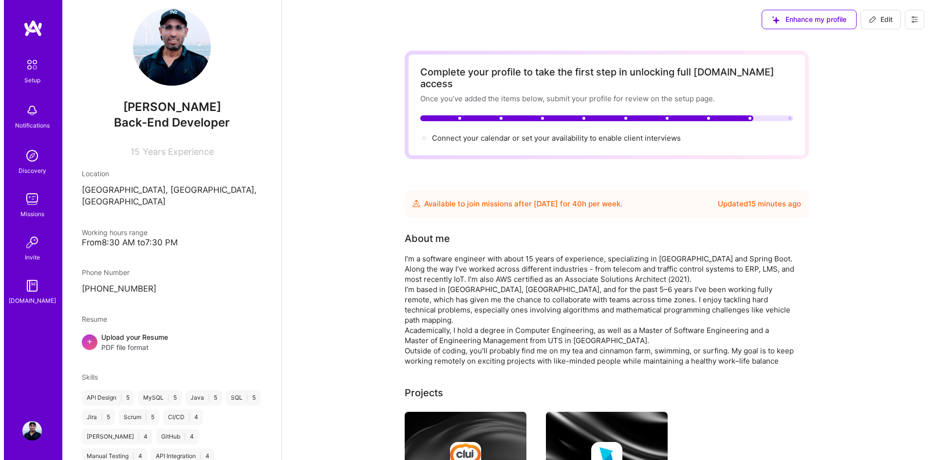
scroll to position [0, 0]
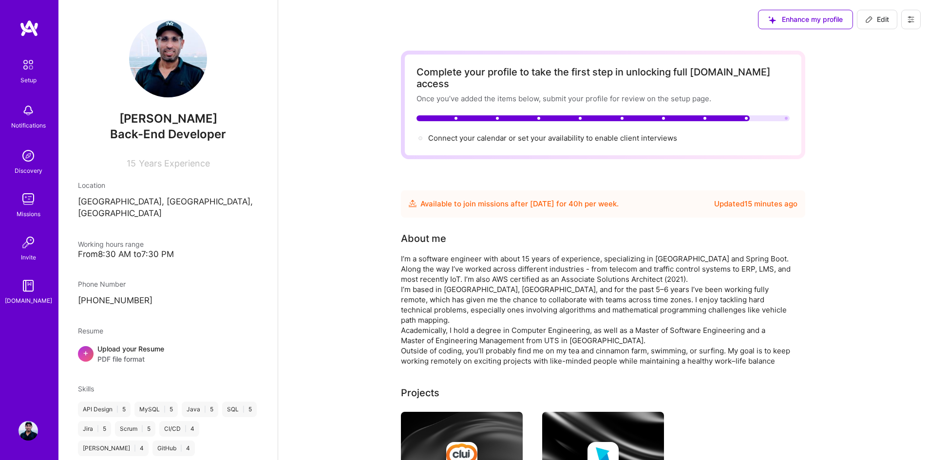
click at [548, 133] on span "Connect your calendar or set your availability to enable client interviews →" at bounding box center [552, 137] width 249 height 9
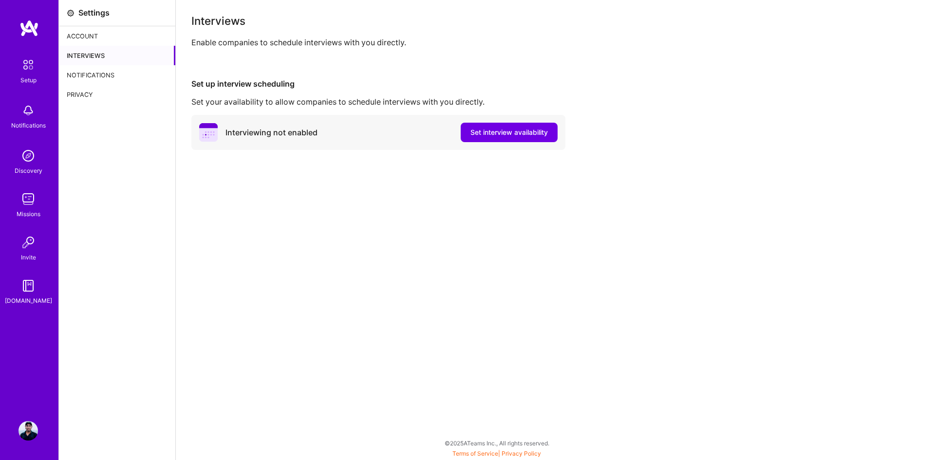
click at [520, 128] on span "Set interview availability" at bounding box center [508, 133] width 77 height 10
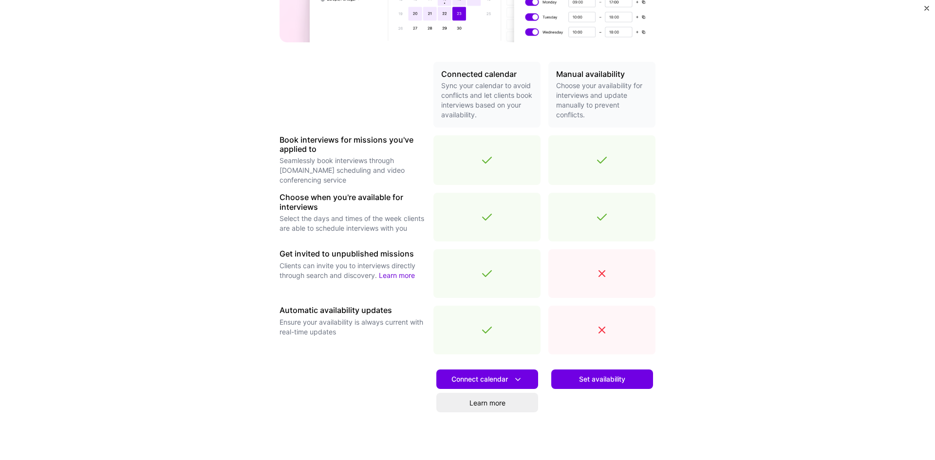
scroll to position [195, 0]
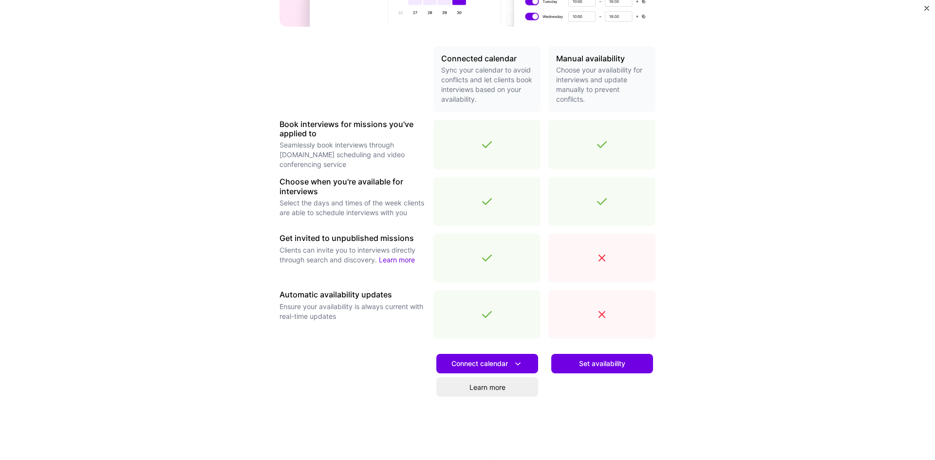
click at [518, 365] on icon at bounding box center [518, 364] width 10 height 10
click at [488, 387] on button "Google calendar" at bounding box center [474, 391] width 127 height 26
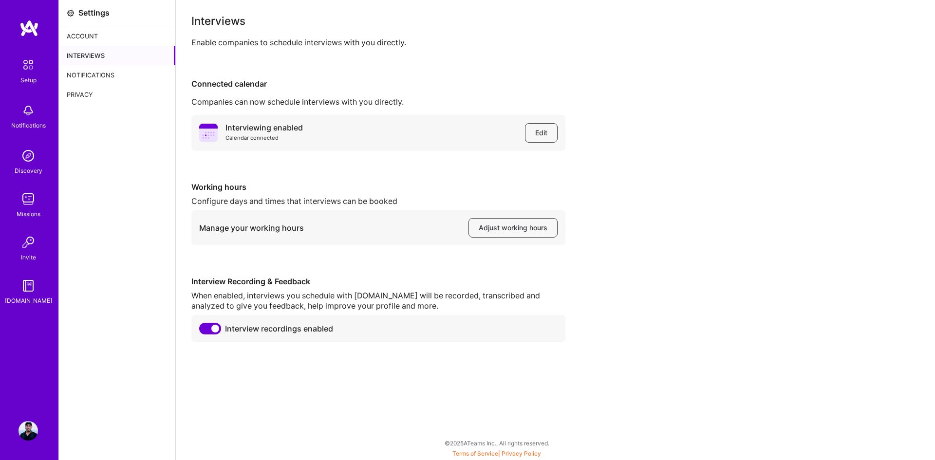
click at [95, 38] on div "Account" at bounding box center [117, 35] width 116 height 19
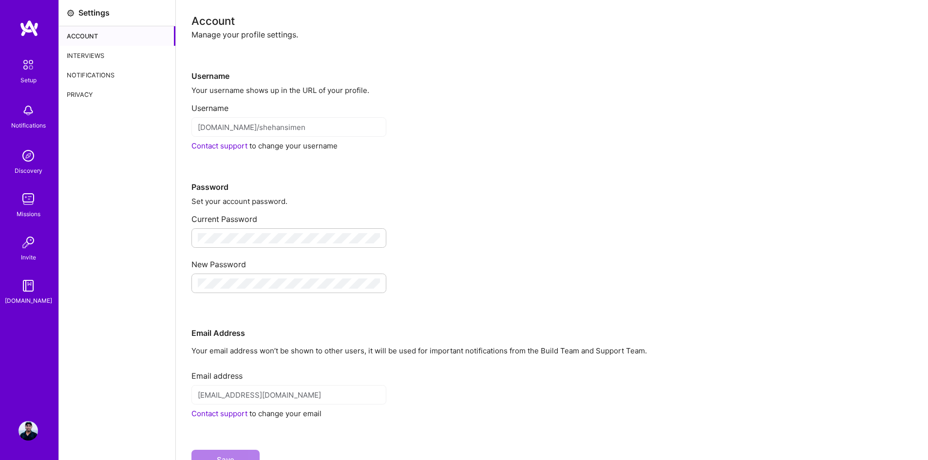
click at [92, 37] on div "Account" at bounding box center [117, 35] width 116 height 19
click at [31, 71] on img at bounding box center [28, 65] width 20 height 20
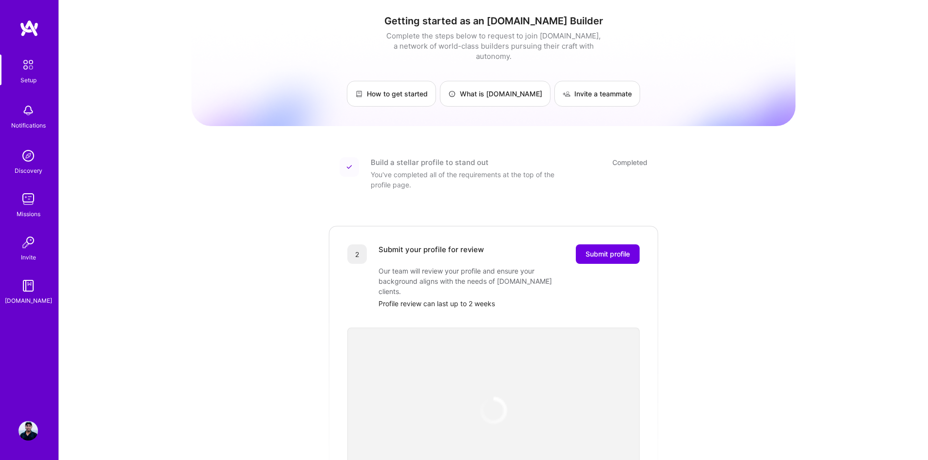
click at [33, 115] on img at bounding box center [28, 110] width 19 height 19
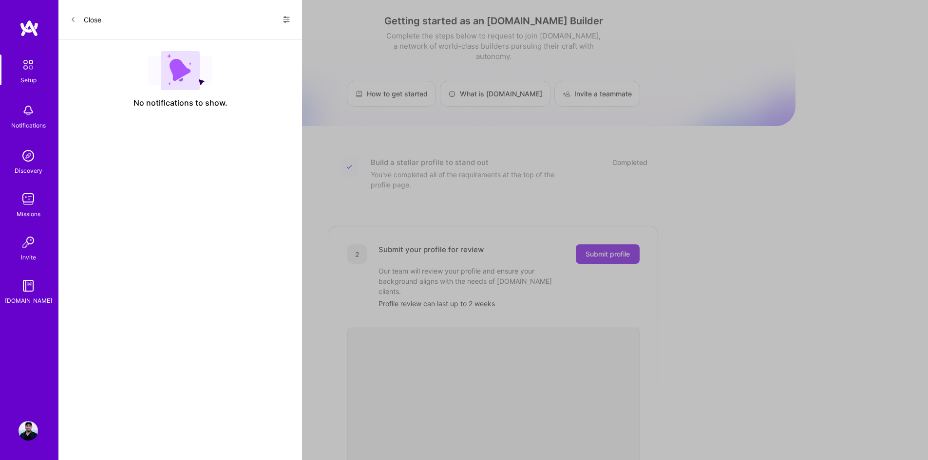
click at [28, 157] on img at bounding box center [28, 155] width 19 height 19
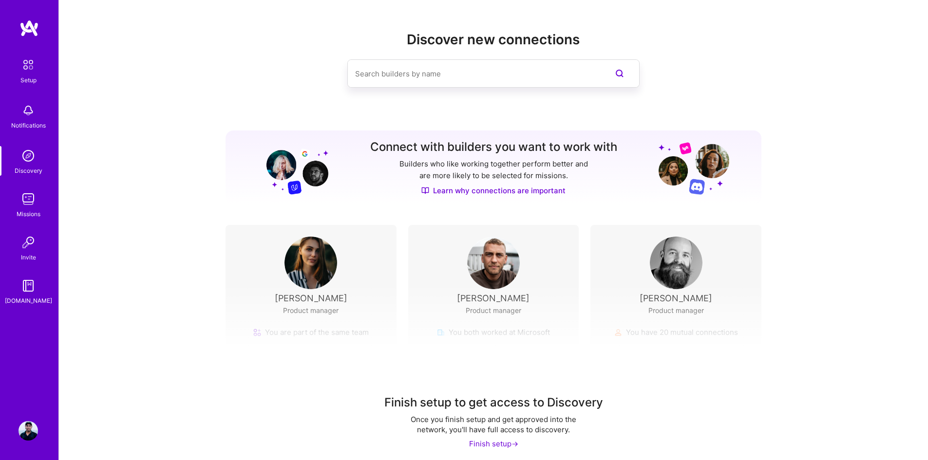
click at [32, 200] on img at bounding box center [28, 198] width 19 height 19
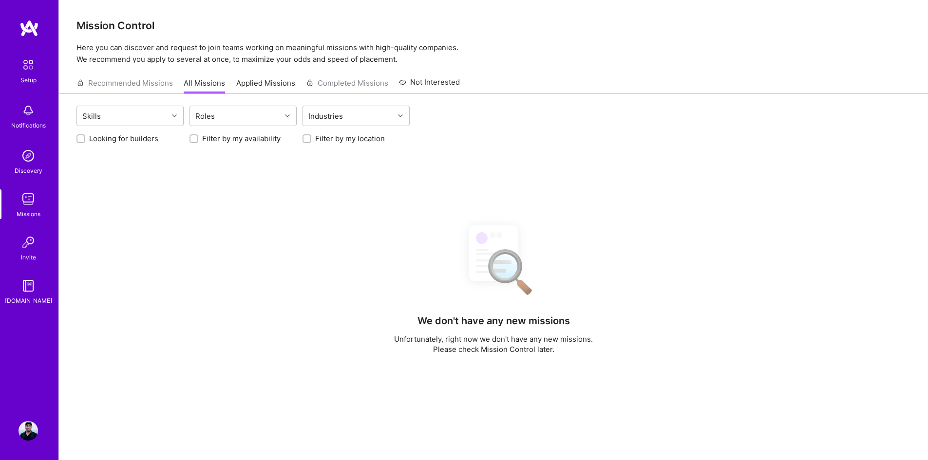
click at [27, 242] on img at bounding box center [28, 242] width 19 height 19
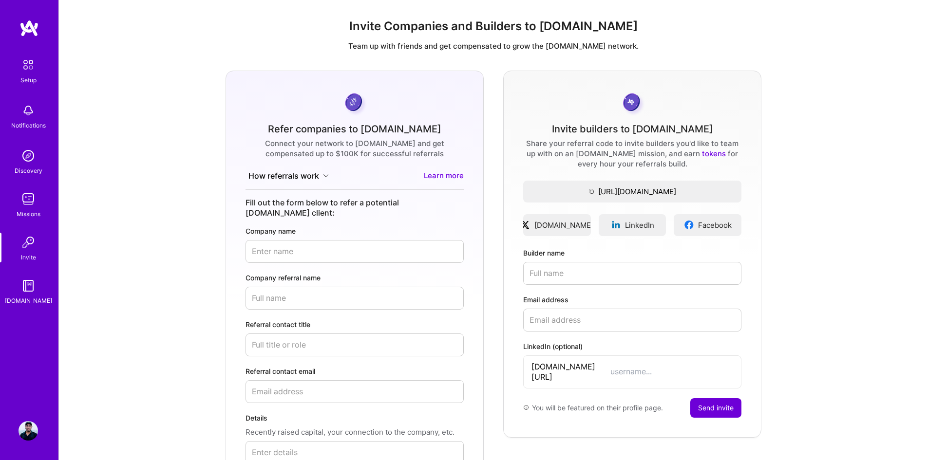
click at [25, 290] on img at bounding box center [28, 285] width 19 height 19
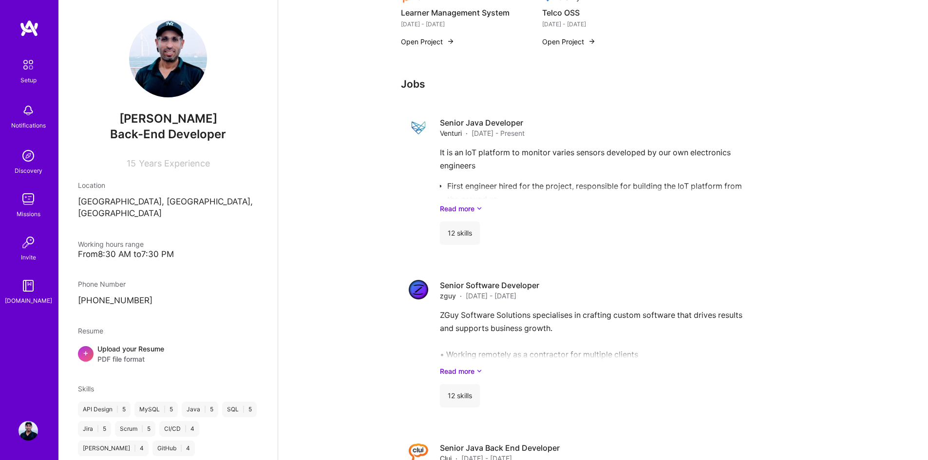
scroll to position [487, 0]
click at [482, 207] on icon at bounding box center [479, 208] width 6 height 10
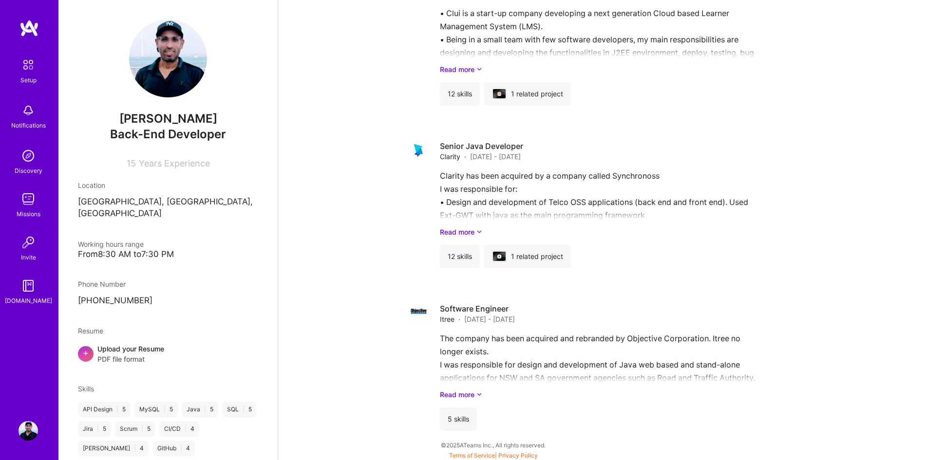
scroll to position [1097, 0]
click at [478, 392] on icon at bounding box center [479, 393] width 6 height 10
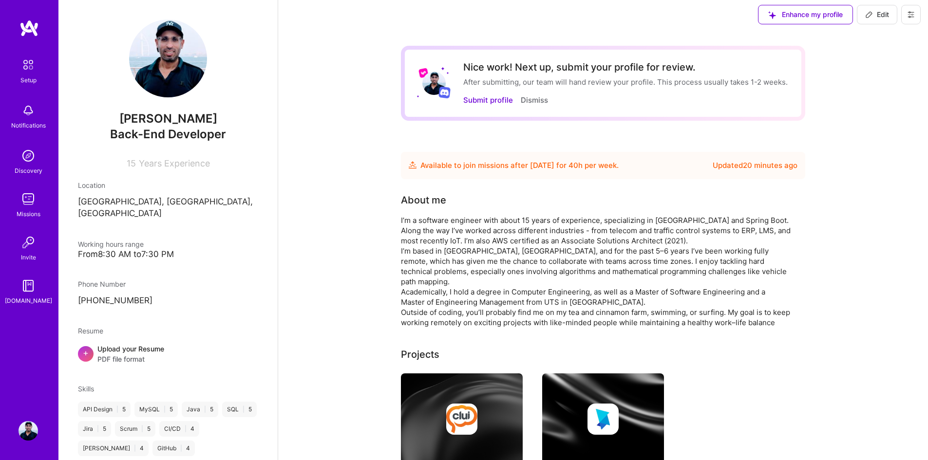
scroll to position [0, 0]
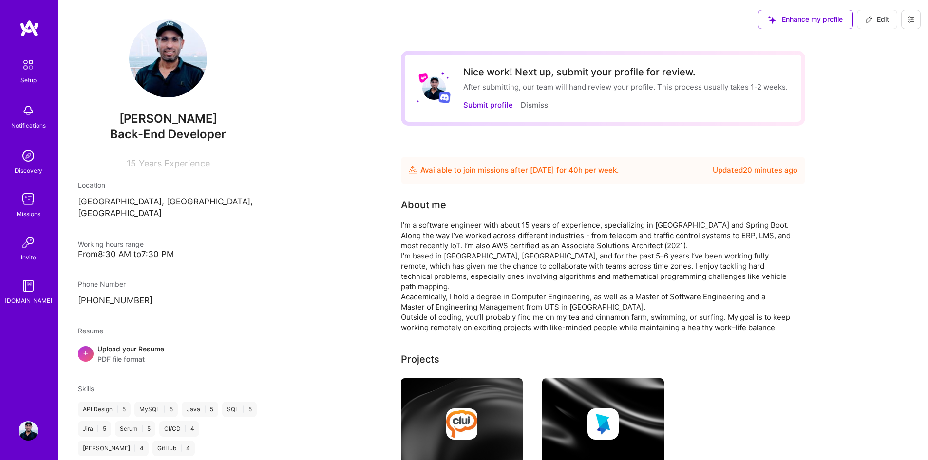
drag, startPoint x: 887, startPoint y: 16, endPoint x: 792, endPoint y: 174, distance: 184.6
click at [887, 16] on span "Edit" at bounding box center [877, 20] width 24 height 10
select select "AU"
select select "Future Date"
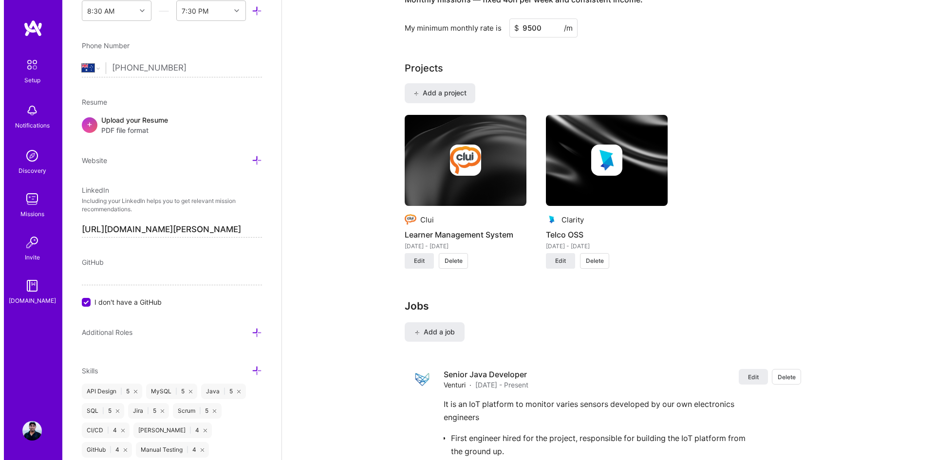
scroll to position [828, 0]
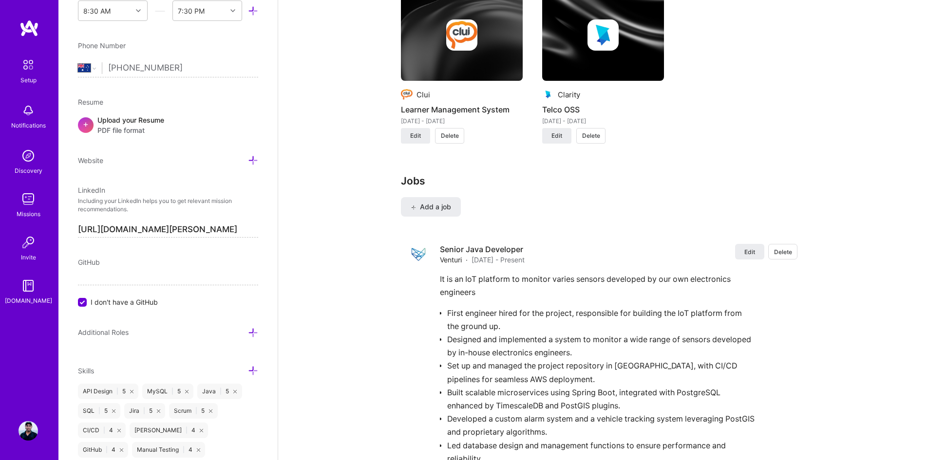
click at [435, 207] on span "Add a job" at bounding box center [430, 207] width 40 height 10
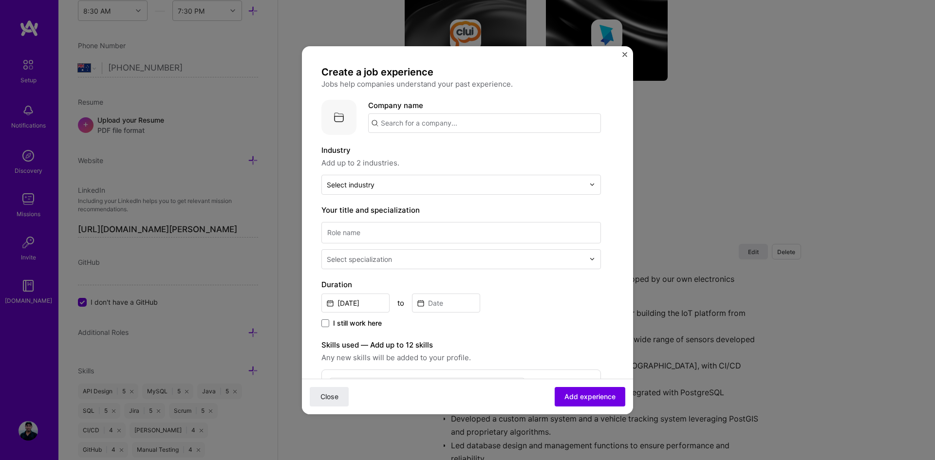
click at [420, 128] on input "text" at bounding box center [484, 122] width 233 height 19
type input "IFS"
click at [439, 154] on div "IFS ifs.com" at bounding box center [441, 151] width 146 height 27
click at [390, 183] on input "text" at bounding box center [456, 185] width 258 height 10
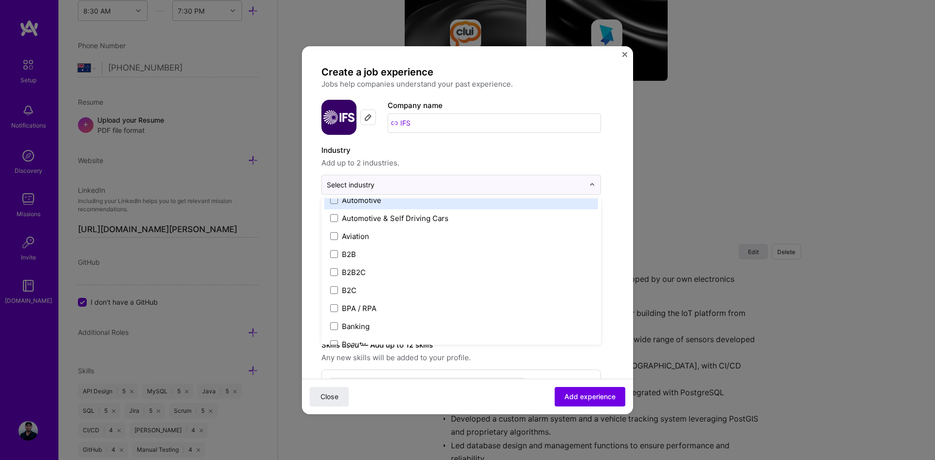
scroll to position [243, 0]
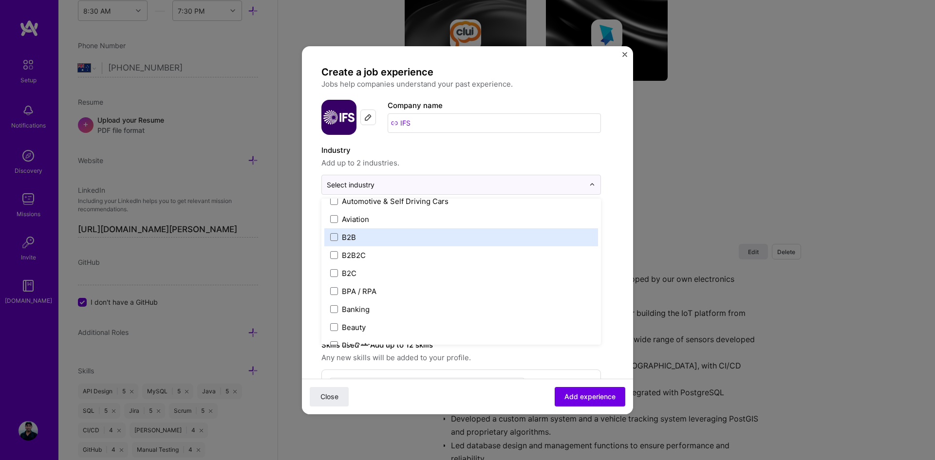
click at [334, 238] on span at bounding box center [334, 237] width 8 height 8
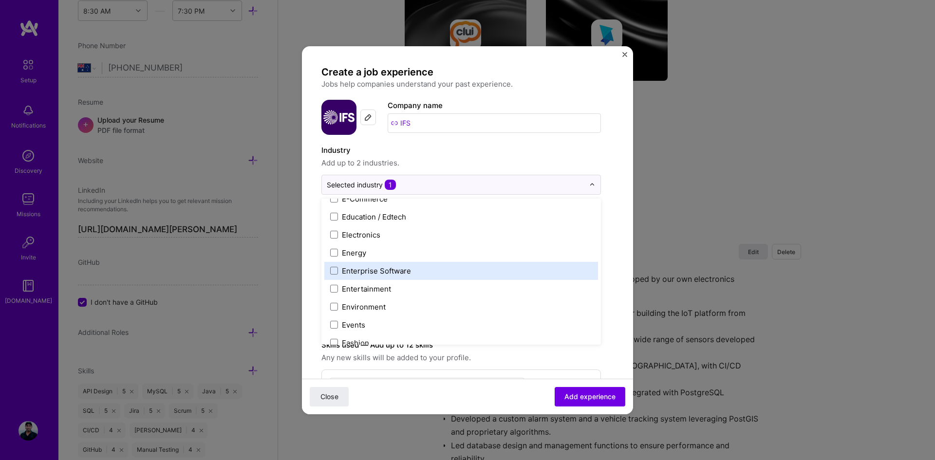
click at [336, 267] on span at bounding box center [334, 271] width 8 height 8
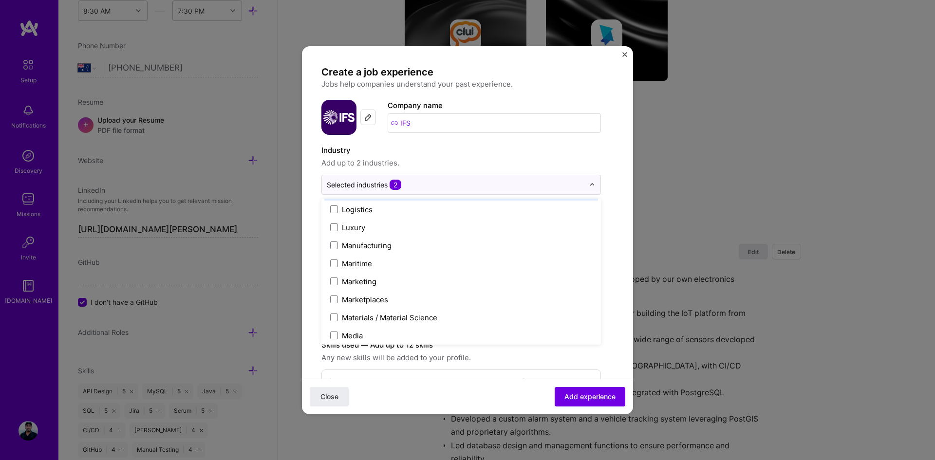
scroll to position [1412, 0]
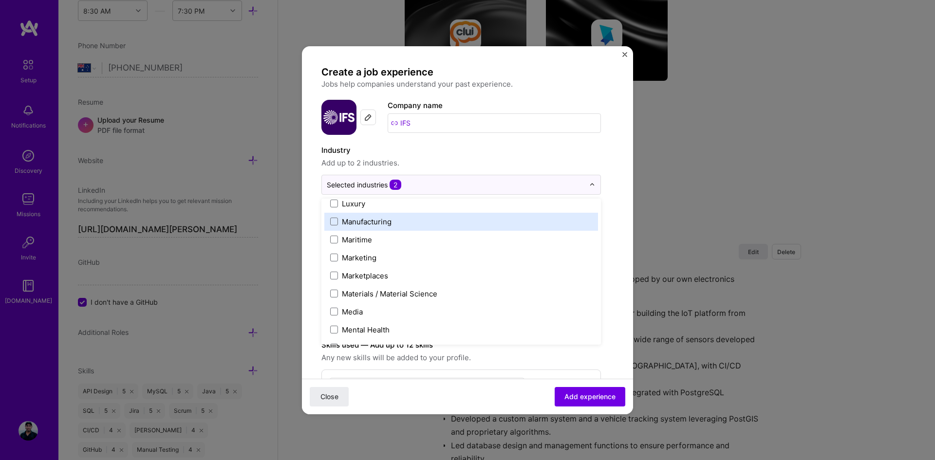
click at [336, 220] on span at bounding box center [334, 222] width 8 height 8
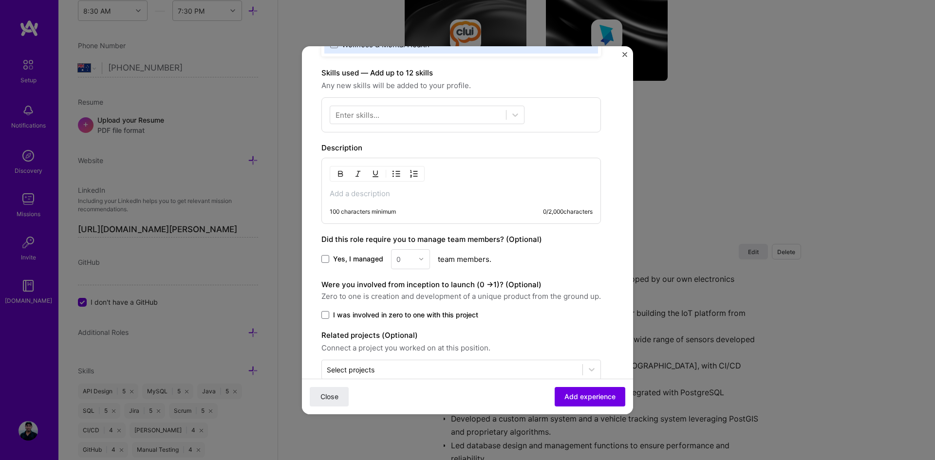
scroll to position [292, 0]
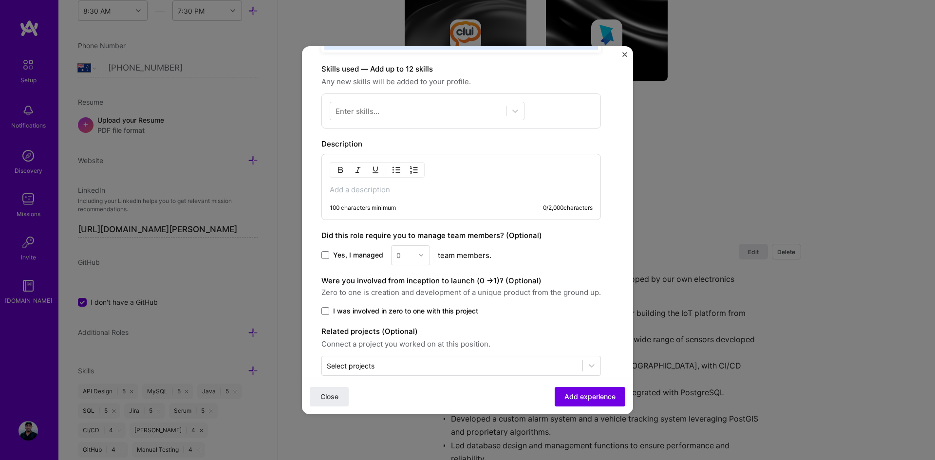
click at [373, 116] on div at bounding box center [418, 111] width 176 height 16
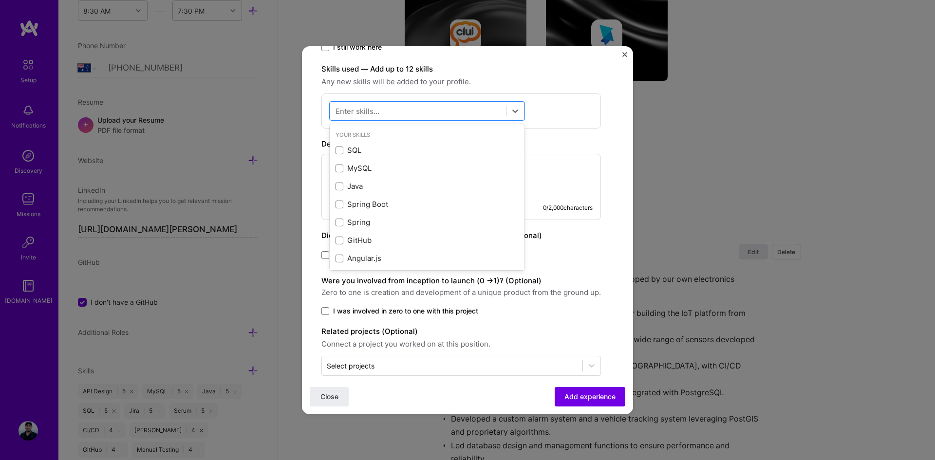
click at [340, 148] on span at bounding box center [340, 151] width 8 height 8
click at [0, 0] on input "checkbox" at bounding box center [0, 0] width 0 height 0
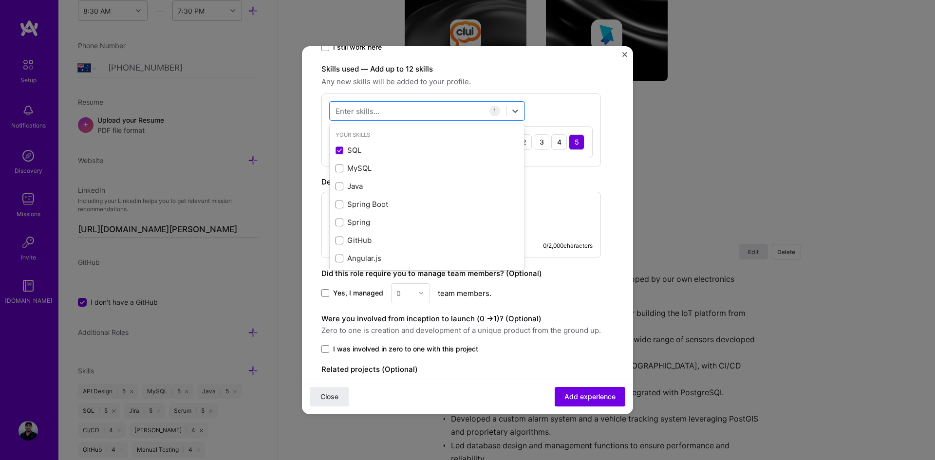
click at [341, 188] on span at bounding box center [340, 187] width 8 height 8
click at [0, 0] on input "checkbox" at bounding box center [0, 0] width 0 height 0
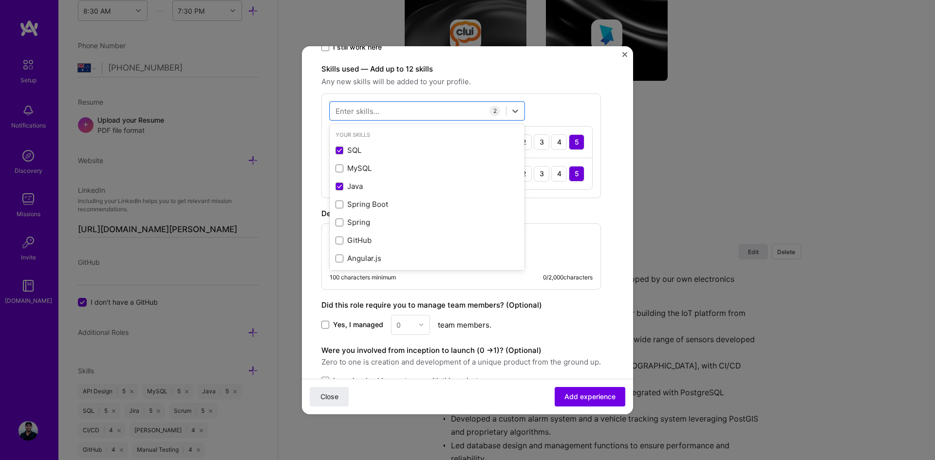
scroll to position [49, 0]
click at [339, 226] on span at bounding box center [340, 228] width 8 height 8
click at [0, 0] on input "checkbox" at bounding box center [0, 0] width 0 height 0
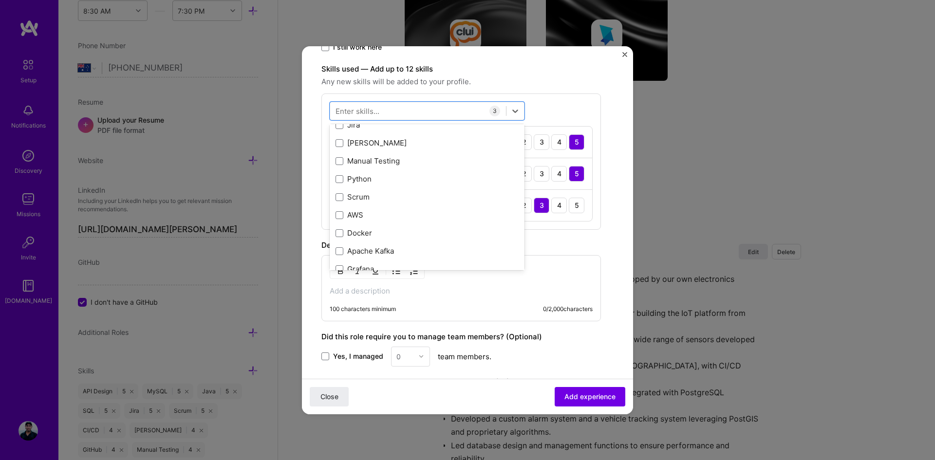
scroll to position [292, 0]
click at [341, 149] on span at bounding box center [340, 147] width 8 height 8
click at [0, 0] on input "checkbox" at bounding box center [0, 0] width 0 height 0
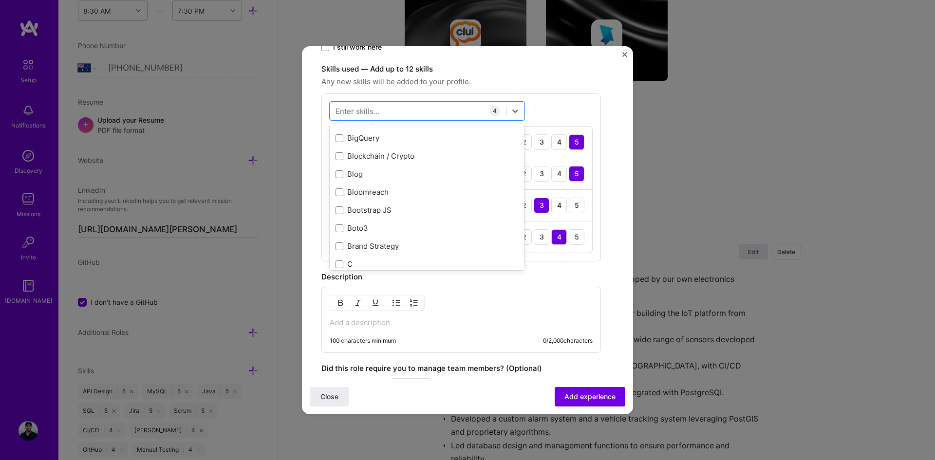
scroll to position [1315, 0]
click at [338, 223] on span at bounding box center [340, 225] width 8 height 8
click at [0, 0] on input "checkbox" at bounding box center [0, 0] width 0 height 0
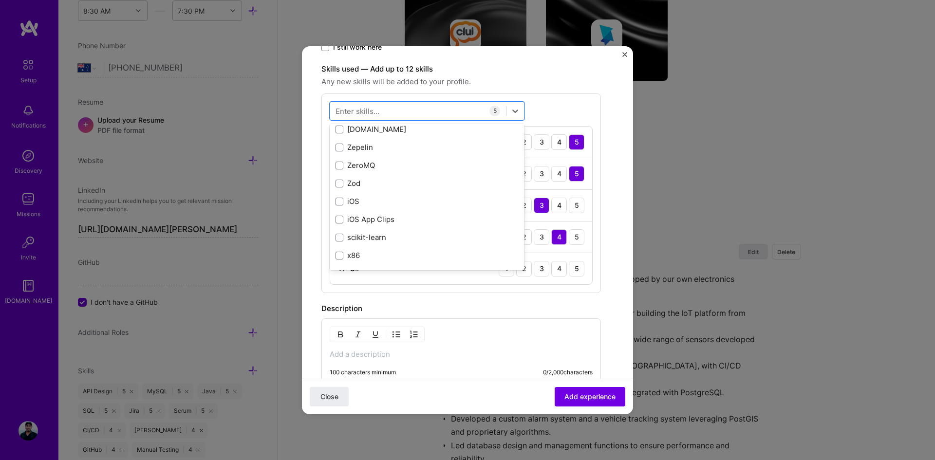
scroll to position [6707, 0]
click at [573, 93] on div "Skills used — Add up to 12 skills Any new skills will be added to your profile.…" at bounding box center [461, 178] width 280 height 230
click at [528, 267] on div "2" at bounding box center [524, 269] width 16 height 16
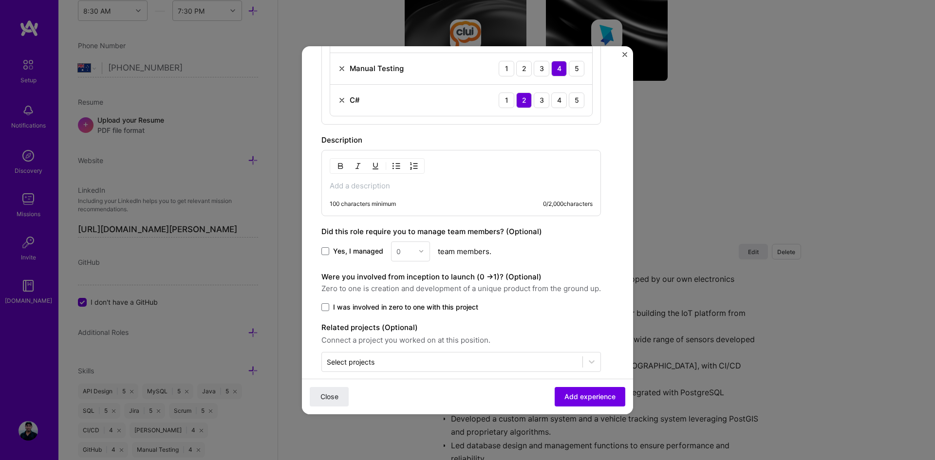
scroll to position [473, 0]
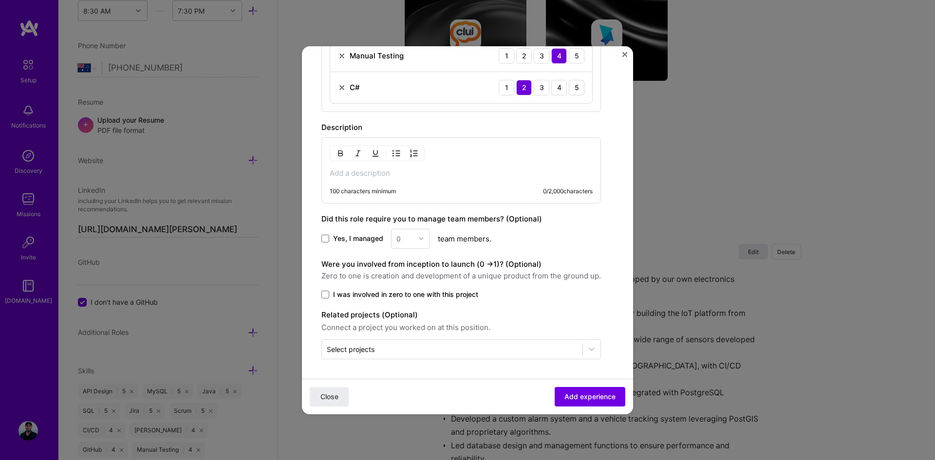
click at [360, 174] on p at bounding box center [461, 173] width 263 height 10
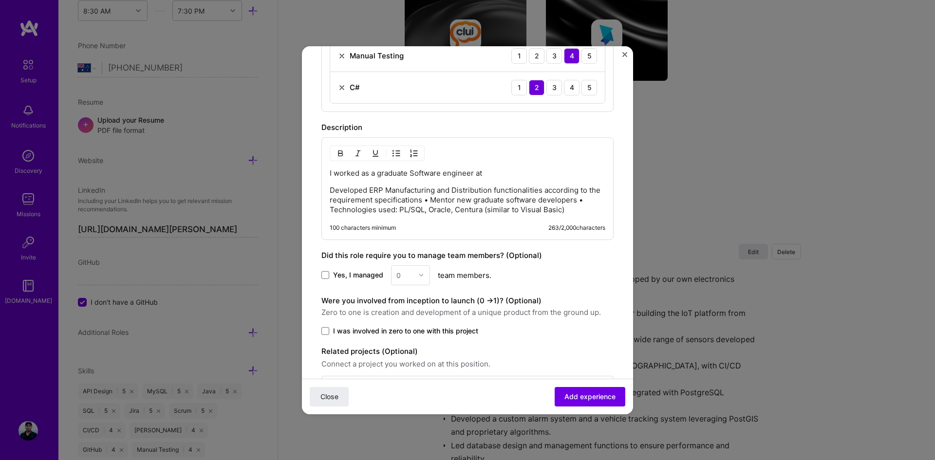
click at [496, 168] on p "I worked as a graduate Software engineer at" at bounding box center [468, 173] width 276 height 10
click at [369, 184] on div "I worked as a graduate Software engineer at IFS R & D division. Developed ERP M…" at bounding box center [468, 191] width 276 height 46
click at [340, 180] on div "I worked as a graduate Software engineer at IFS R & D division. Developed ERP M…" at bounding box center [468, 191] width 276 height 46
click at [559, 170] on p "I worked as a graduate Software engineer at IFS R & D division." at bounding box center [468, 173] width 276 height 10
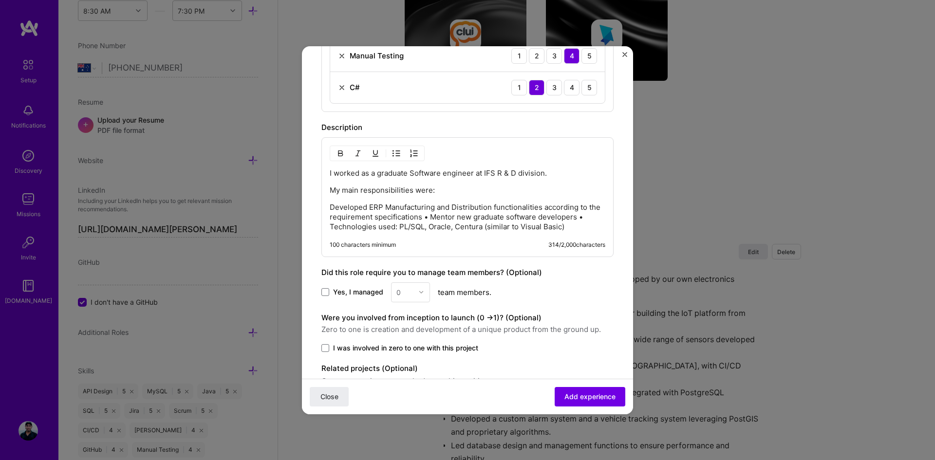
click at [335, 189] on p "My main responsibilities were:" at bounding box center [468, 191] width 276 height 10
click at [438, 216] on p "Developed ERP Manufacturing and Distribution functionalities according to the r…" at bounding box center [468, 217] width 276 height 29
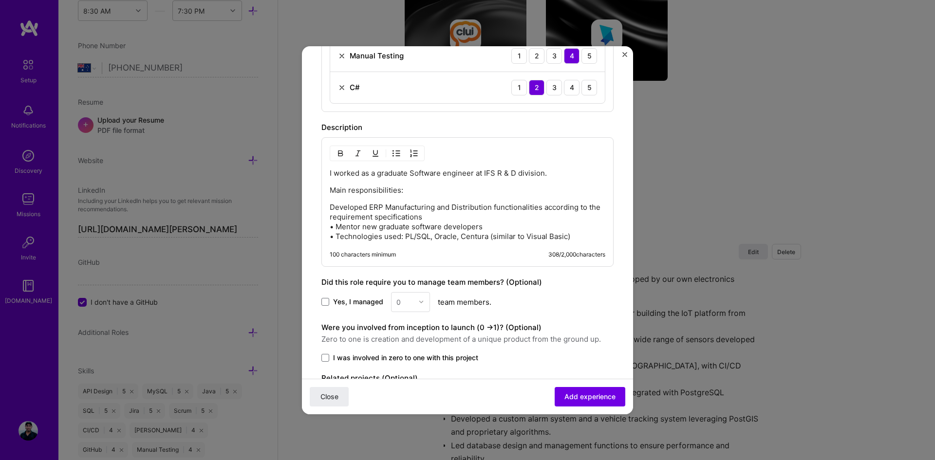
click at [586, 236] on p "Developed ERP Manufacturing and Distribution functionalities according to the r…" at bounding box center [468, 222] width 276 height 39
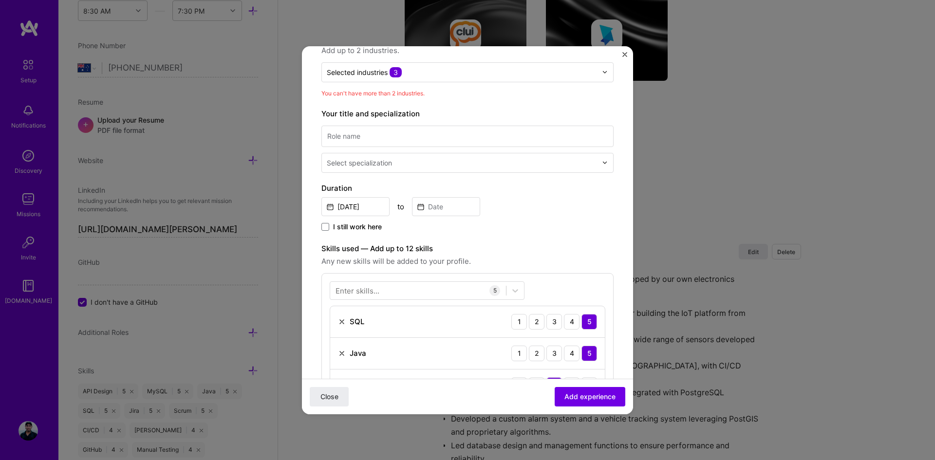
scroll to position [108, 0]
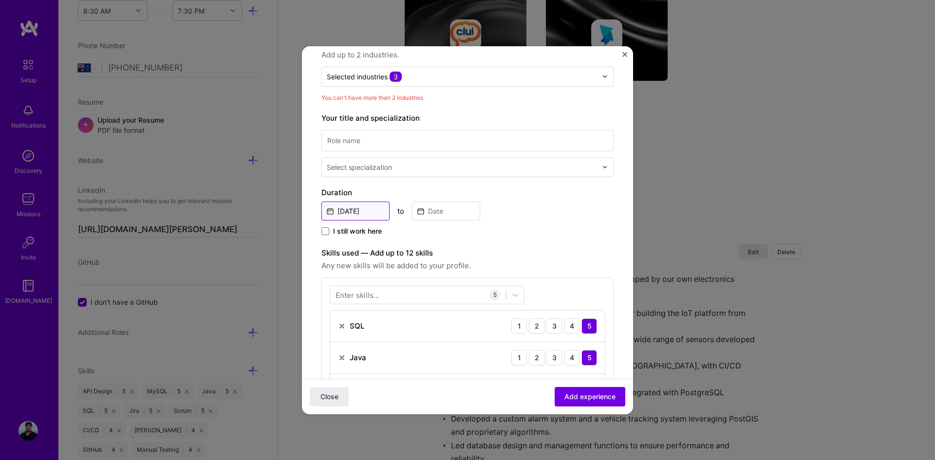
click at [374, 213] on input "Sep, 2025" at bounding box center [355, 211] width 68 height 19
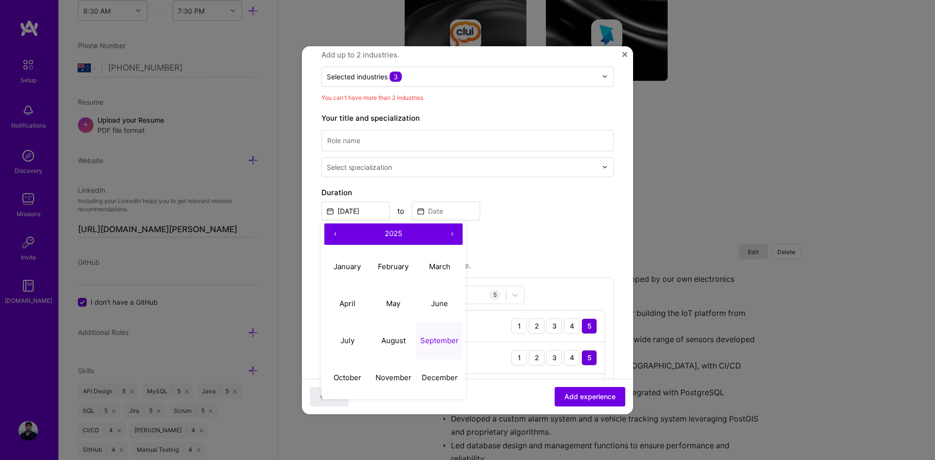
click at [331, 232] on button "‹" at bounding box center [334, 234] width 21 height 21
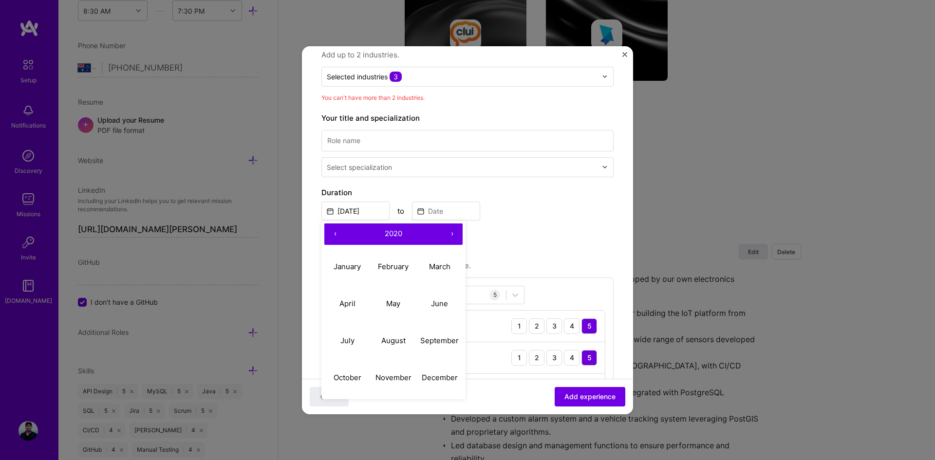
click at [331, 232] on button "‹" at bounding box center [334, 234] width 21 height 21
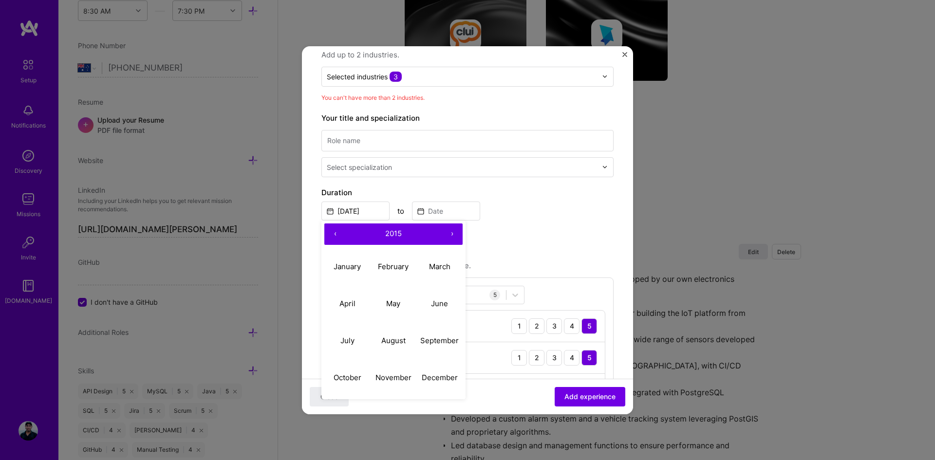
click at [331, 232] on button "‹" at bounding box center [334, 234] width 21 height 21
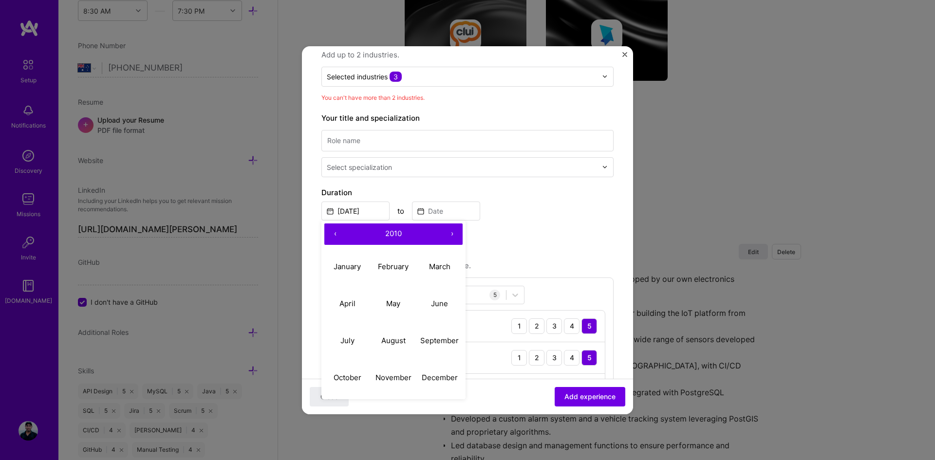
click at [331, 232] on button "‹" at bounding box center [334, 234] width 21 height 21
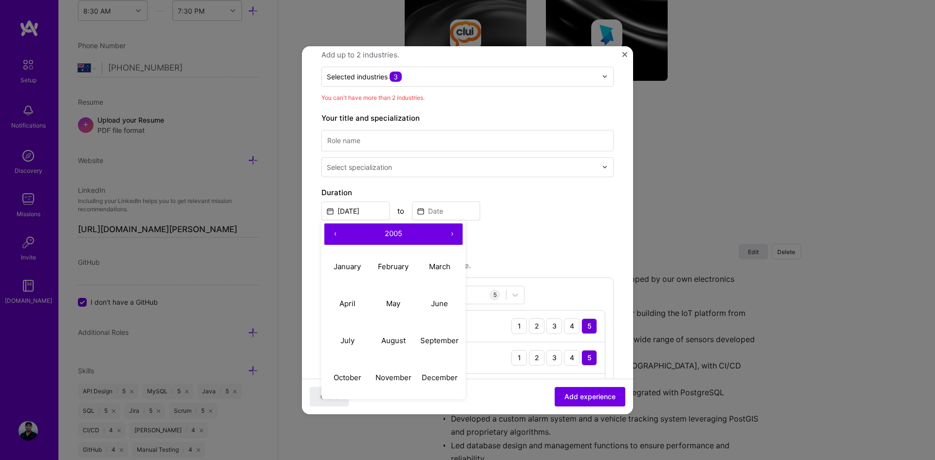
click at [331, 232] on button "‹" at bounding box center [334, 234] width 21 height 21
click at [442, 271] on button "March" at bounding box center [439, 266] width 46 height 37
type input "Mar, 2004"
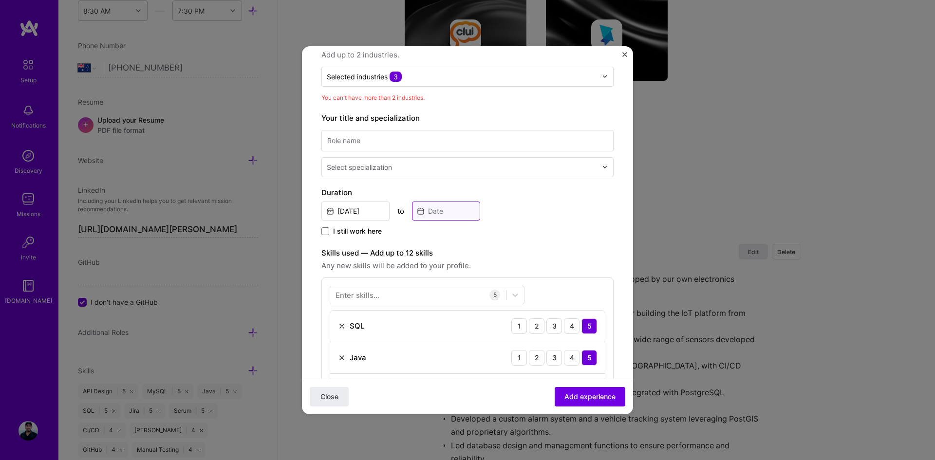
click at [440, 212] on input at bounding box center [446, 211] width 68 height 19
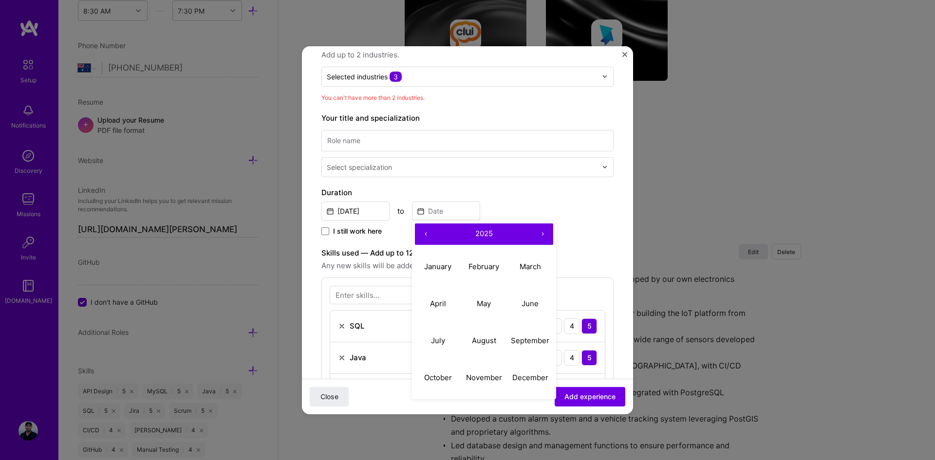
click at [429, 233] on button "‹" at bounding box center [425, 234] width 21 height 21
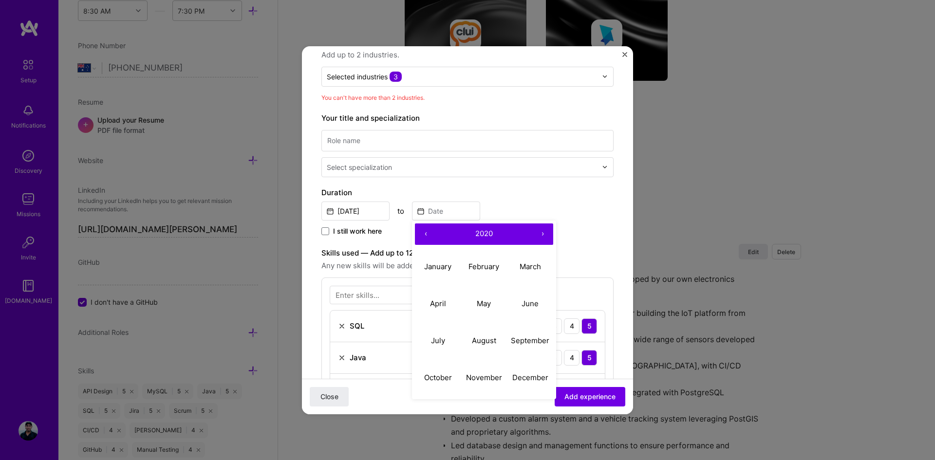
click at [429, 233] on button "‹" at bounding box center [425, 234] width 21 height 21
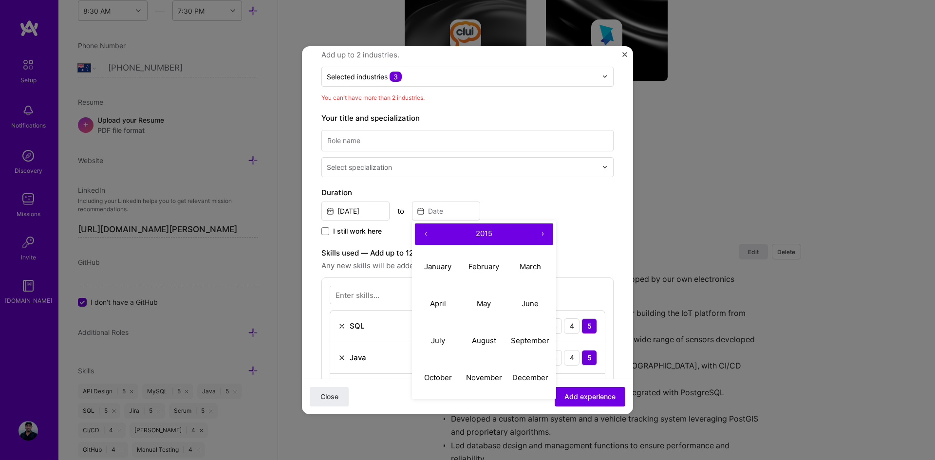
click at [429, 233] on button "‹" at bounding box center [425, 234] width 21 height 21
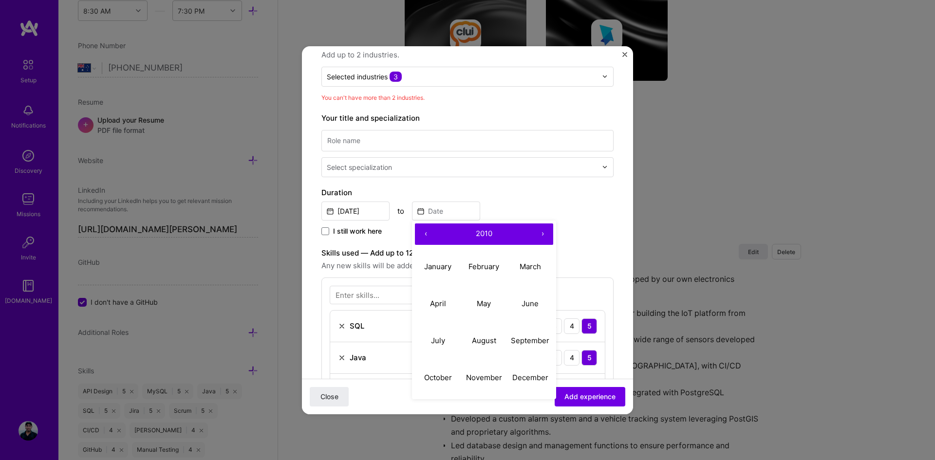
click at [429, 233] on button "‹" at bounding box center [425, 234] width 21 height 21
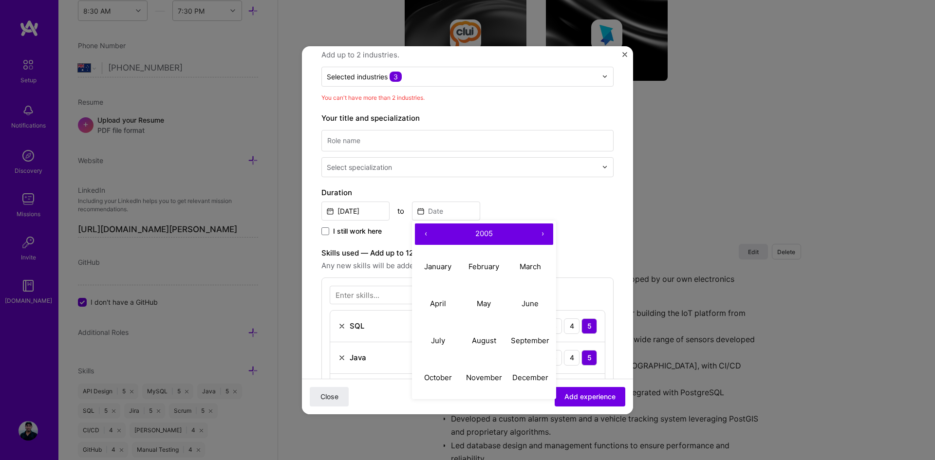
click at [429, 233] on button "‹" at bounding box center [425, 234] width 21 height 21
click at [543, 235] on button "›" at bounding box center [542, 234] width 21 height 21
click at [525, 339] on abbr "September" at bounding box center [530, 340] width 38 height 9
type input "Sep, 2005"
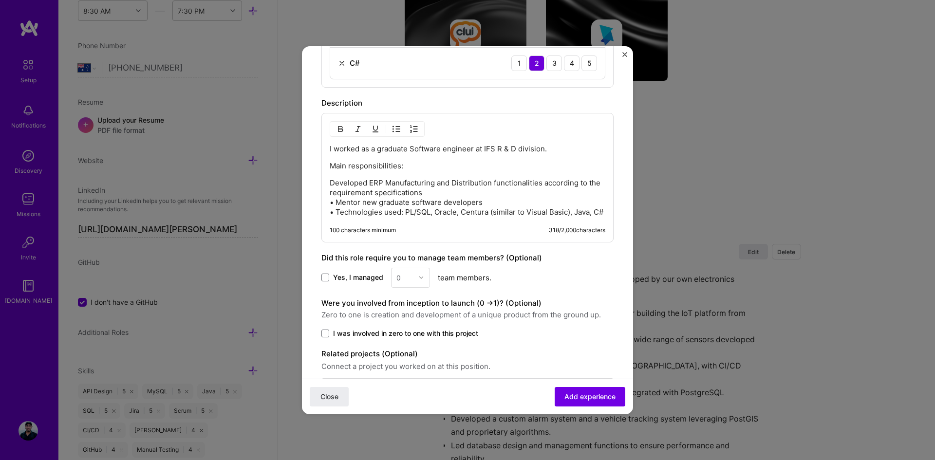
scroll to position [546, 0]
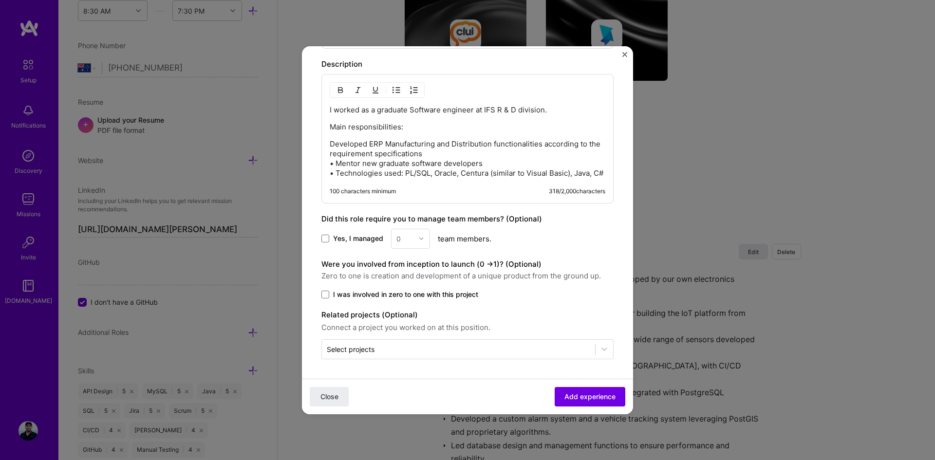
click at [586, 395] on span "Add experience" at bounding box center [589, 397] width 51 height 10
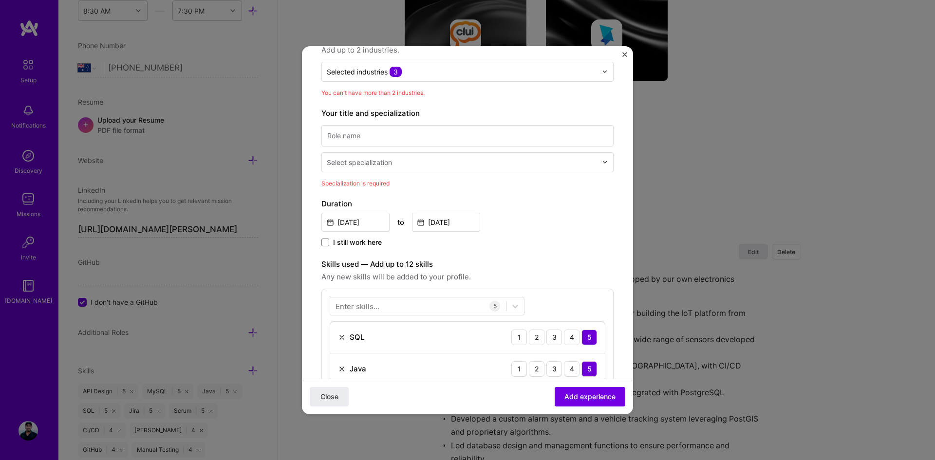
scroll to position [98, 0]
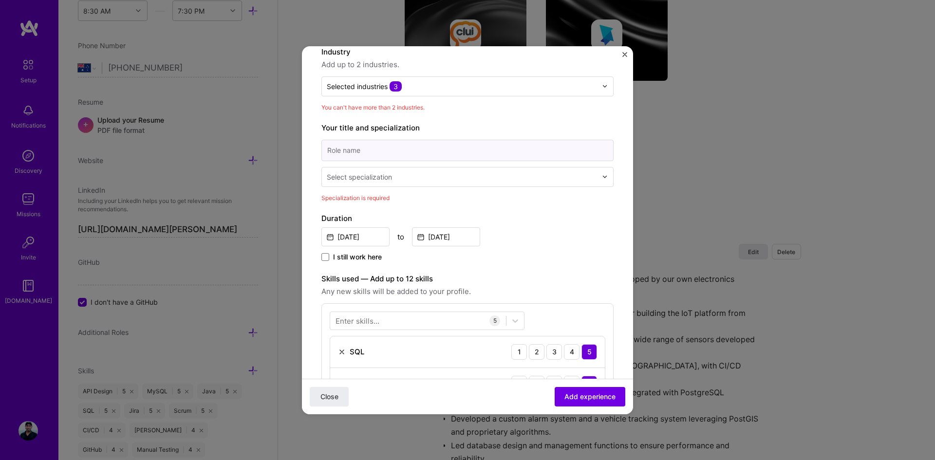
click at [386, 156] on input at bounding box center [467, 150] width 292 height 21
type input "Software Engineer"
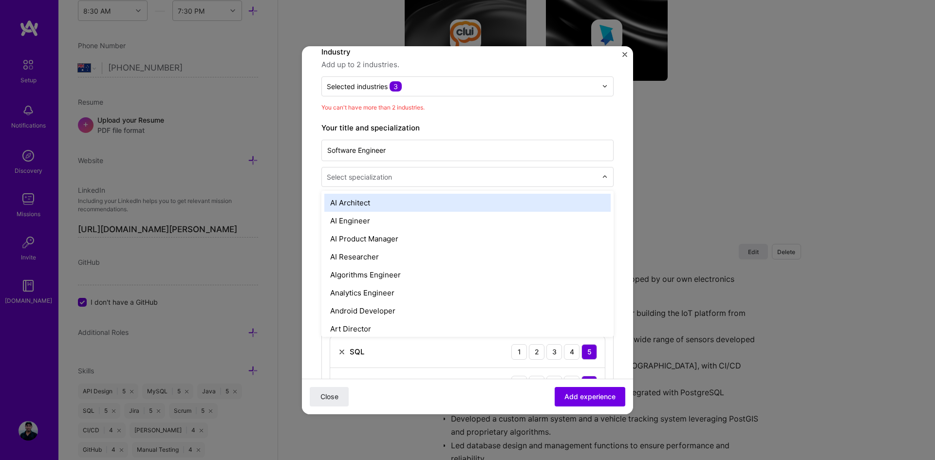
click at [426, 179] on input "text" at bounding box center [463, 177] width 272 height 10
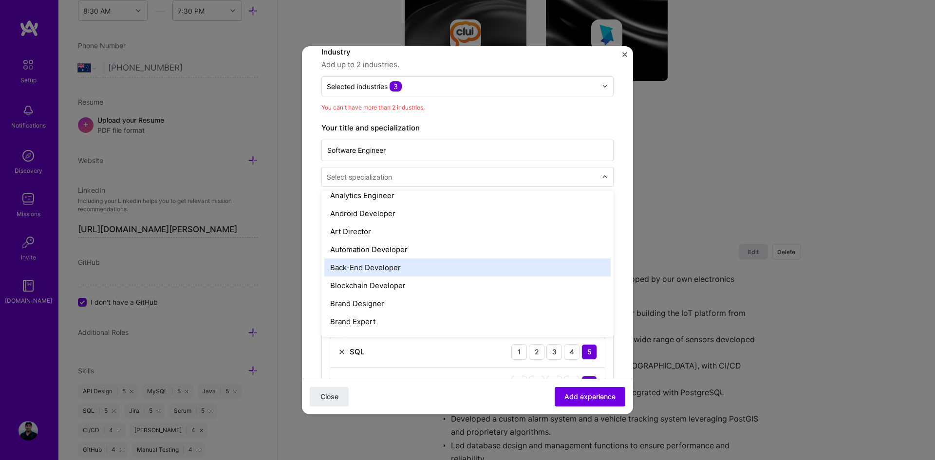
scroll to position [146, 0]
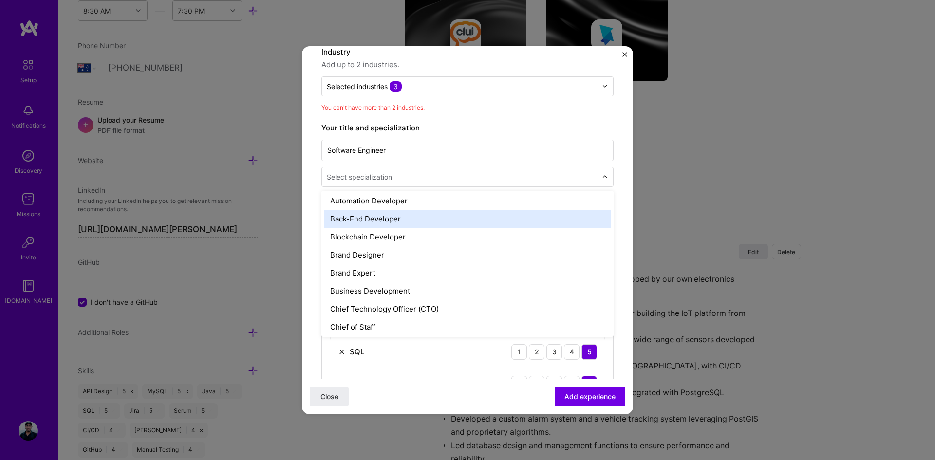
click at [441, 219] on div "Back-End Developer" at bounding box center [467, 219] width 286 height 18
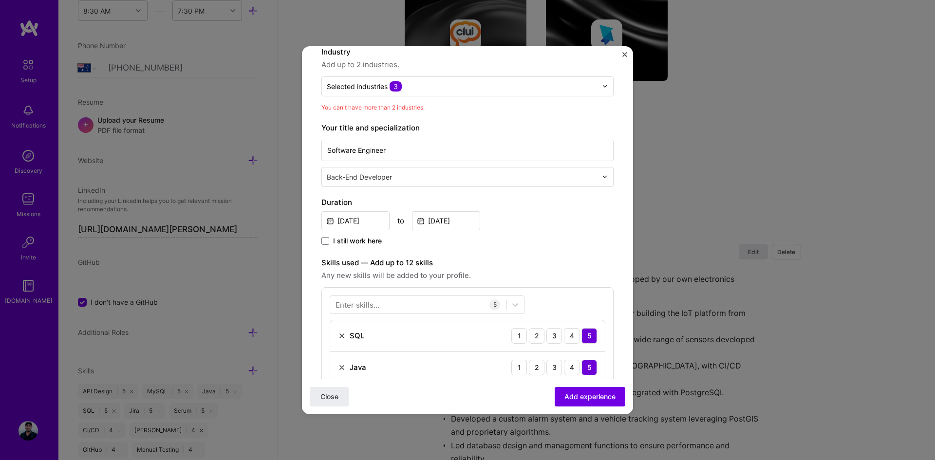
click at [580, 398] on span "Add experience" at bounding box center [589, 397] width 51 height 10
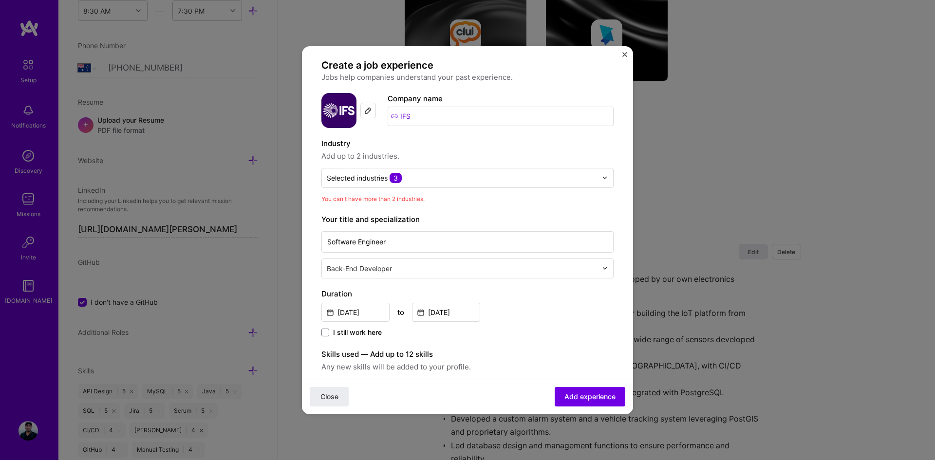
scroll to position [0, 0]
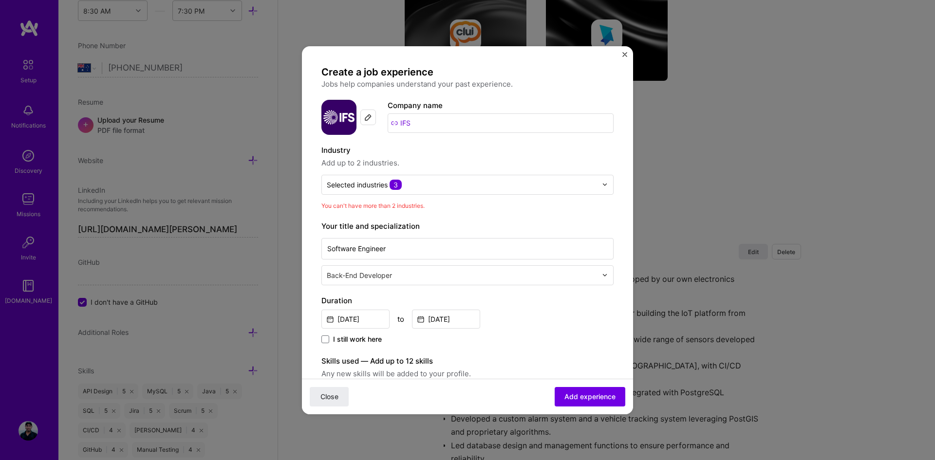
click at [443, 183] on input "text" at bounding box center [462, 185] width 270 height 10
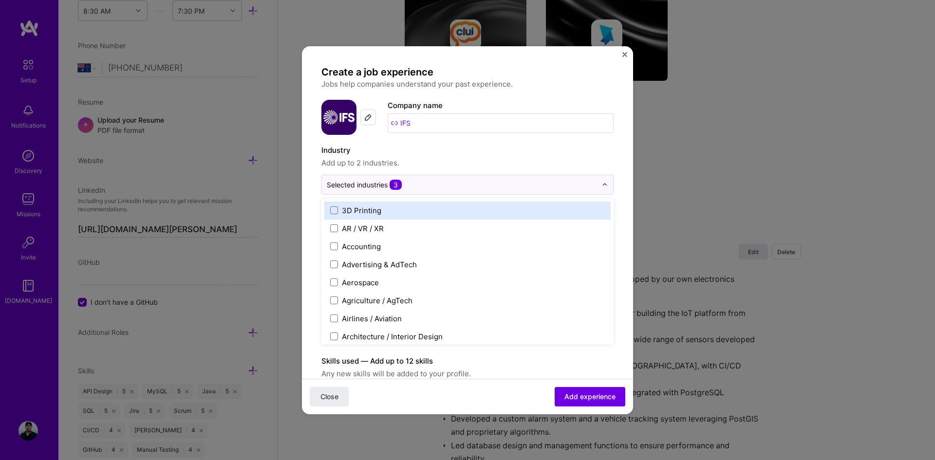
click at [594, 187] on div "Selected industries 3" at bounding box center [462, 184] width 280 height 19
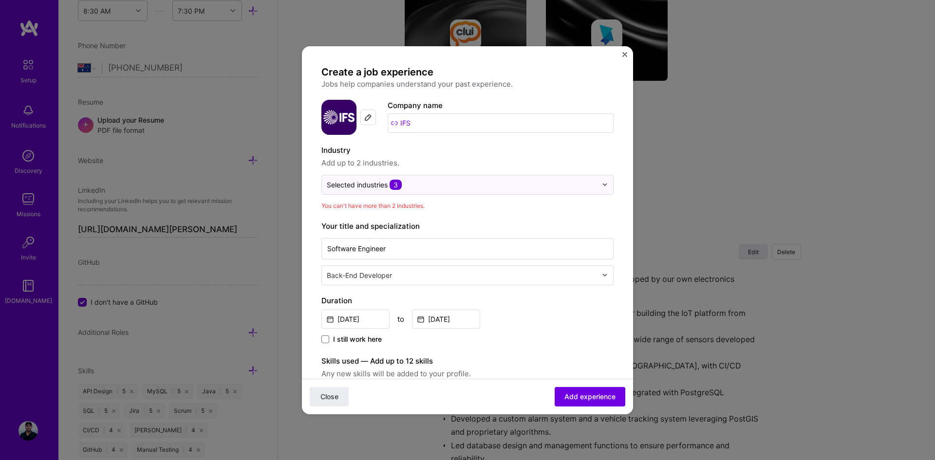
click at [594, 187] on div "Selected industries 3" at bounding box center [462, 184] width 280 height 19
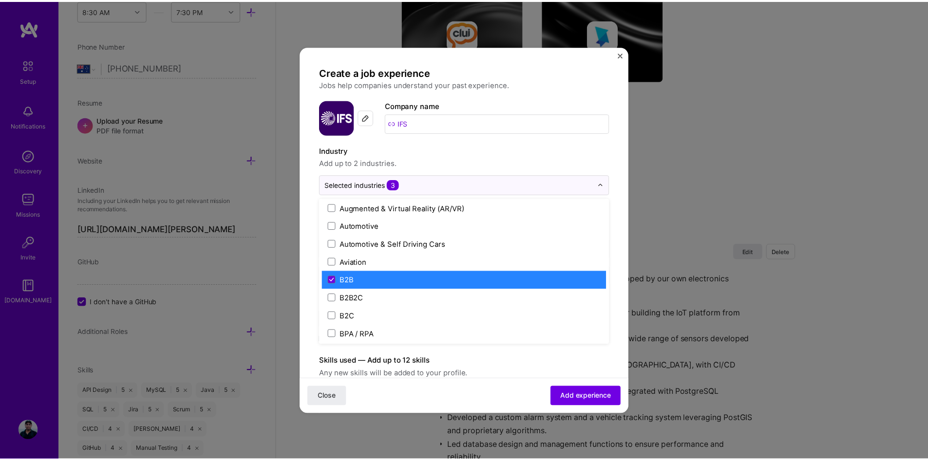
scroll to position [243, 0]
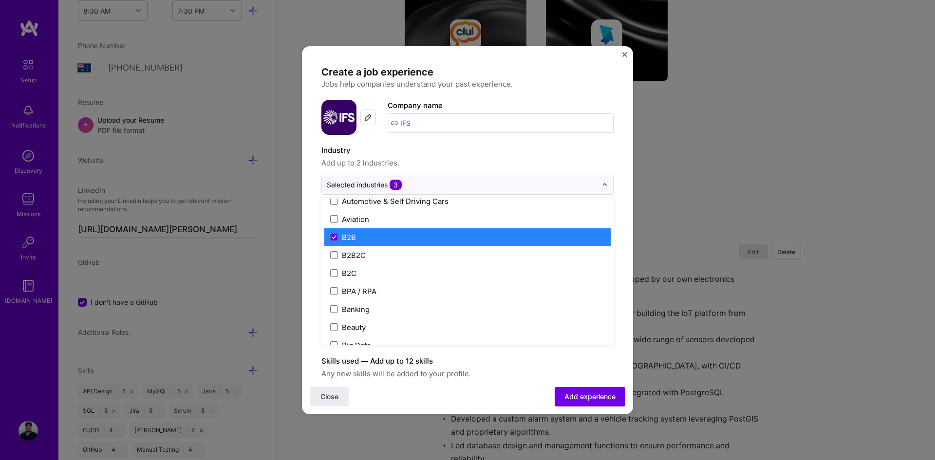
click at [333, 236] on icon at bounding box center [334, 237] width 5 height 4
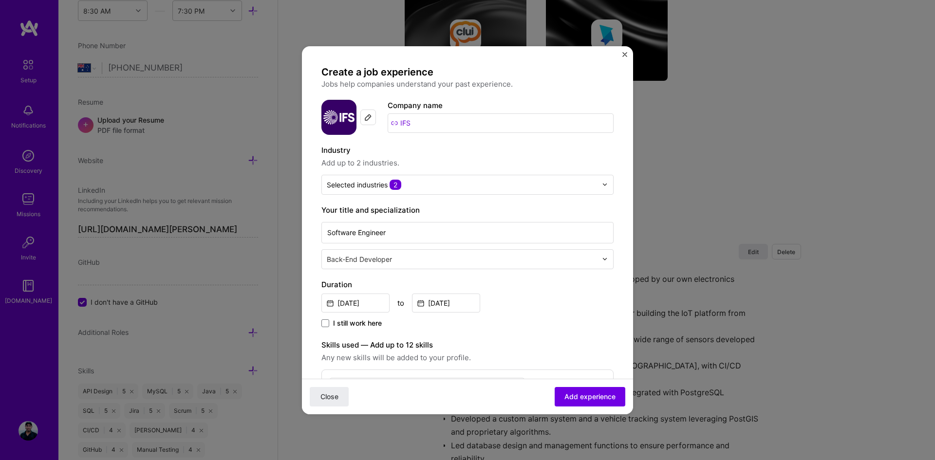
click at [583, 395] on span "Add experience" at bounding box center [589, 397] width 51 height 10
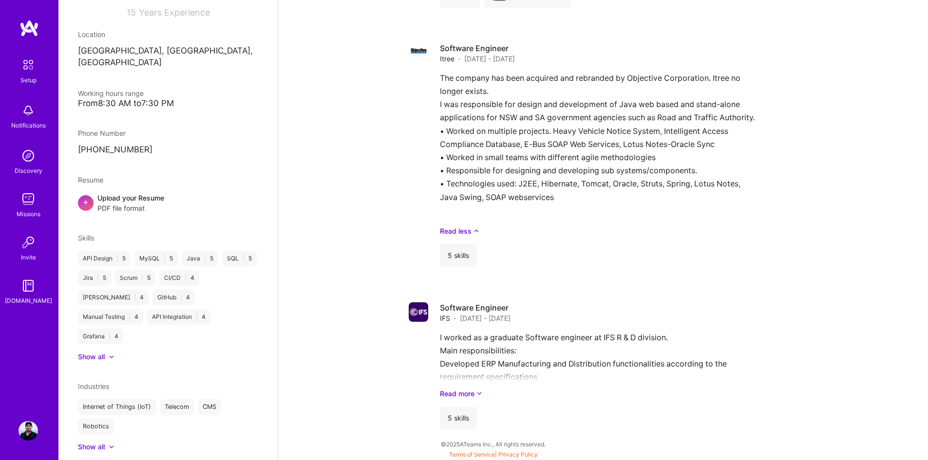
scroll to position [1356, 0]
click at [510, 376] on div "I worked as a graduate Software engineer at IFS R & D division. Main responsibi…" at bounding box center [618, 364] width 357 height 68
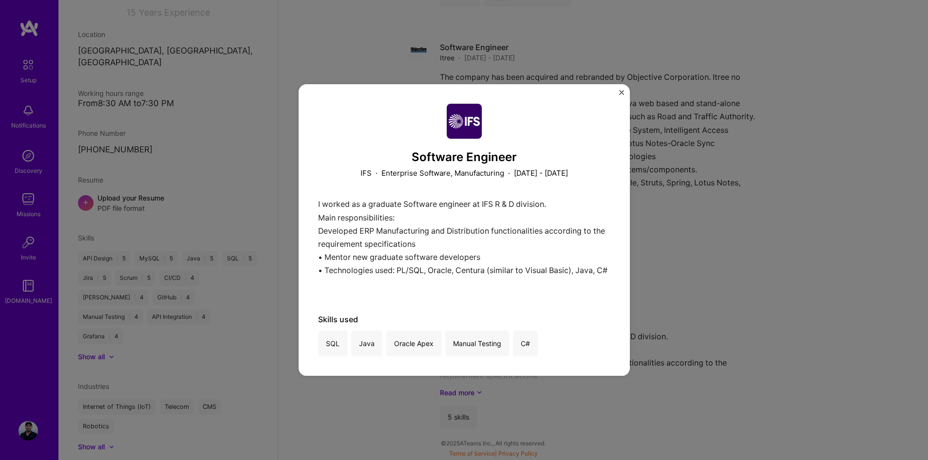
click at [753, 212] on div "Software Engineer IFS · Enterprise Software, Manufacturing · March 2004 - Septe…" at bounding box center [464, 230] width 928 height 460
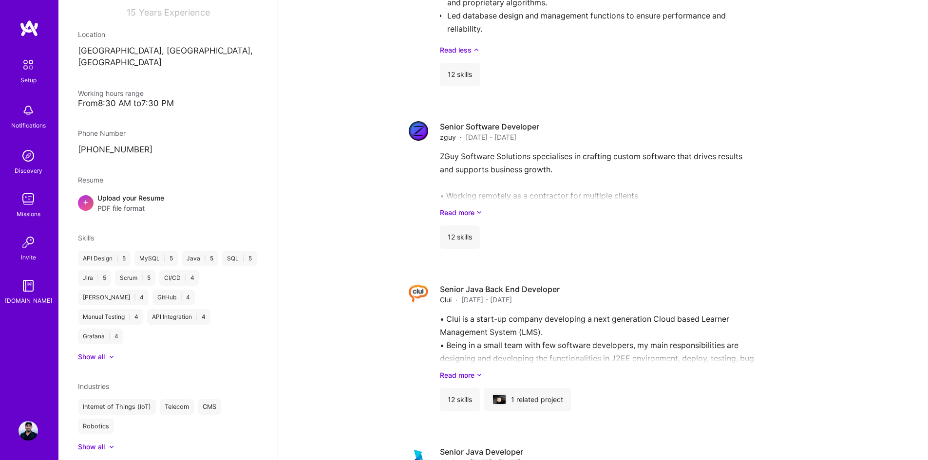
scroll to position [772, 0]
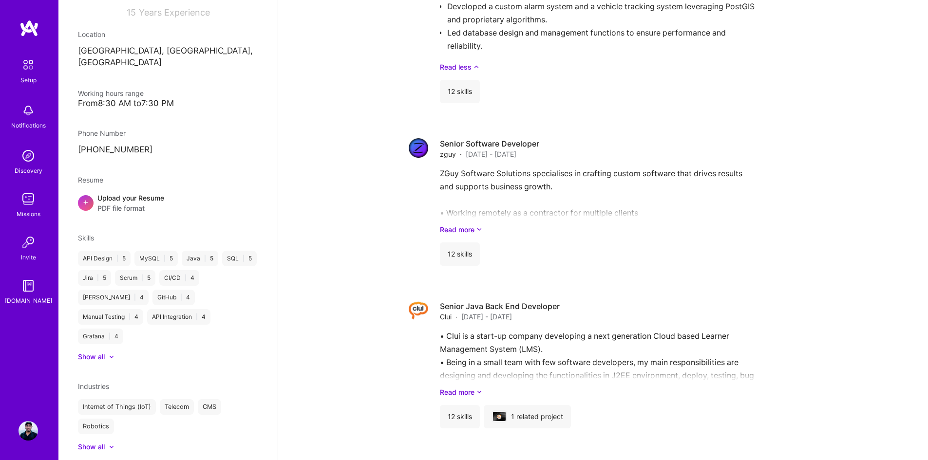
click at [461, 229] on link "Read more" at bounding box center [618, 229] width 357 height 10
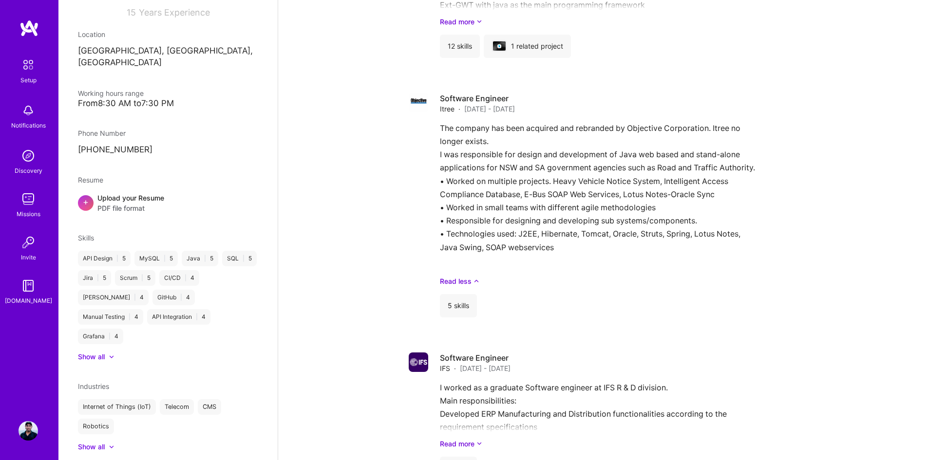
scroll to position [1453, 0]
